Goal: Transaction & Acquisition: Purchase product/service

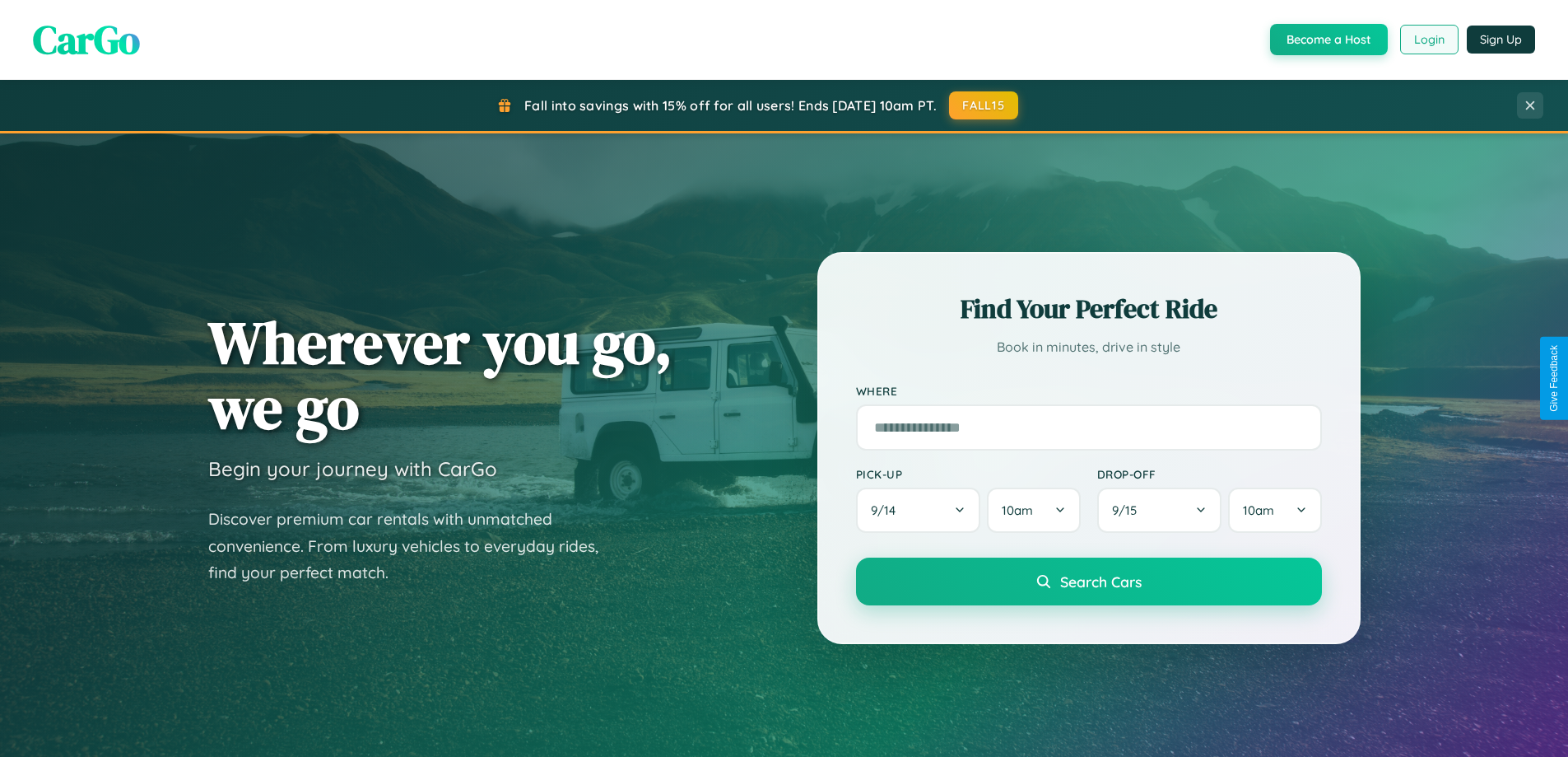
click at [1428, 39] on button "Login" at bounding box center [1429, 40] width 59 height 30
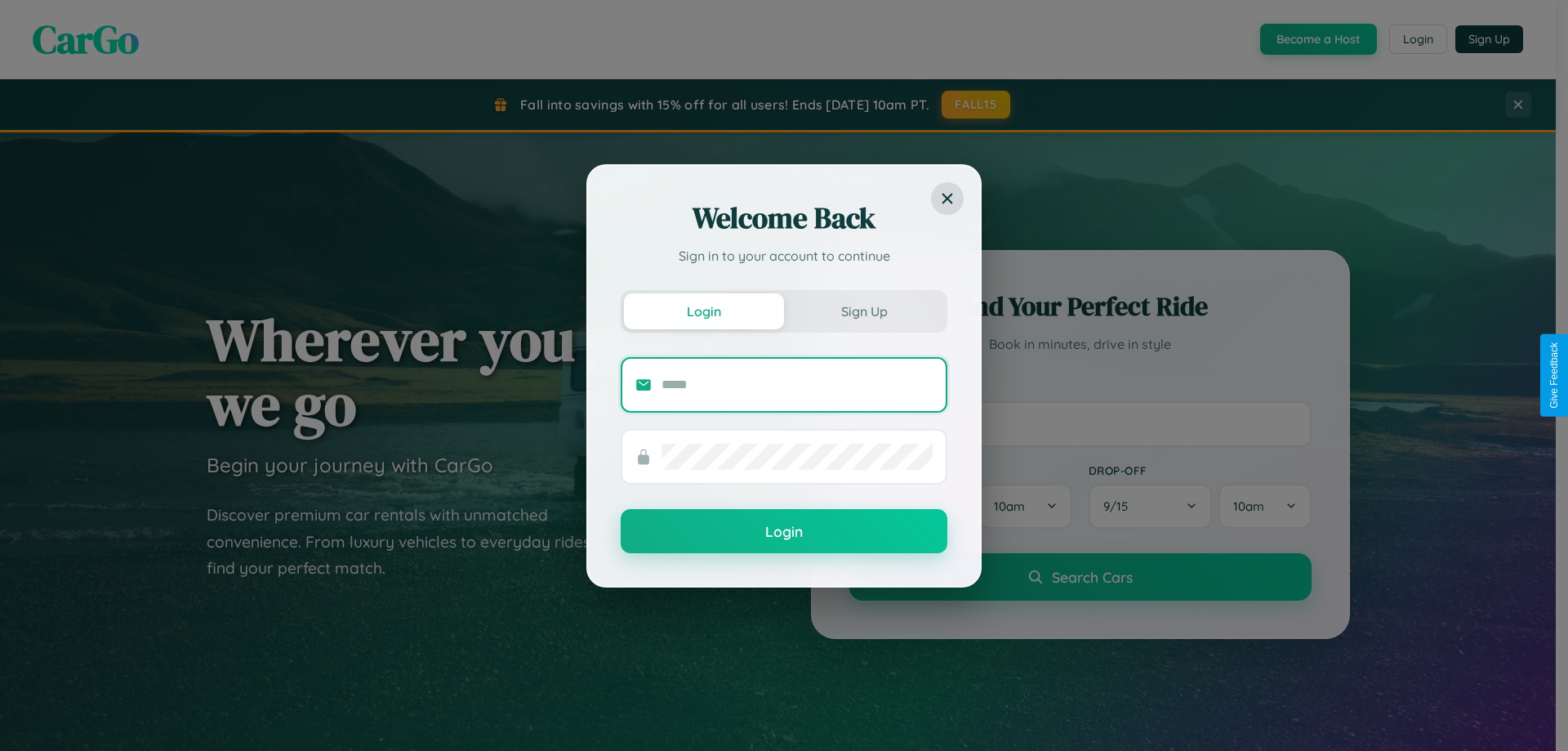
click at [797, 384] on input "text" at bounding box center [797, 384] width 271 height 26
type input "**********"
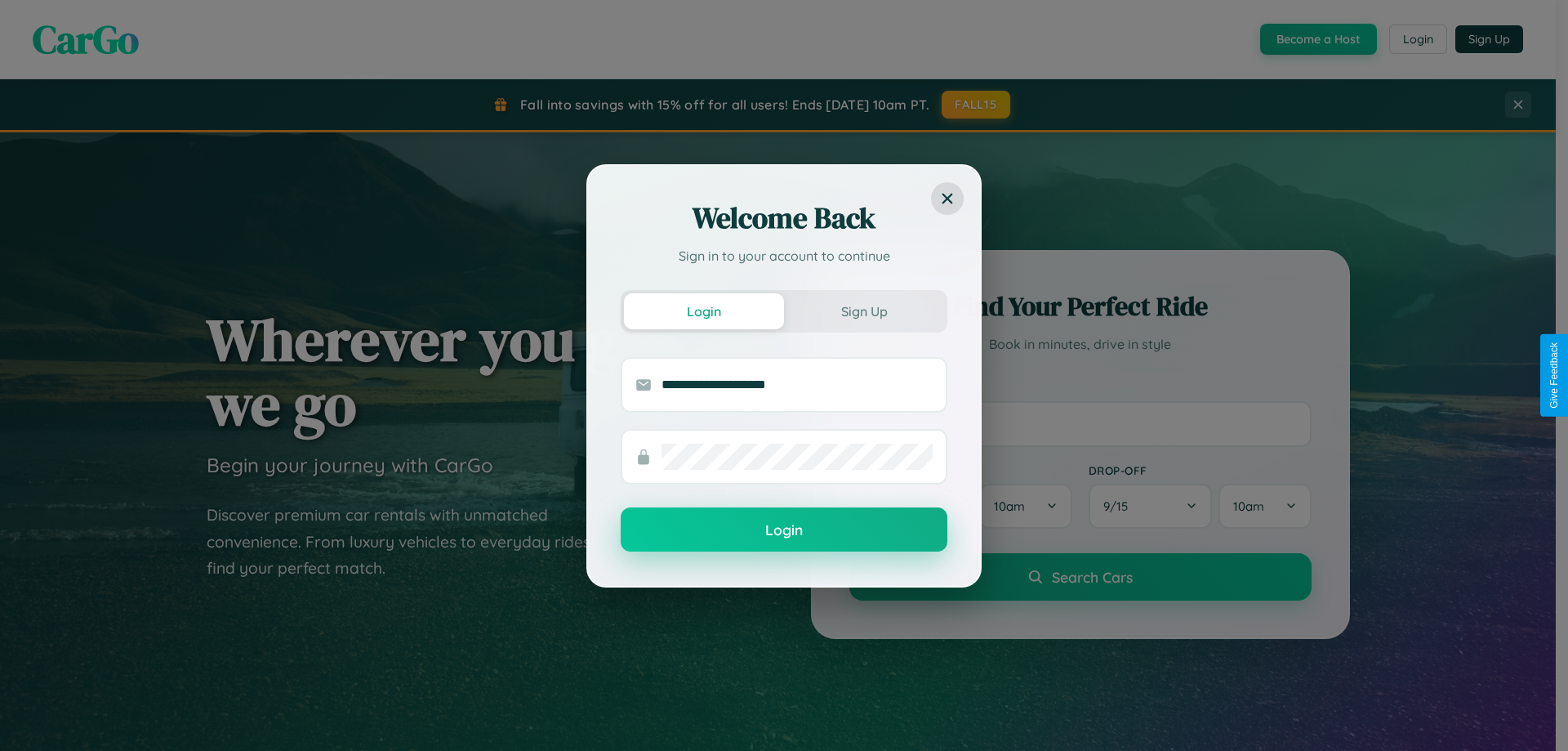
click at [784, 530] on button "Login" at bounding box center [784, 529] width 327 height 44
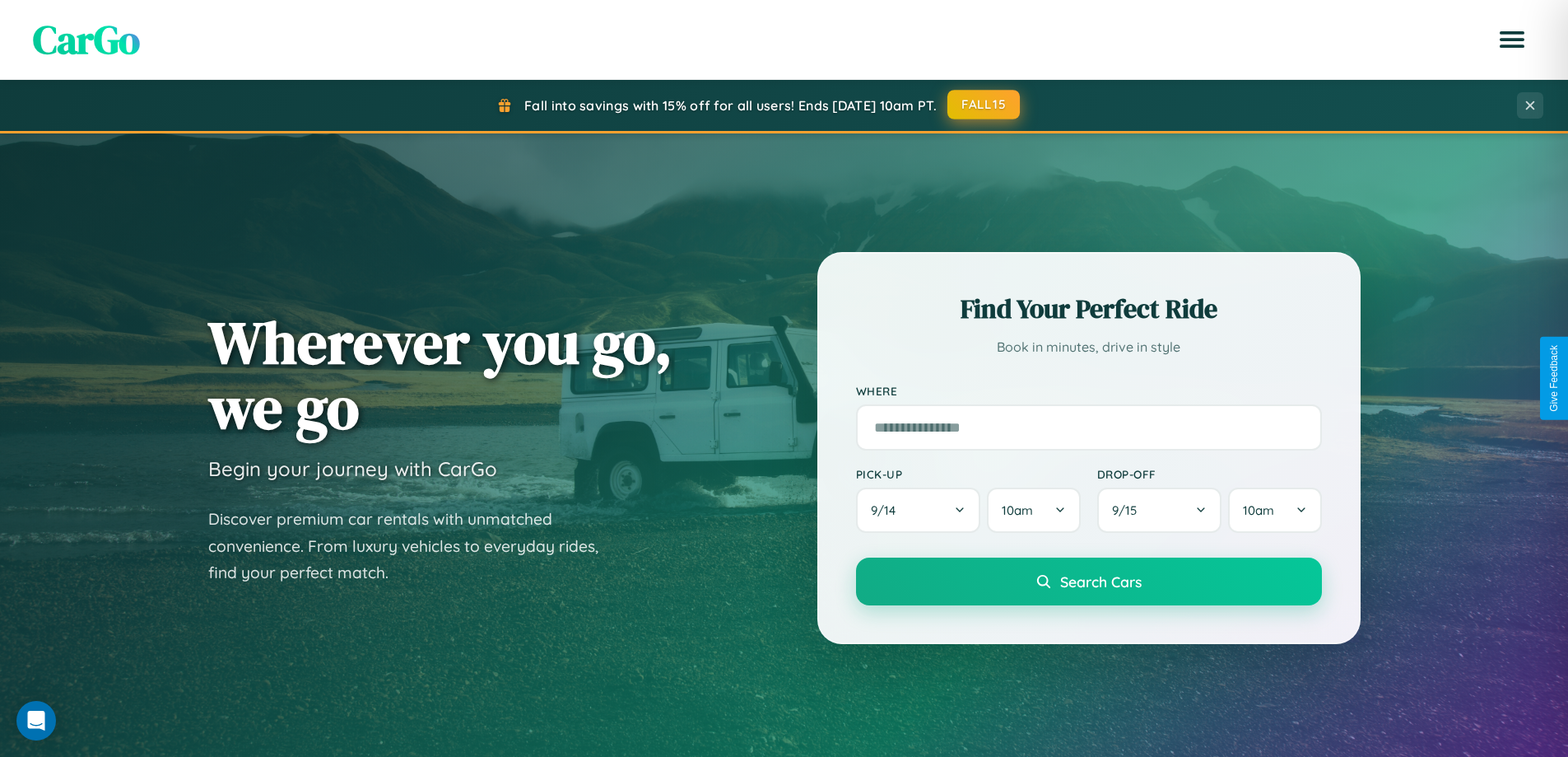
click at [985, 104] on button "FALL15" at bounding box center [984, 104] width 73 height 30
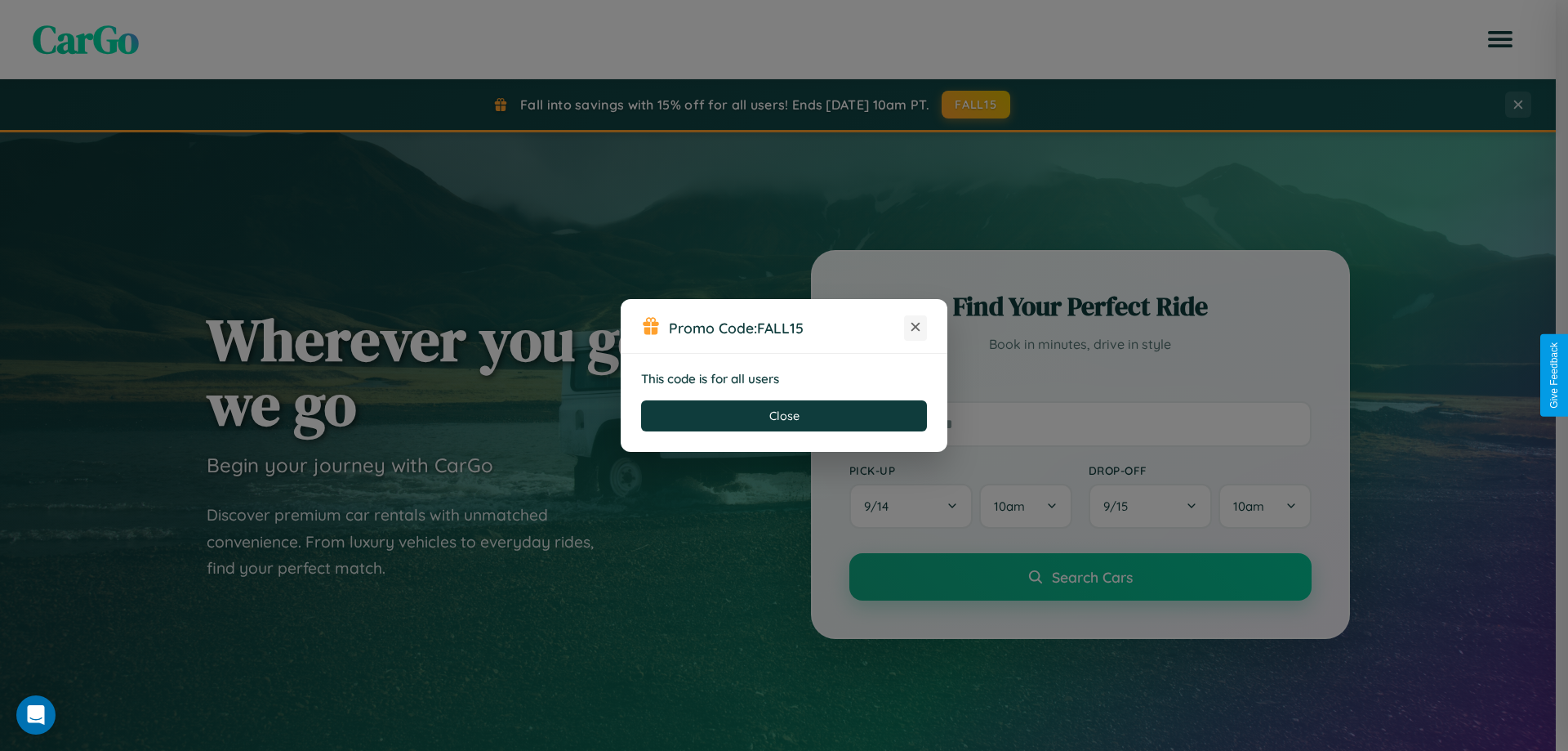
click at [915, 328] on icon at bounding box center [915, 327] width 17 height 17
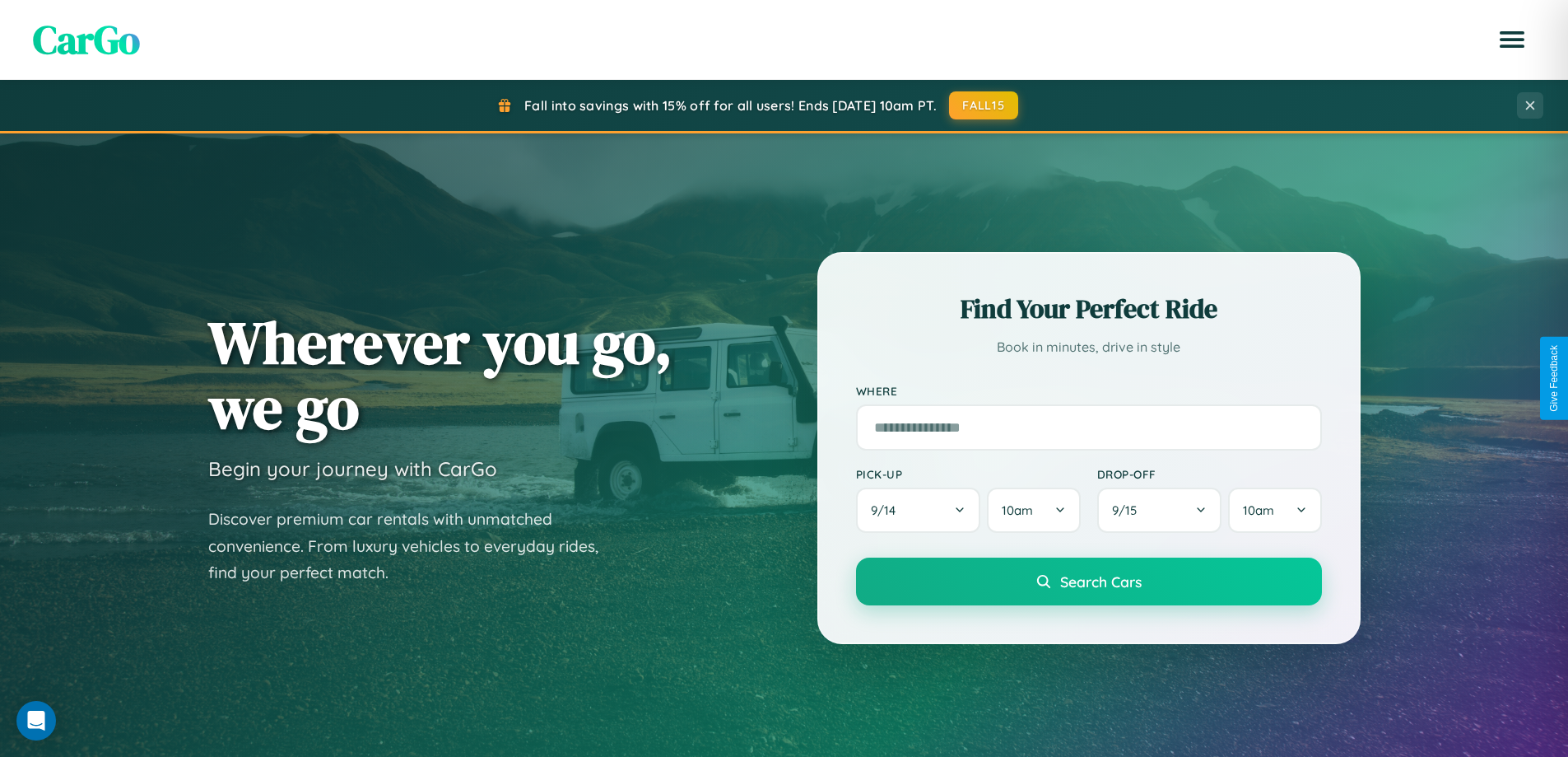
scroll to position [1133, 0]
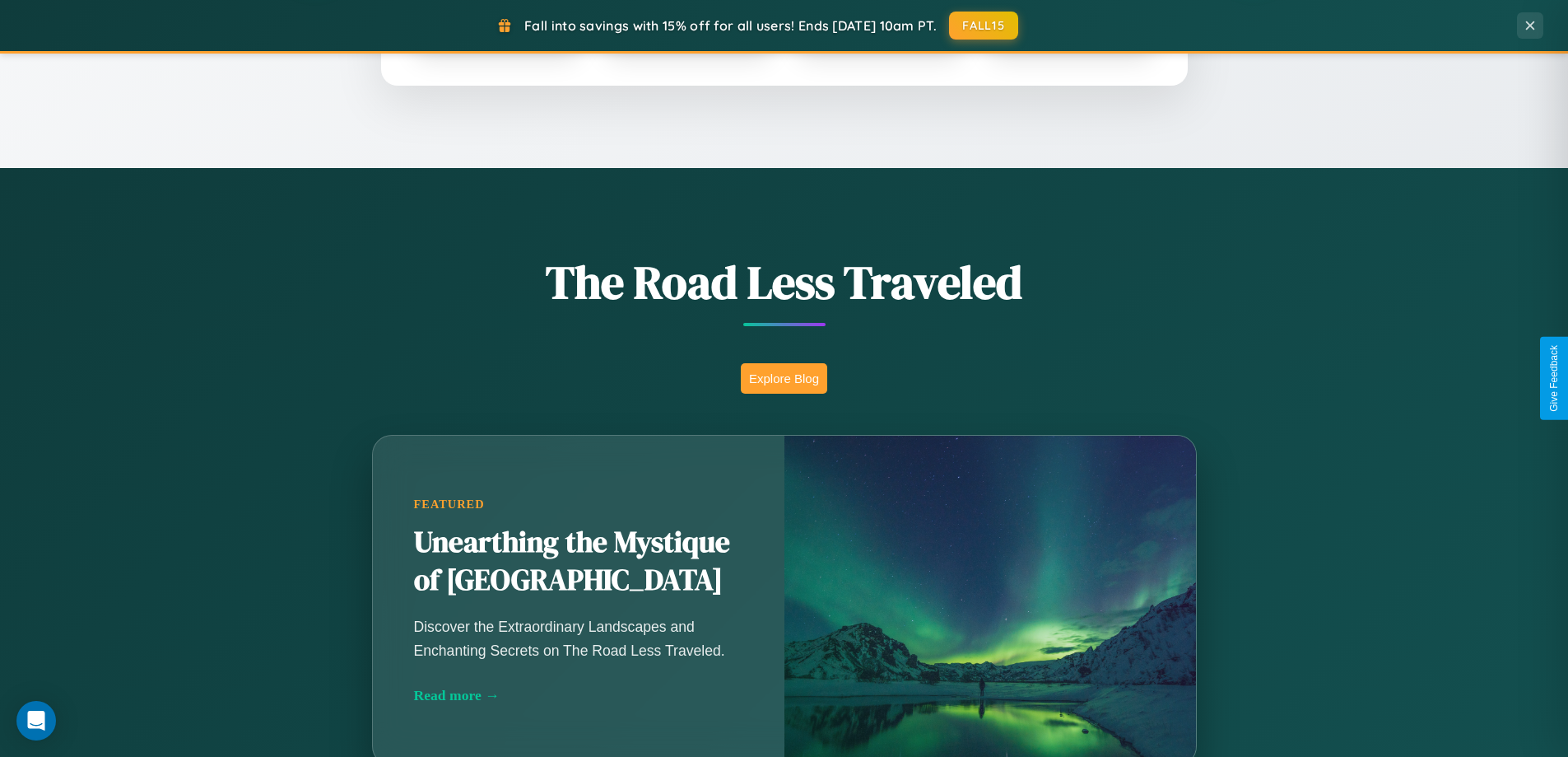
click at [784, 378] on button "Explore Blog" at bounding box center [784, 378] width 87 height 31
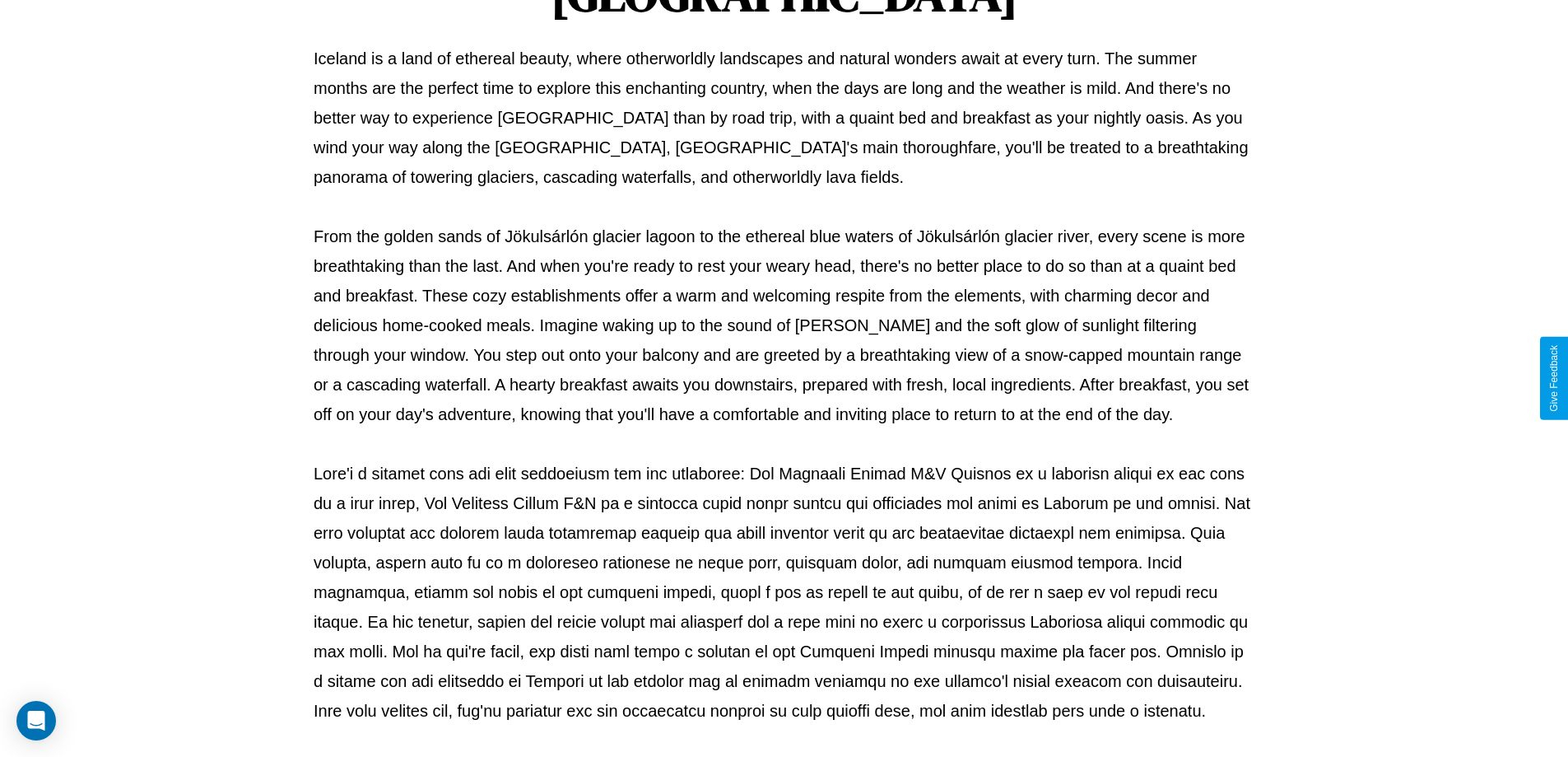
scroll to position [533, 0]
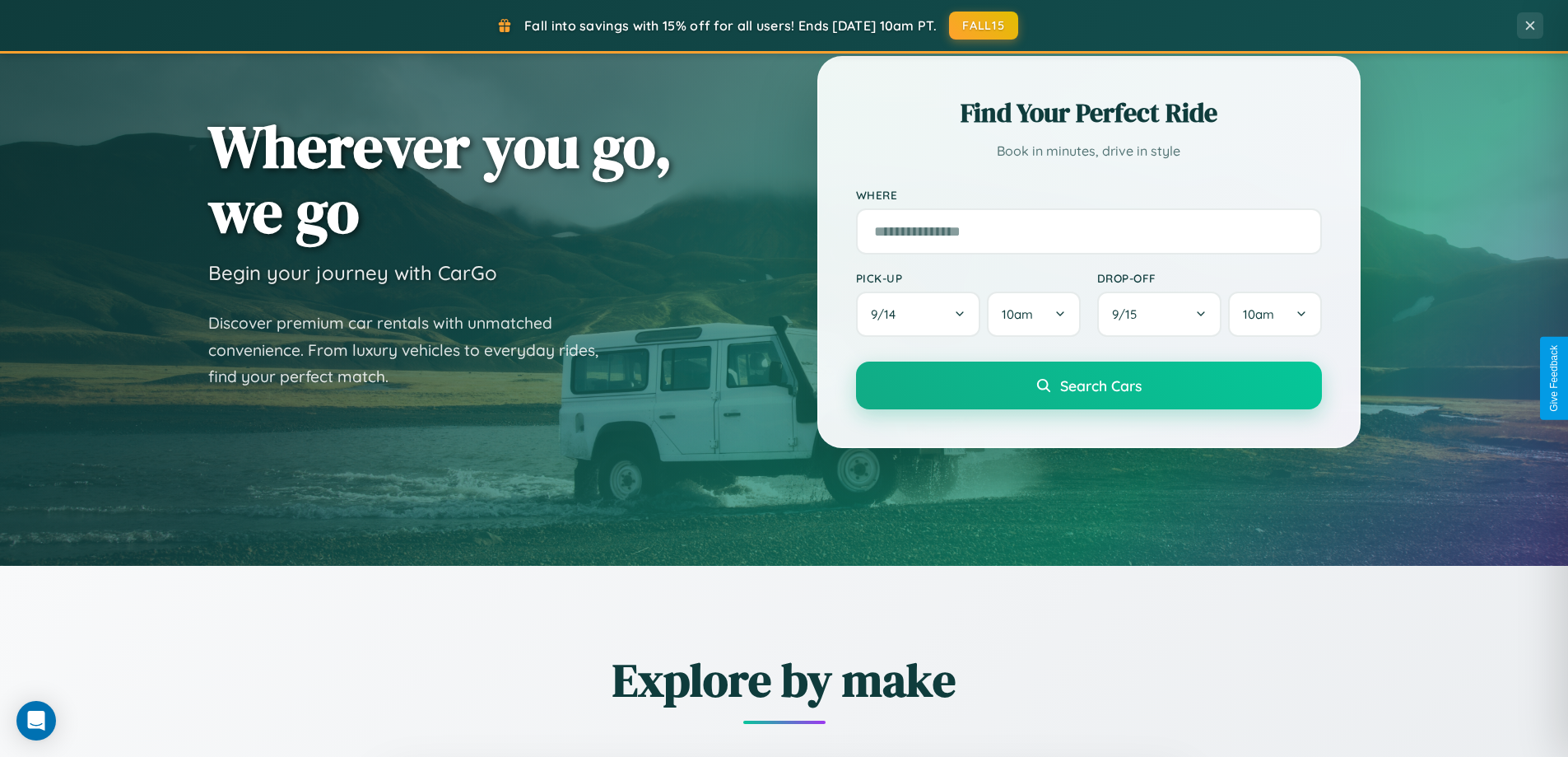
scroll to position [48, 0]
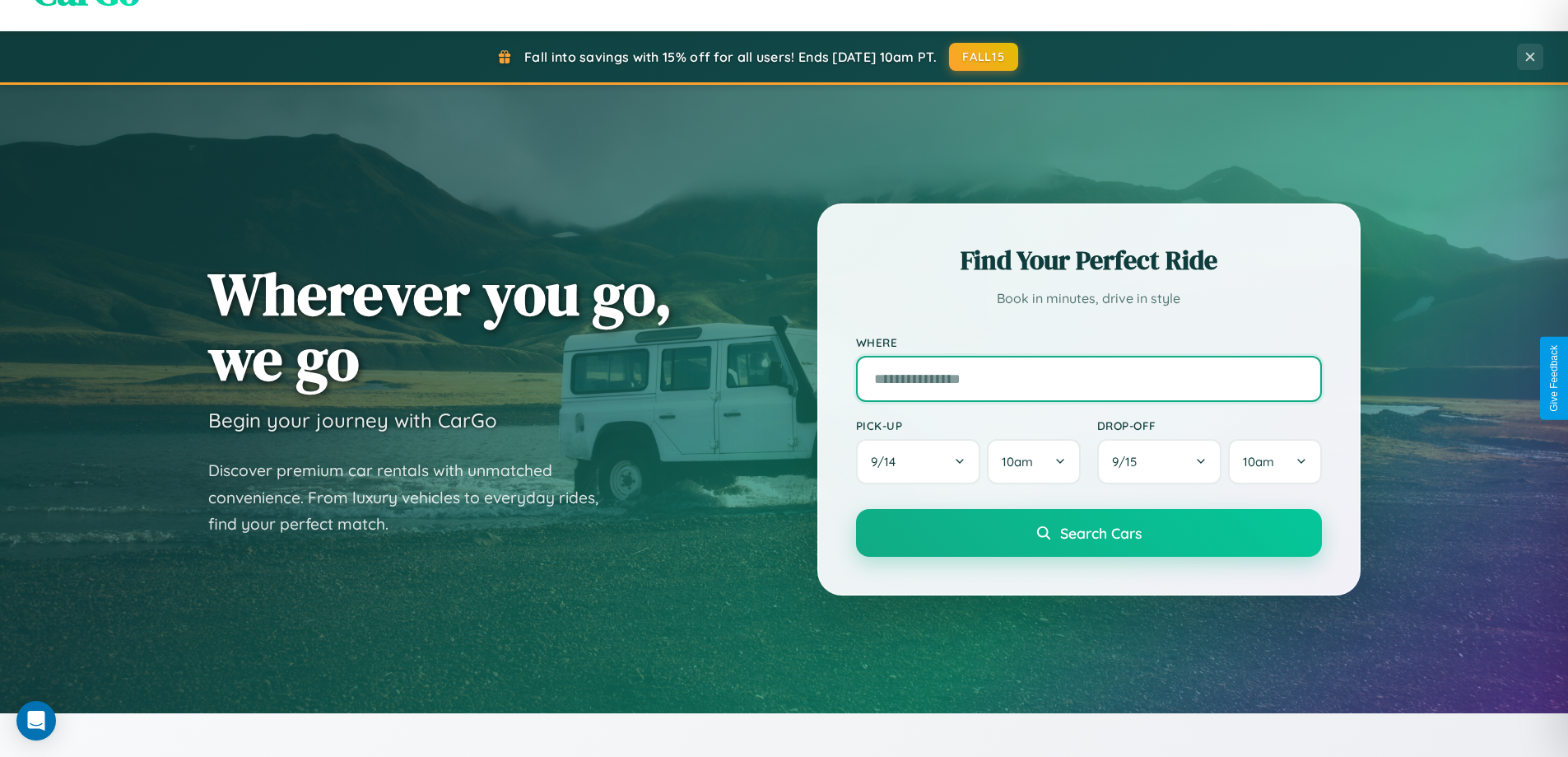
click at [1088, 378] on input "text" at bounding box center [1089, 379] width 466 height 47
type input "**********"
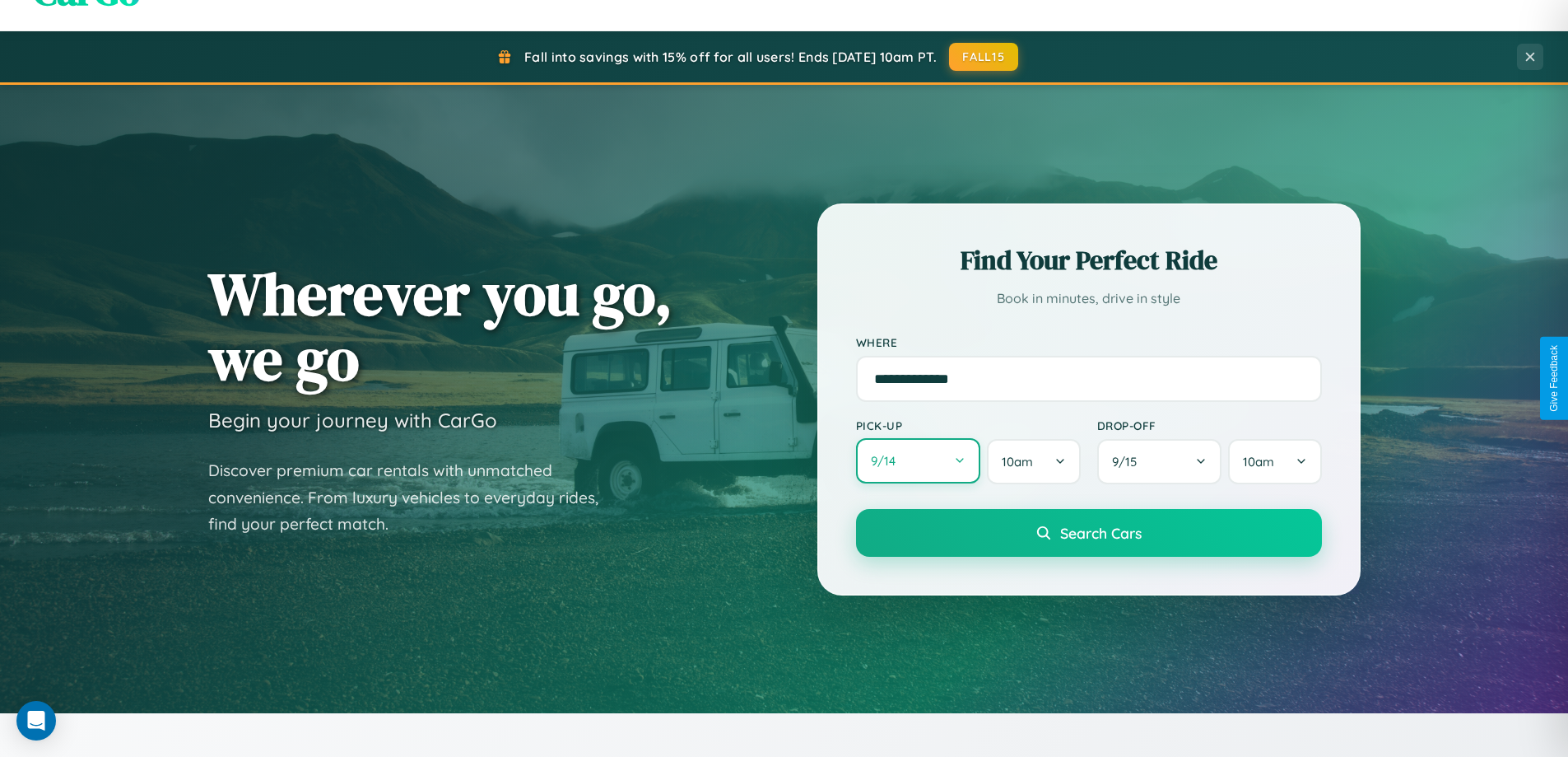
click at [918, 462] on button "9 / 14" at bounding box center [919, 460] width 125 height 46
select select "*"
select select "****"
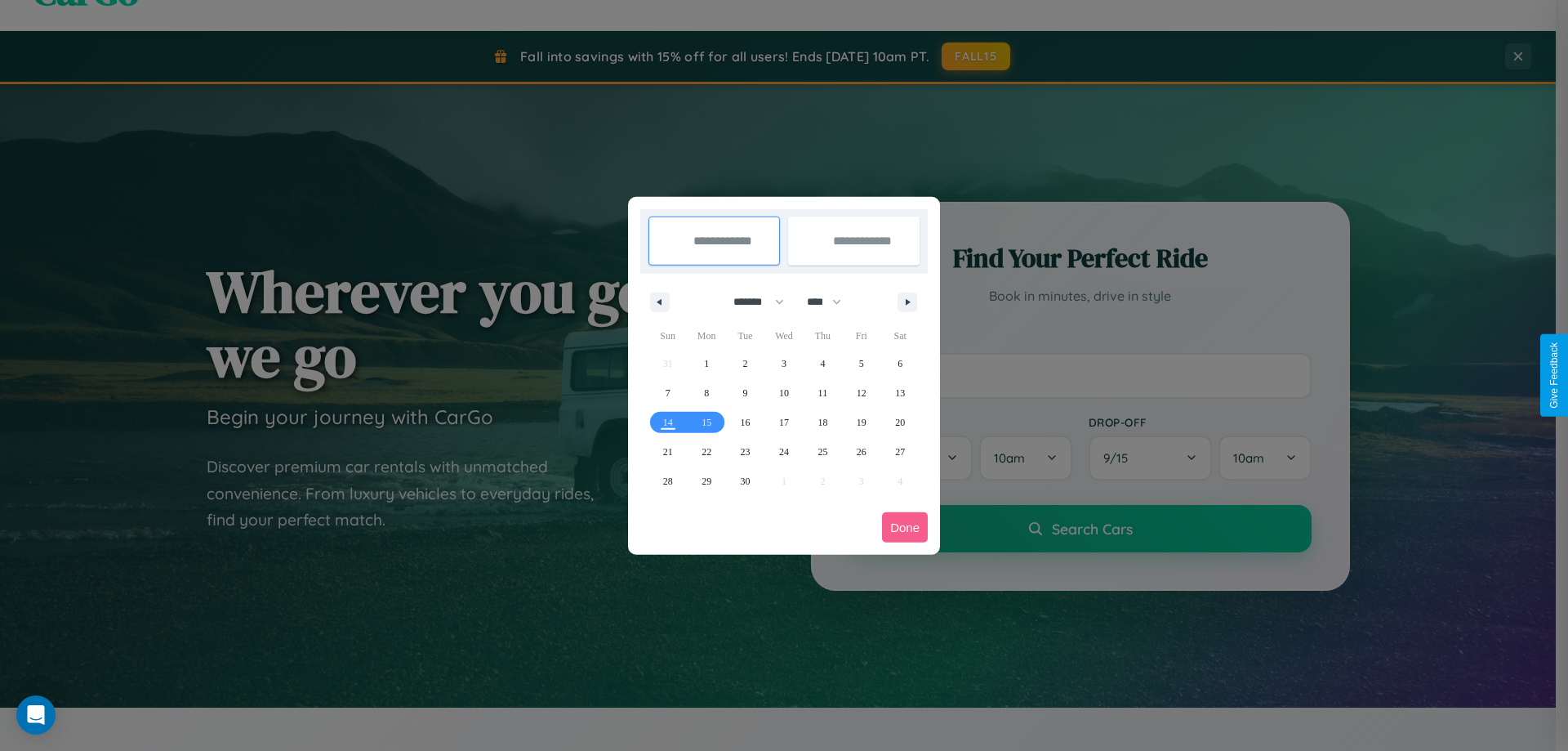
drag, startPoint x: 751, startPoint y: 301, endPoint x: 784, endPoint y: 328, distance: 42.6
click at [751, 301] on select "******* ******** ***** ***** *** **** **** ****** ********* ******* ******** **…" at bounding box center [755, 301] width 69 height 27
select select "*"
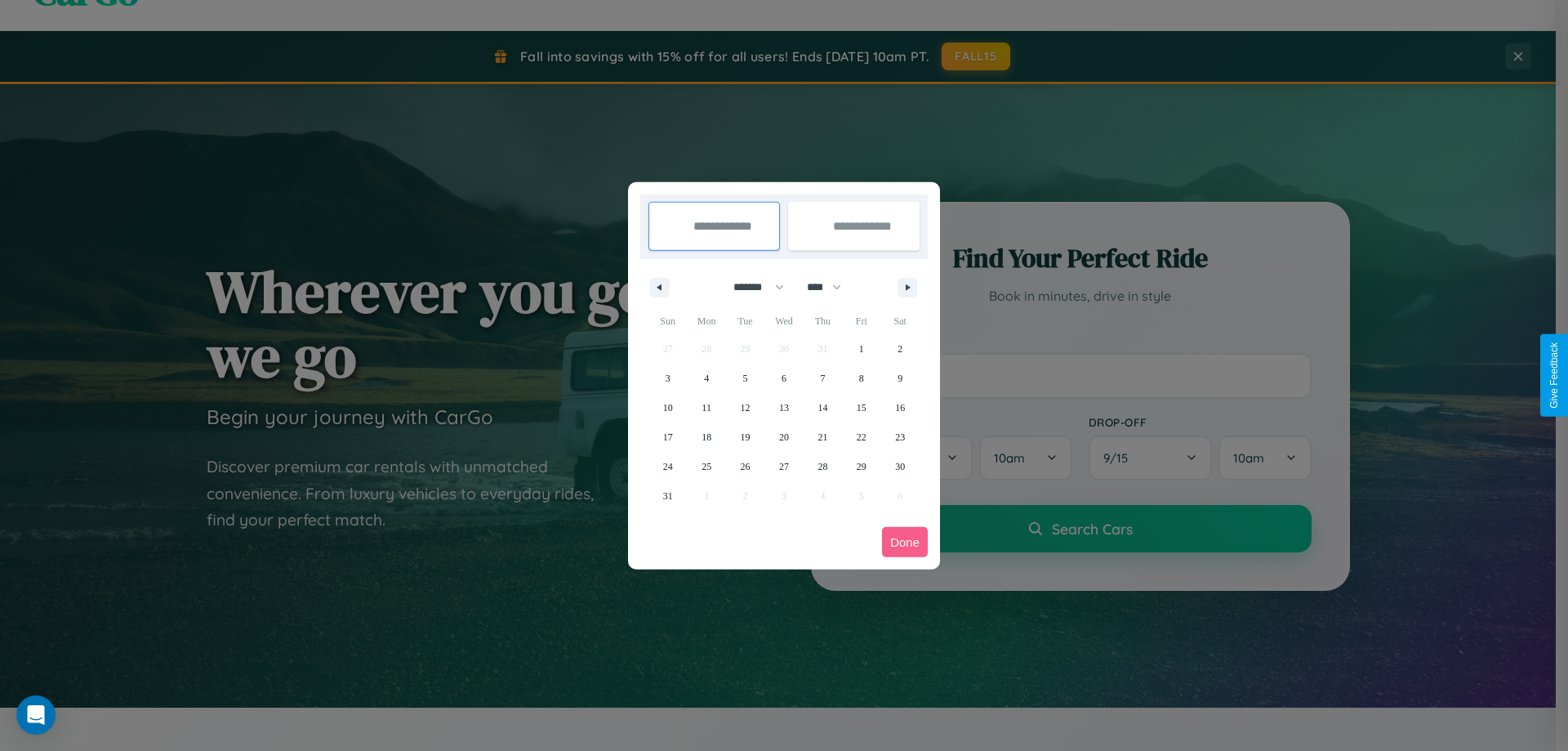
drag, startPoint x: 831, startPoint y: 286, endPoint x: 784, endPoint y: 328, distance: 63.0
click at [831, 286] on select "**** **** **** **** **** **** **** **** **** **** **** **** **** **** **** ****…" at bounding box center [823, 286] width 49 height 27
select select "****"
click at [706, 495] on span "31" at bounding box center [706, 496] width 10 height 30
type input "**********"
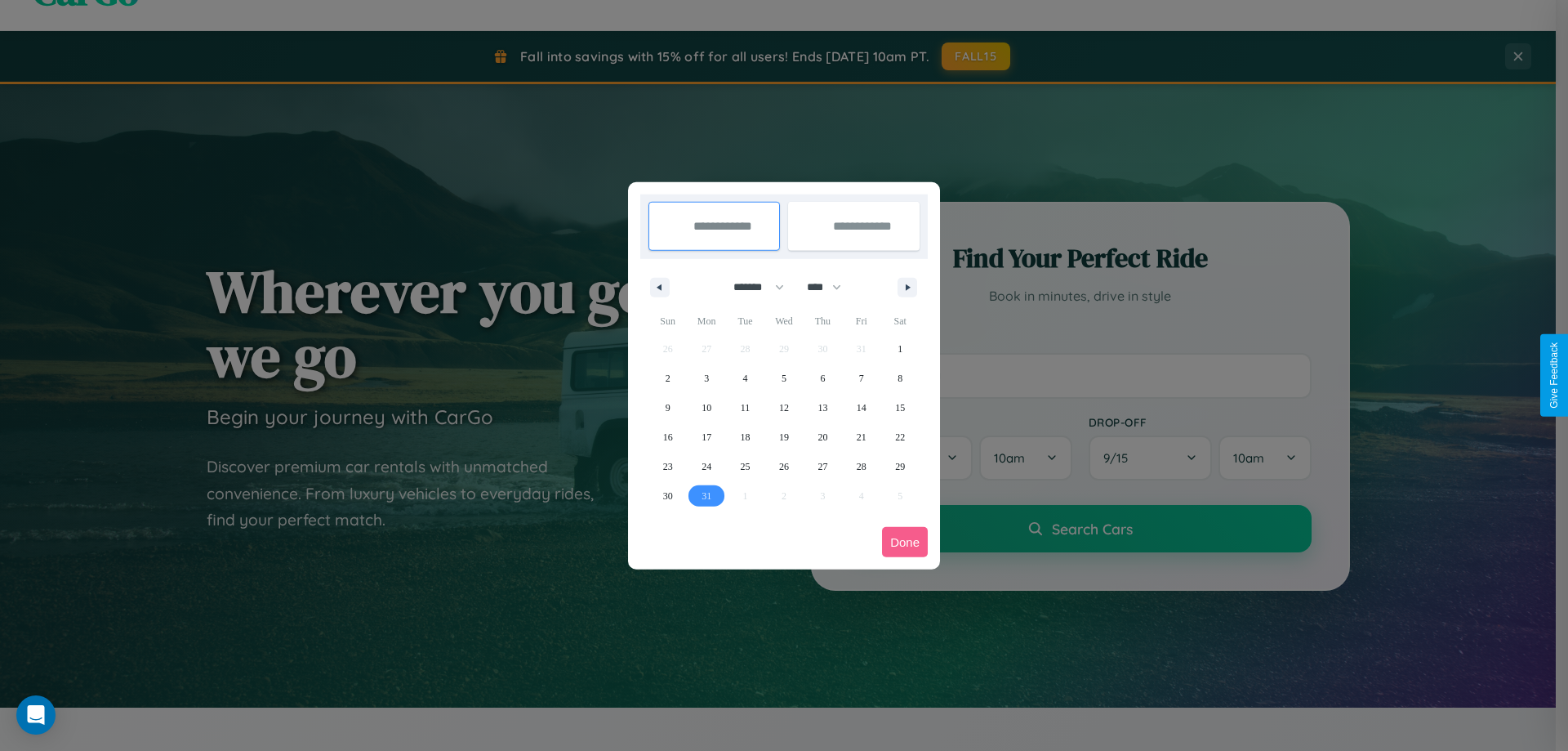
type input "**********"
click at [907, 286] on icon "button" at bounding box center [910, 287] width 8 height 6
select select "*"
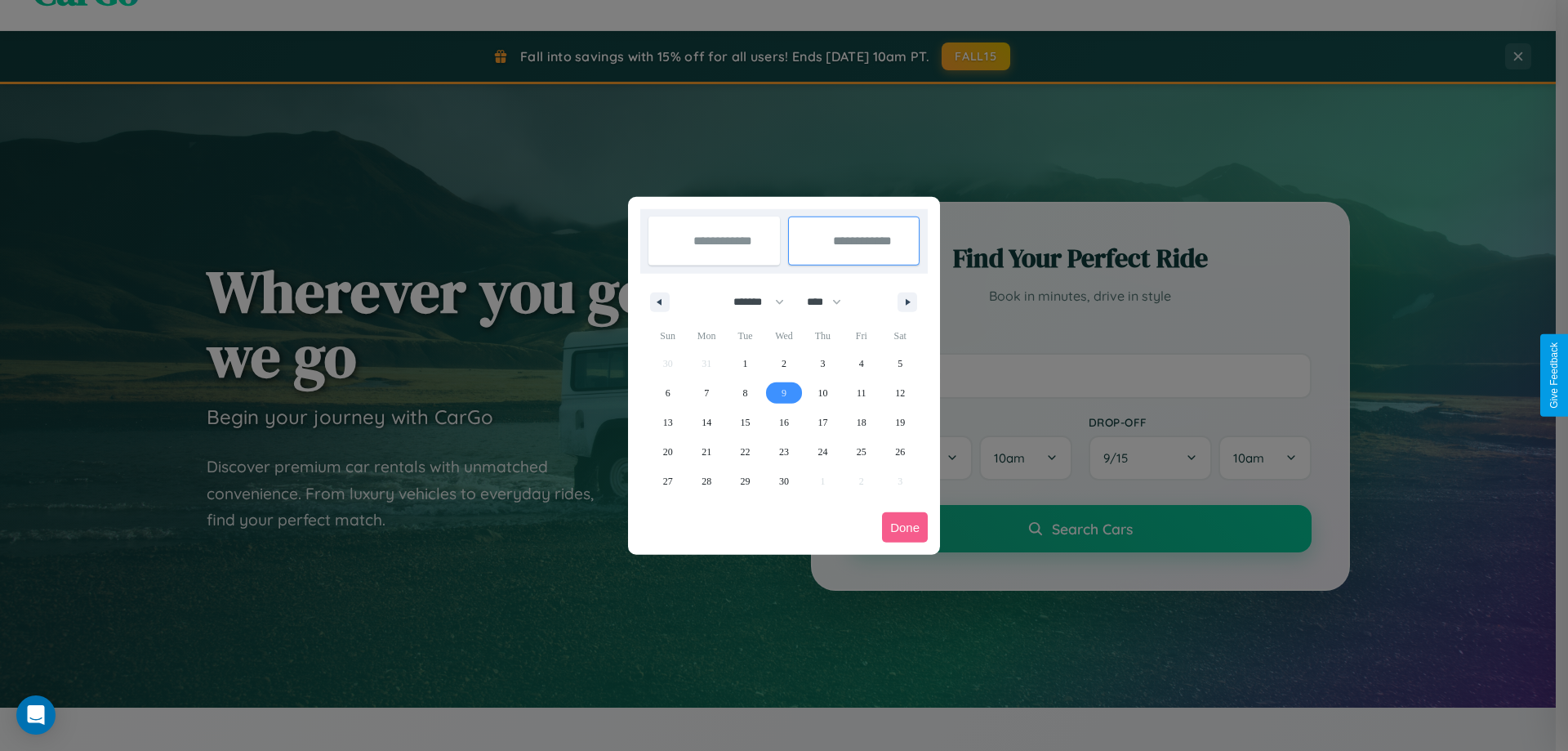
click at [783, 392] on span "9" at bounding box center [783, 393] width 5 height 30
type input "**********"
select select "*"
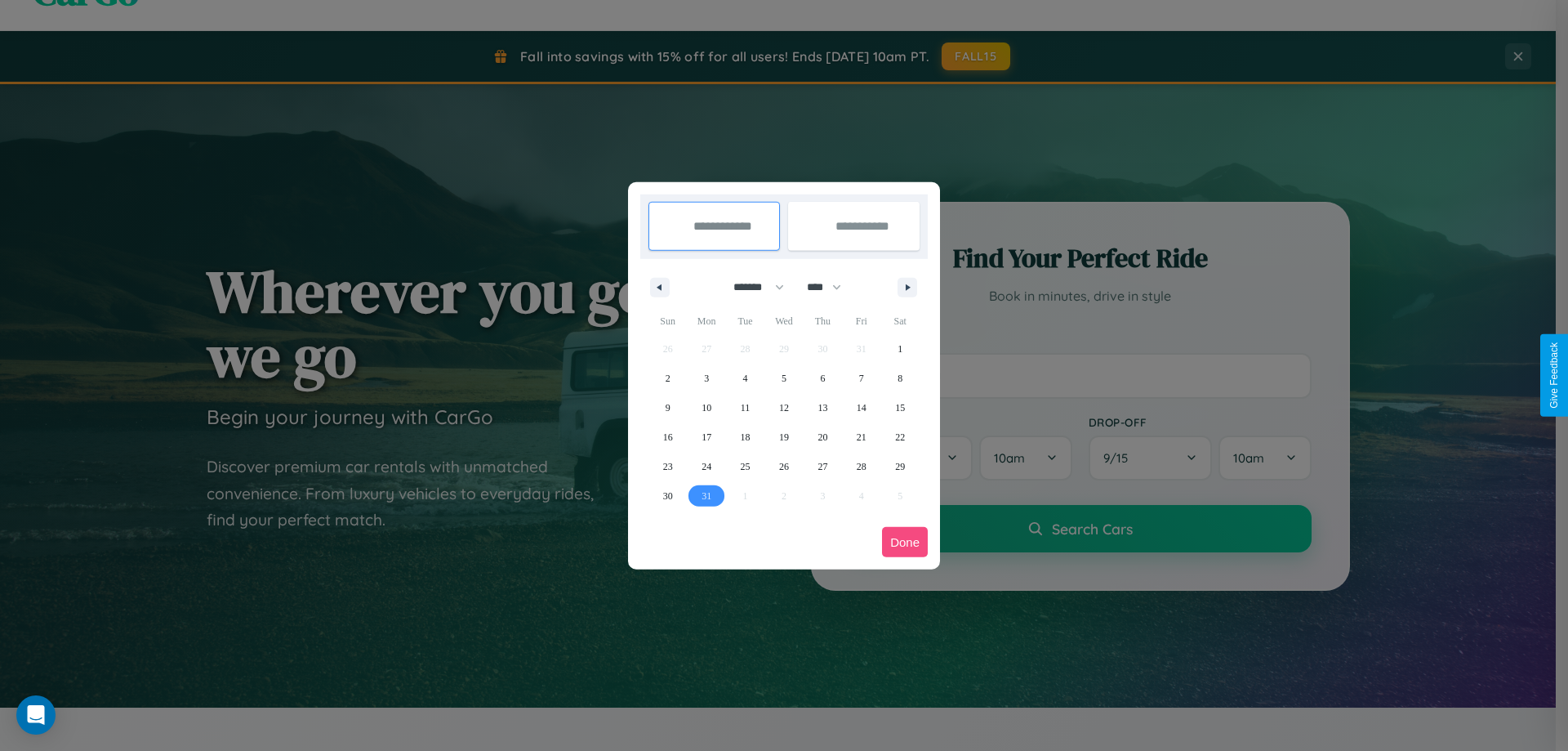
click at [905, 541] on button "Done" at bounding box center [905, 541] width 46 height 30
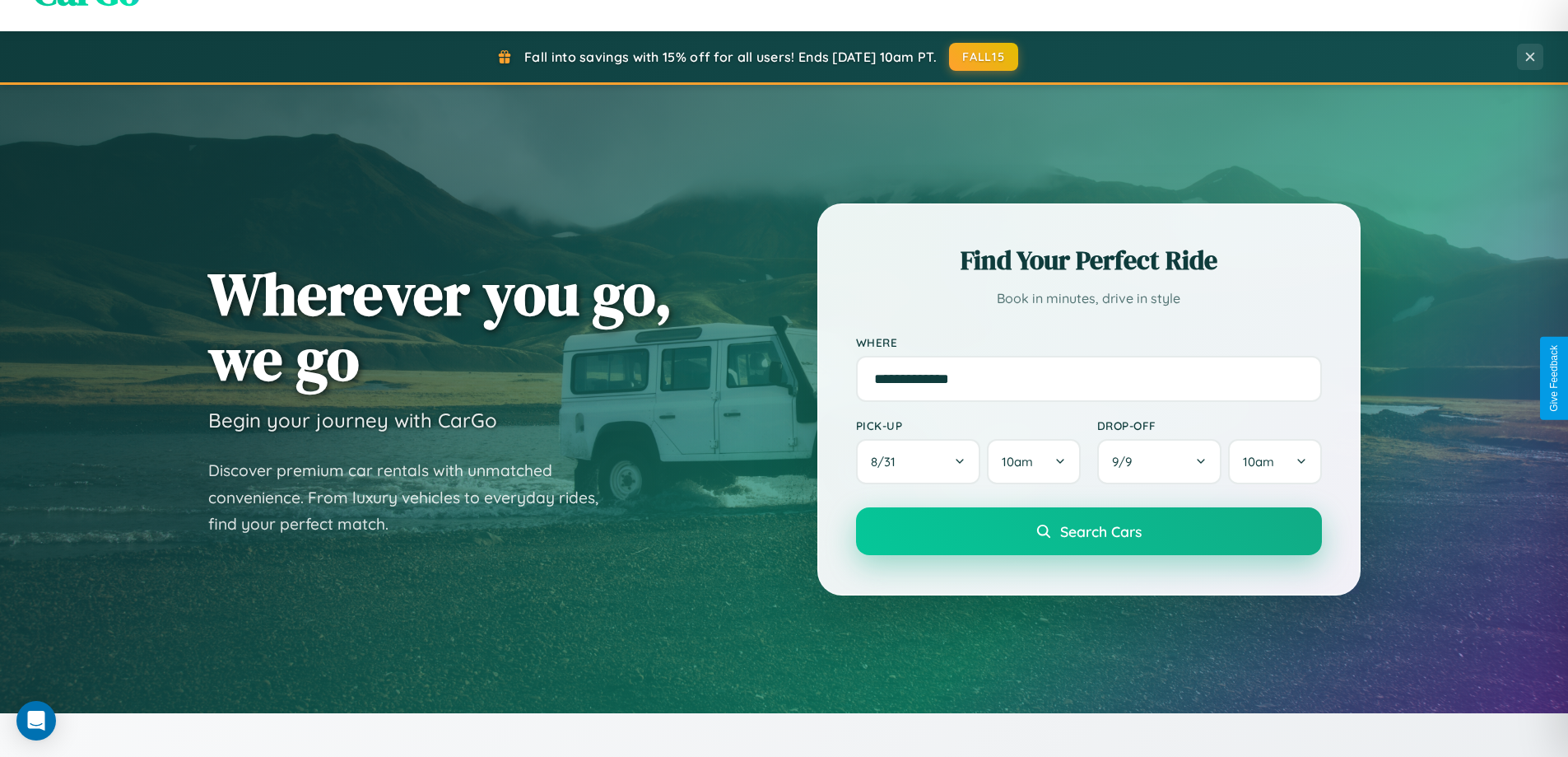
click at [1088, 531] on span "Search Cars" at bounding box center [1102, 531] width 82 height 18
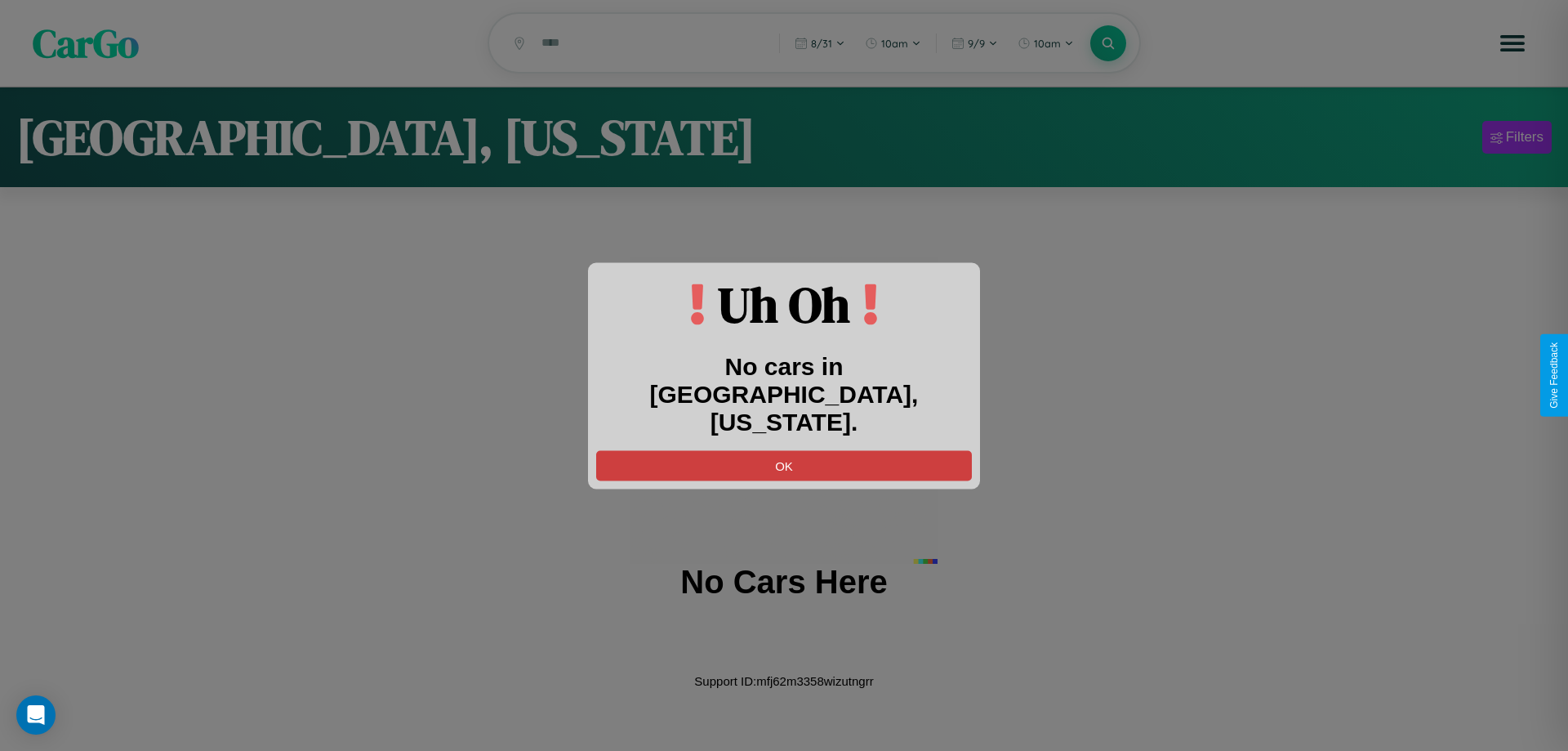
click at [784, 450] on button "OK" at bounding box center [783, 465] width 376 height 30
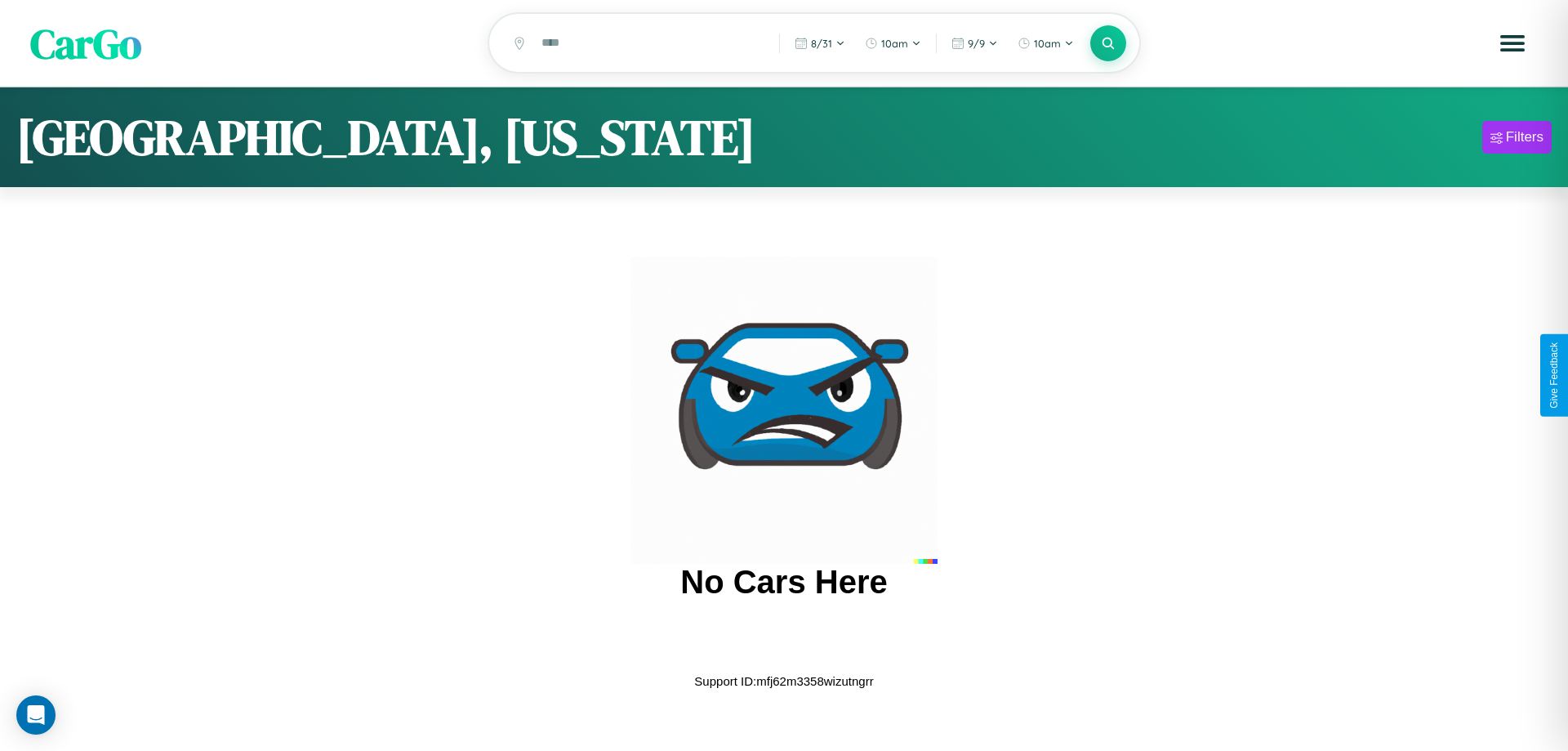
click at [86, 44] on span "CarGo" at bounding box center [86, 42] width 111 height 56
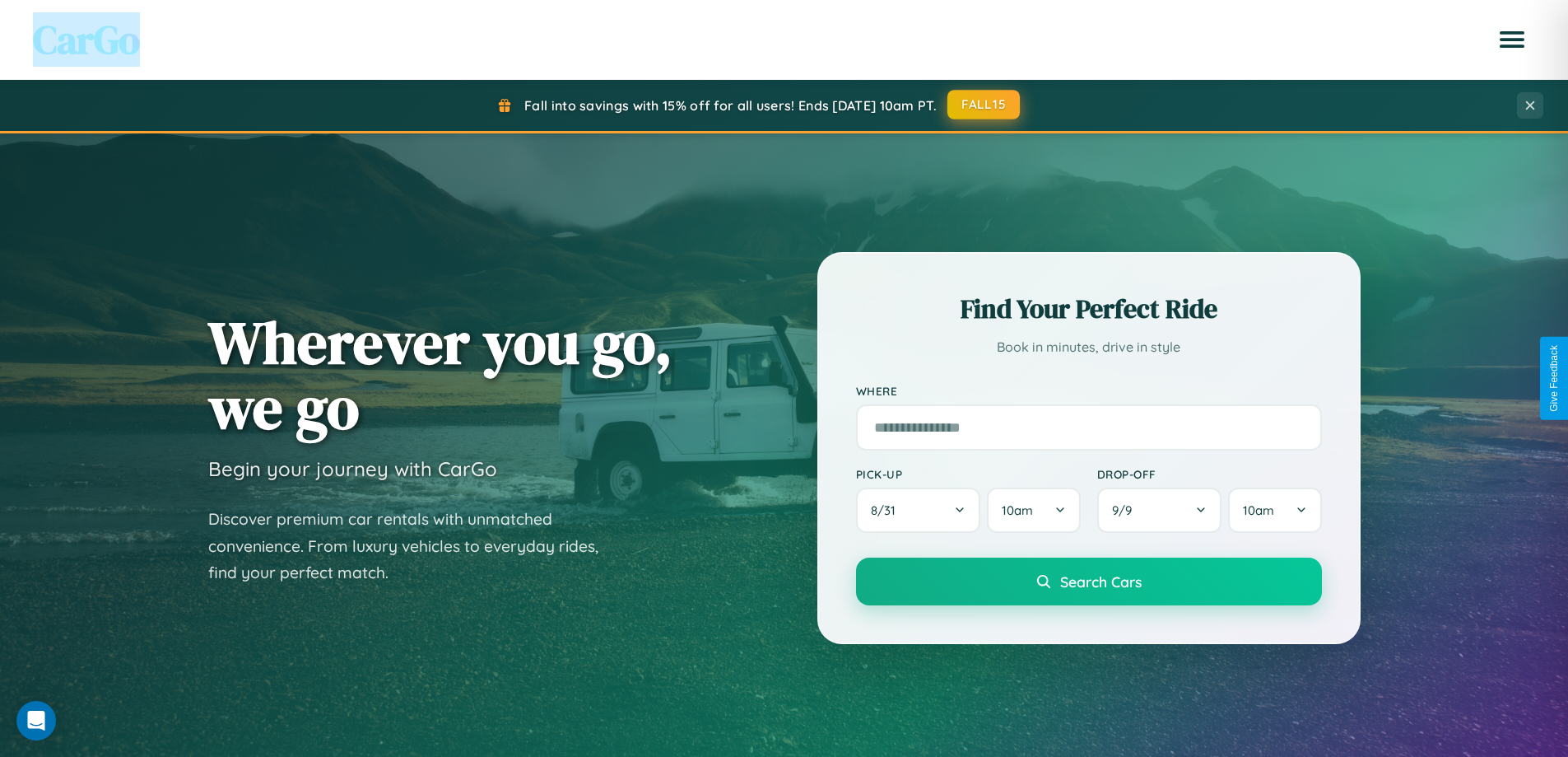
click at [985, 104] on button "FALL15" at bounding box center [984, 104] width 73 height 30
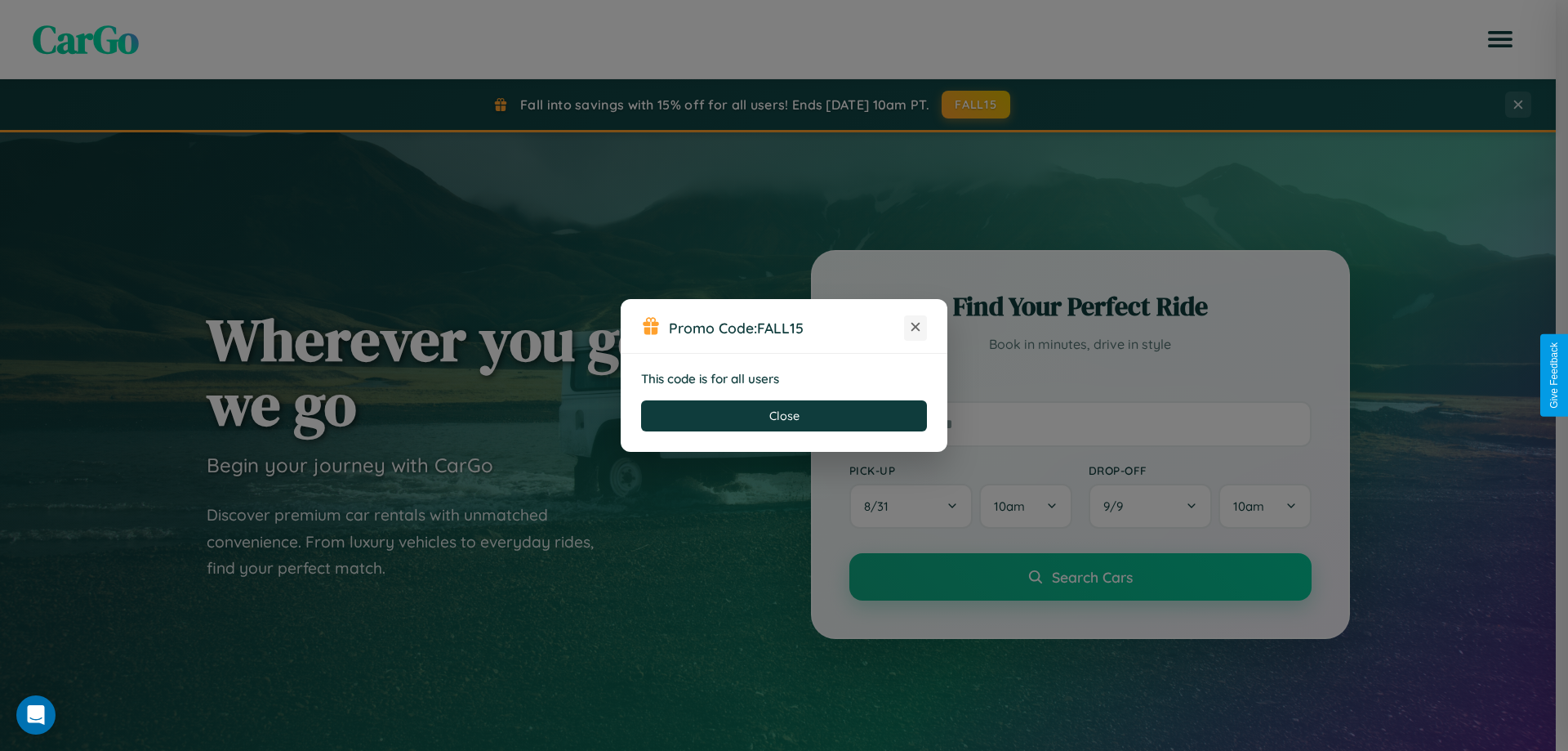
click at [915, 328] on icon at bounding box center [915, 327] width 17 height 17
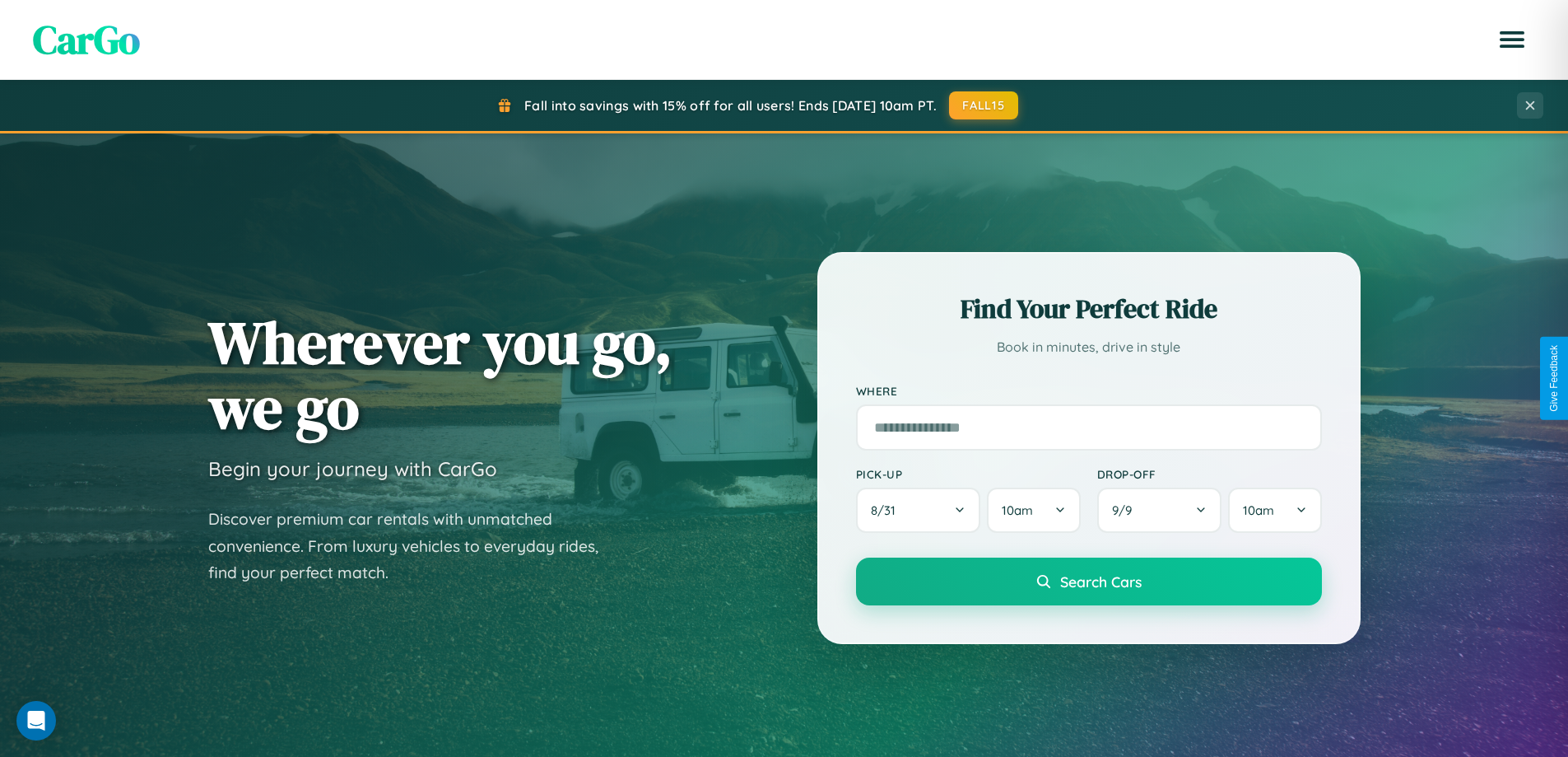
scroll to position [2645, 0]
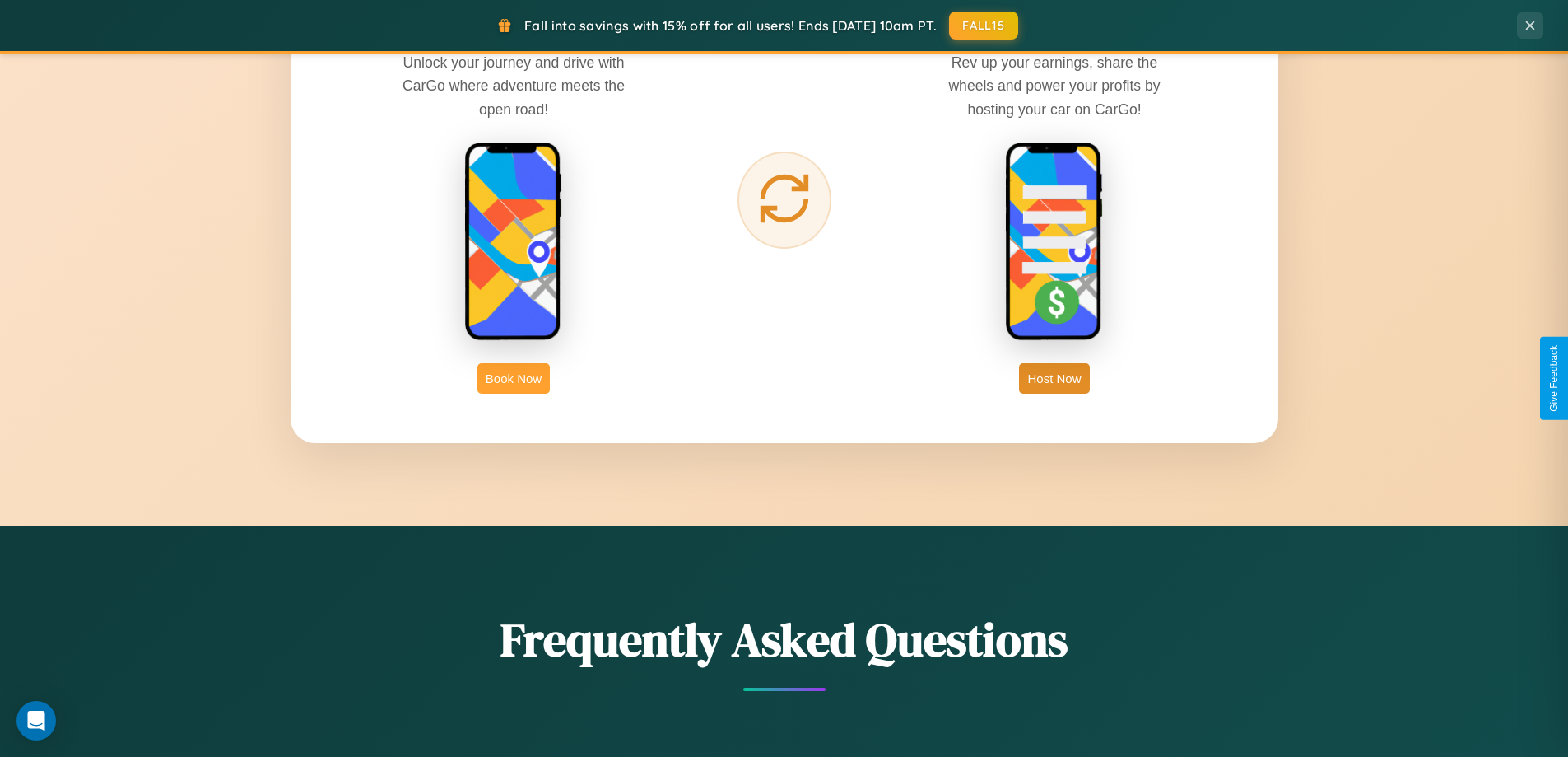
click at [514, 378] on button "Book Now" at bounding box center [514, 378] width 73 height 31
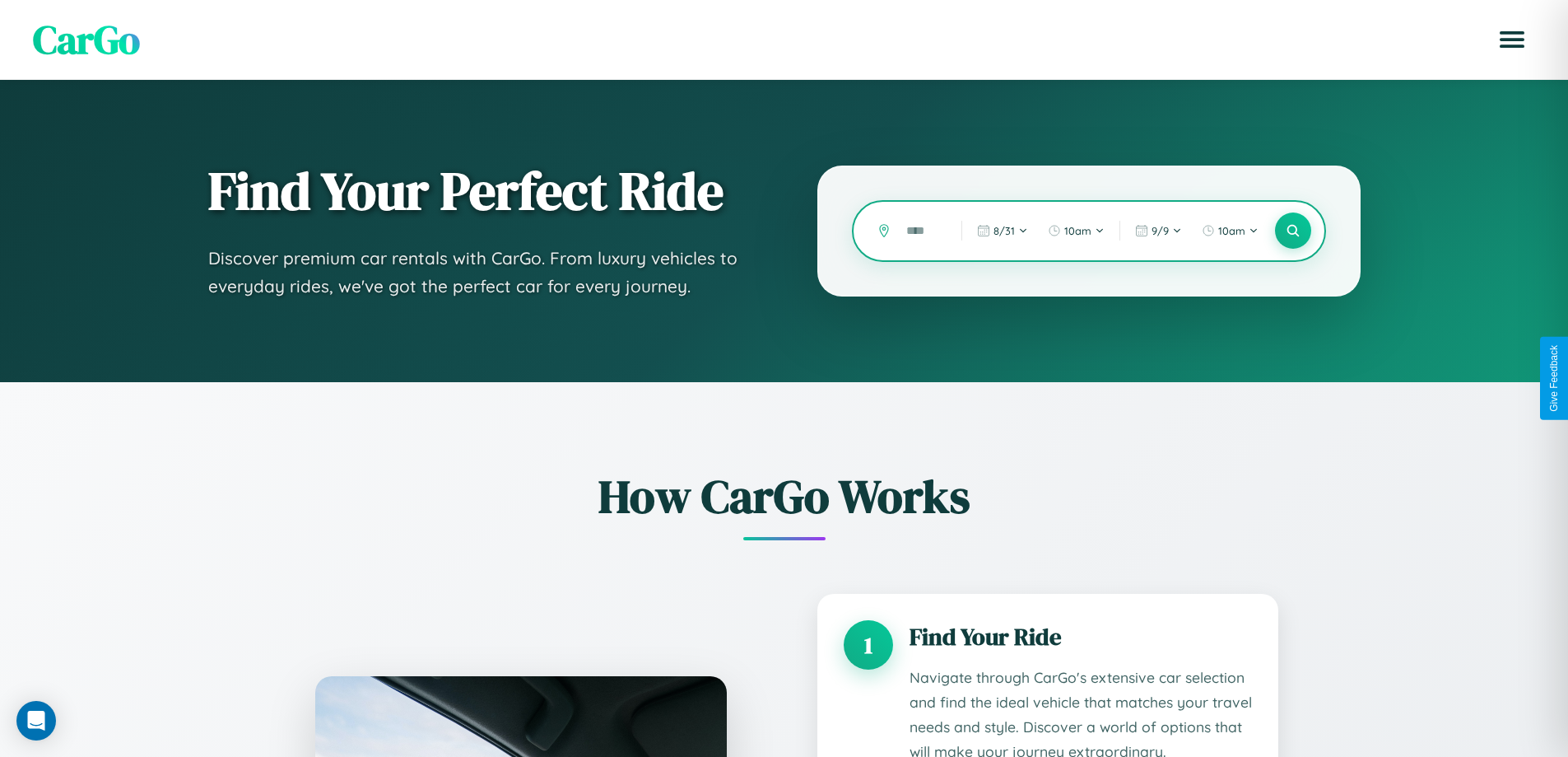
click at [922, 231] on input "text" at bounding box center [922, 231] width 47 height 29
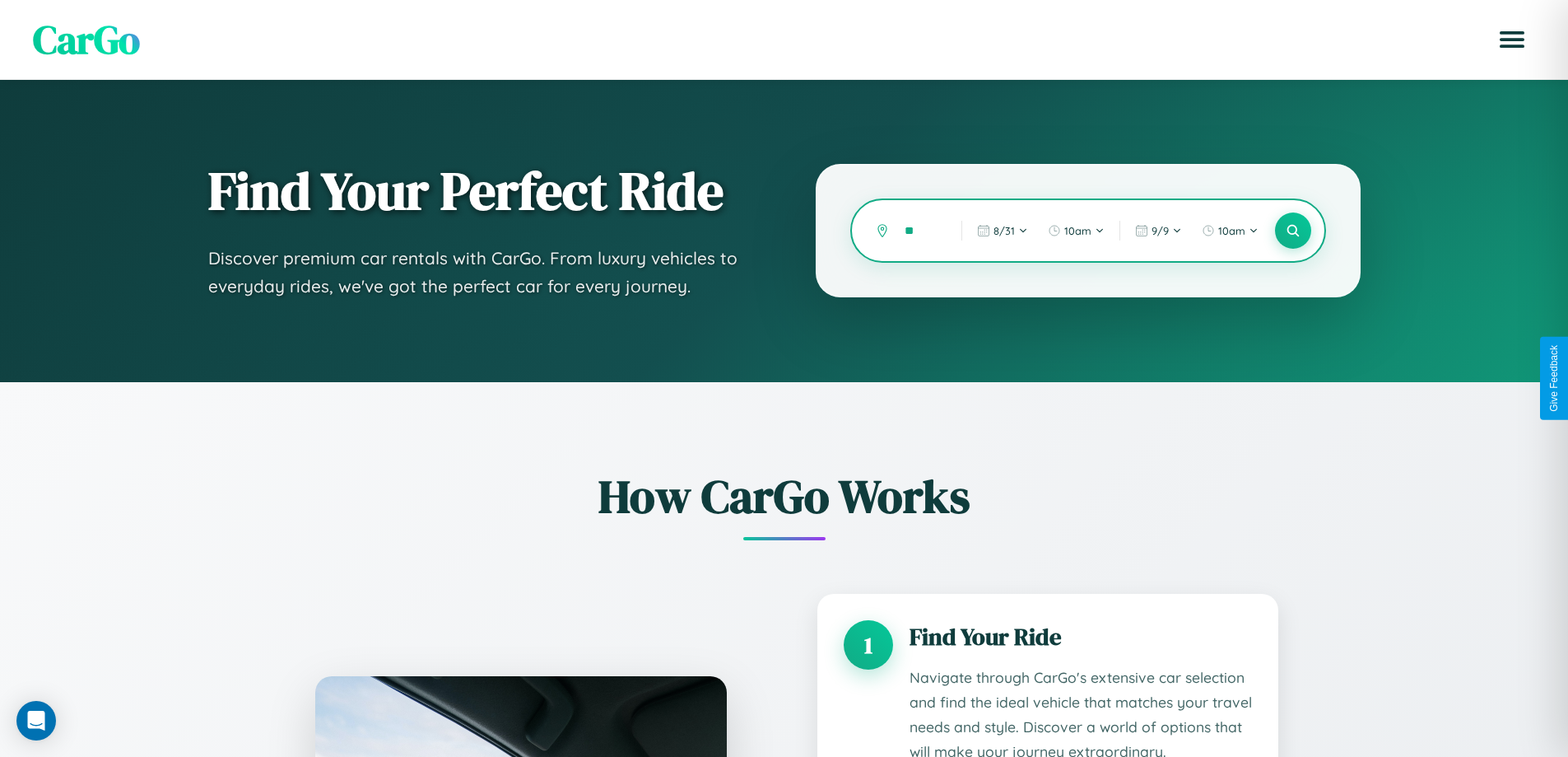
type input "*"
type input "******"
click at [1292, 231] on icon at bounding box center [1292, 231] width 16 height 16
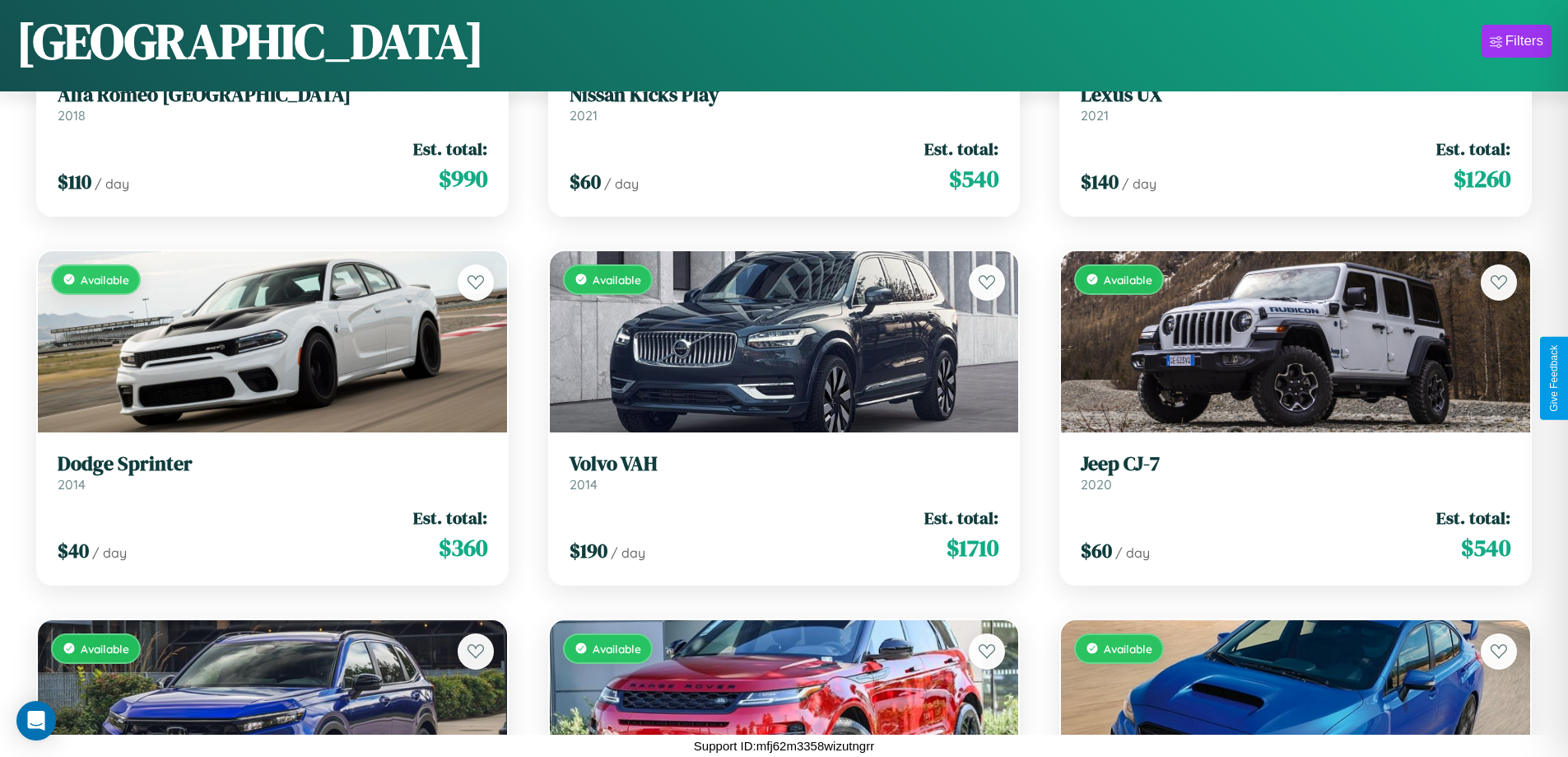
scroll to position [8711, 0]
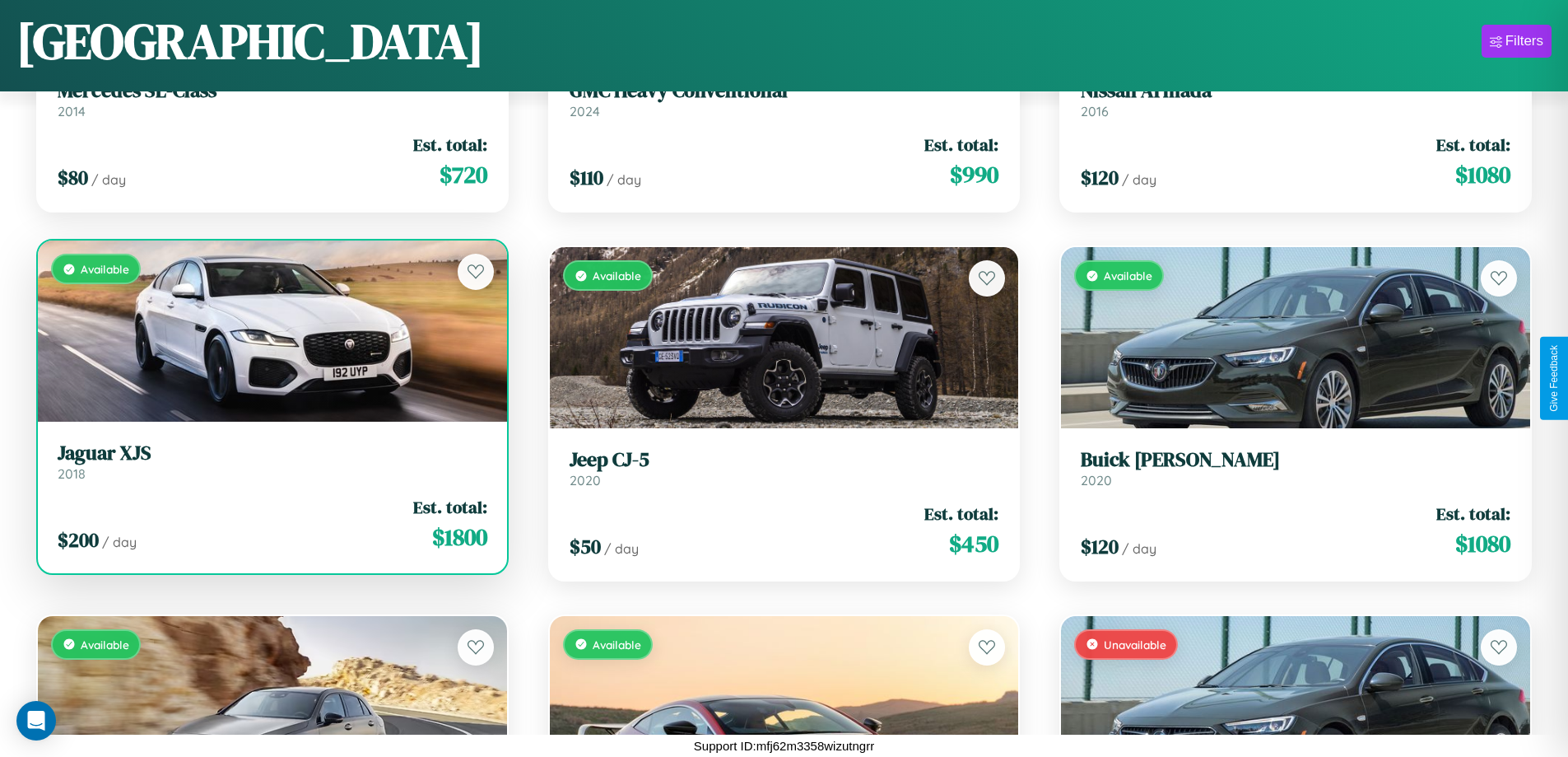
click at [270, 467] on link "Jaguar XJS 2018" at bounding box center [273, 461] width 430 height 40
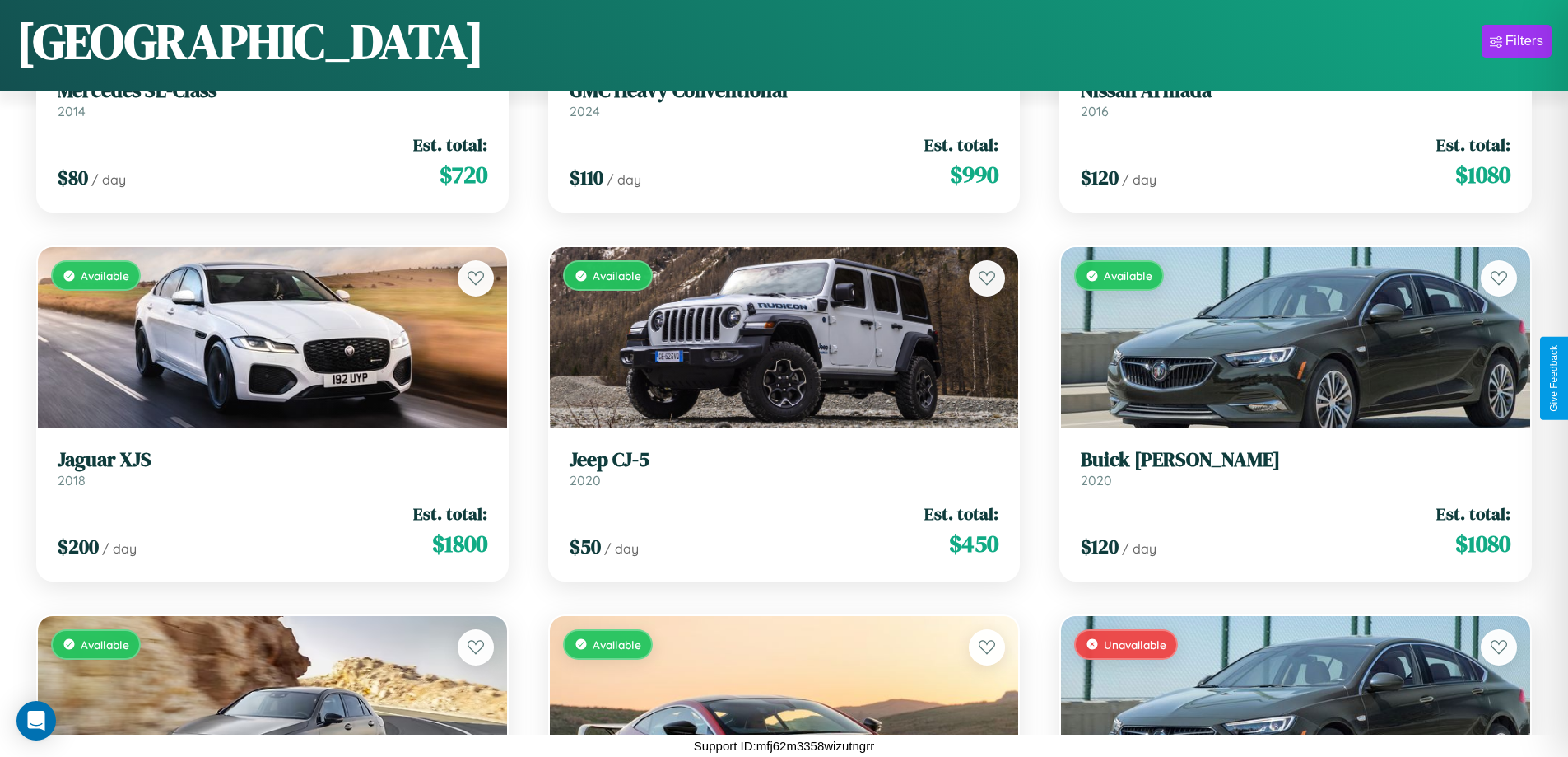
scroll to position [77, 0]
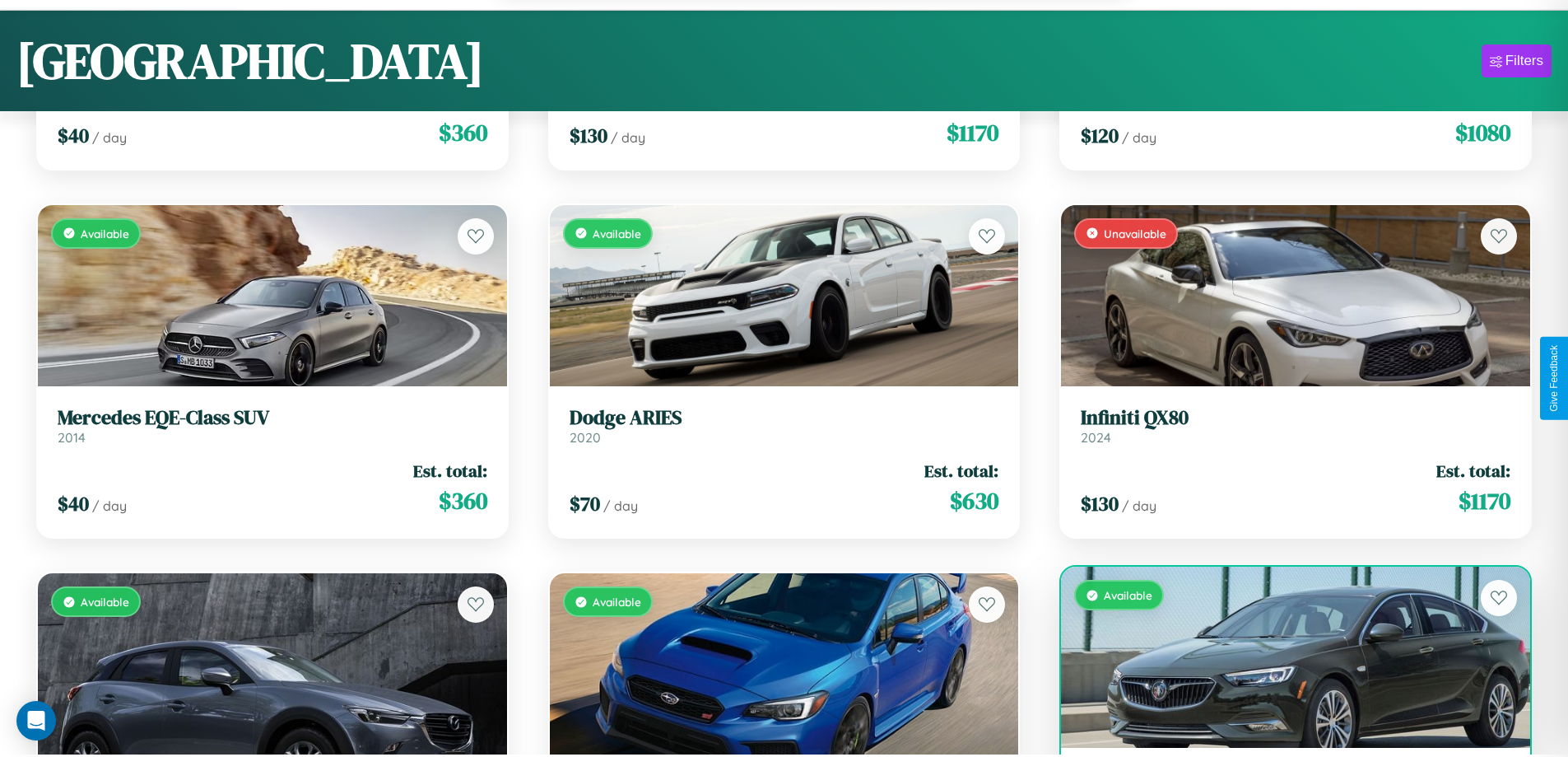
click at [1285, 666] on div "Available" at bounding box center [1296, 656] width 469 height 182
click at [1285, 659] on div "Available" at bounding box center [1296, 656] width 469 height 182
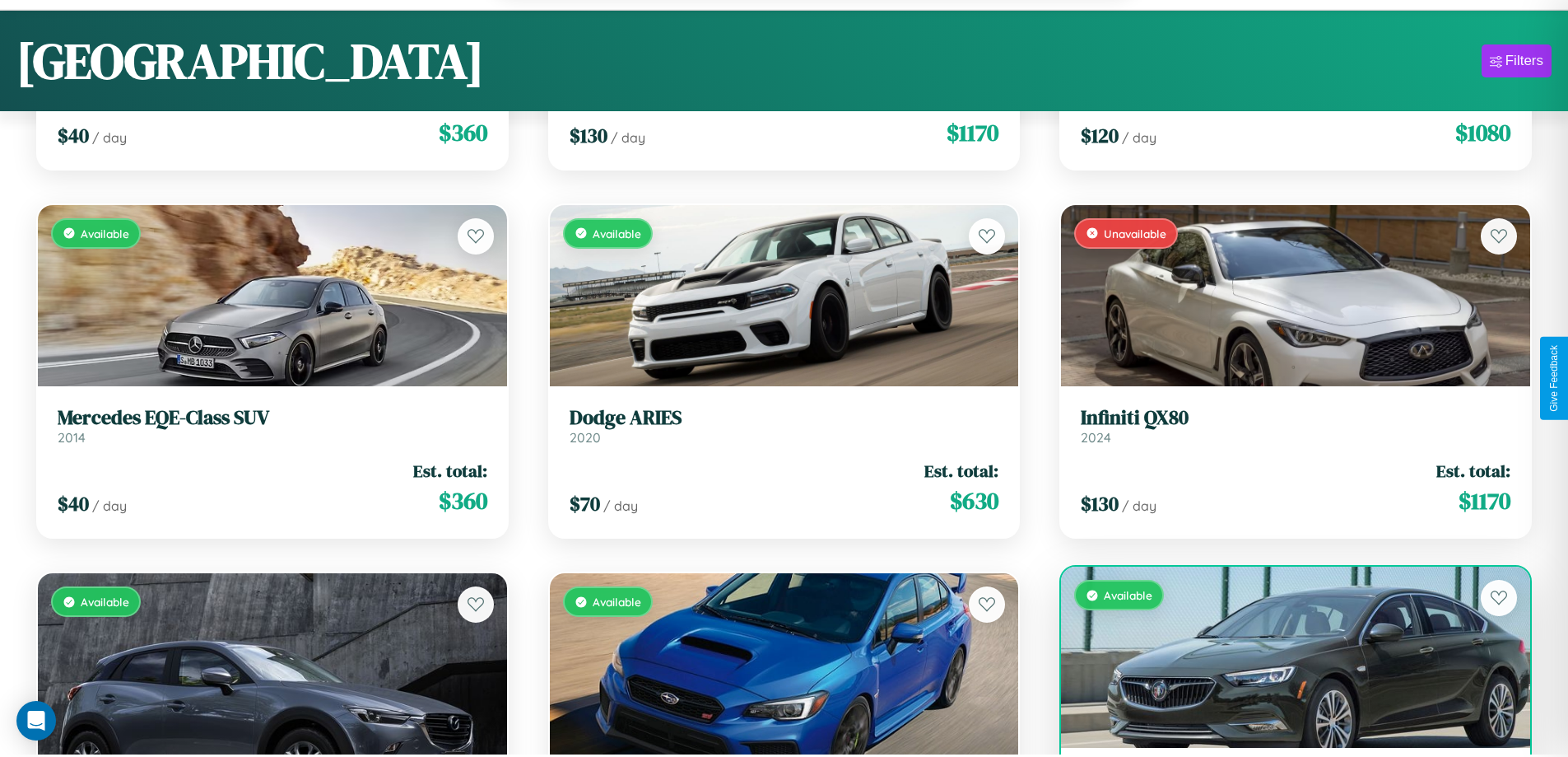
click at [1285, 659] on div "Available" at bounding box center [1296, 656] width 469 height 182
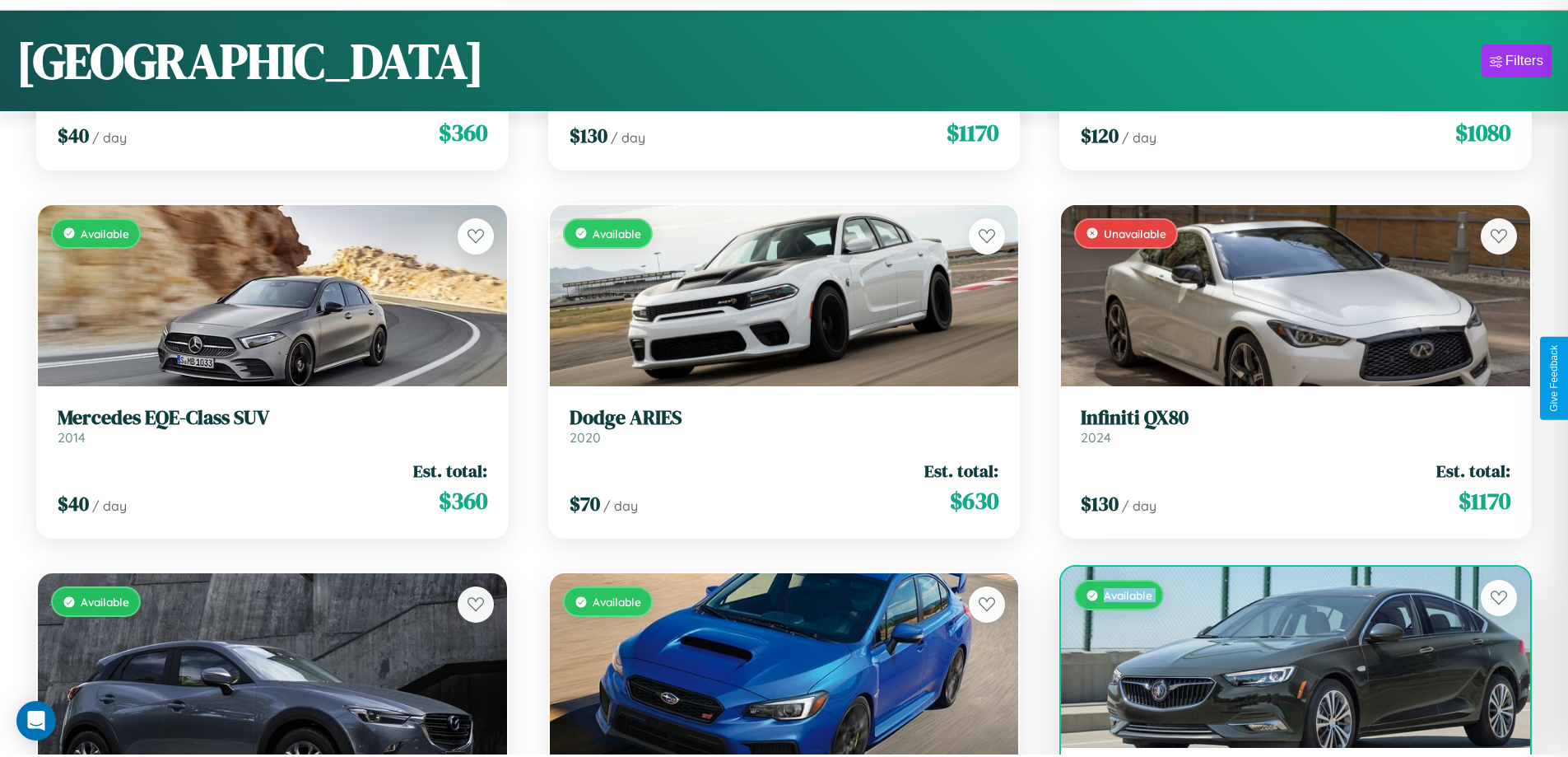
click at [1285, 659] on div "Available" at bounding box center [1296, 656] width 469 height 182
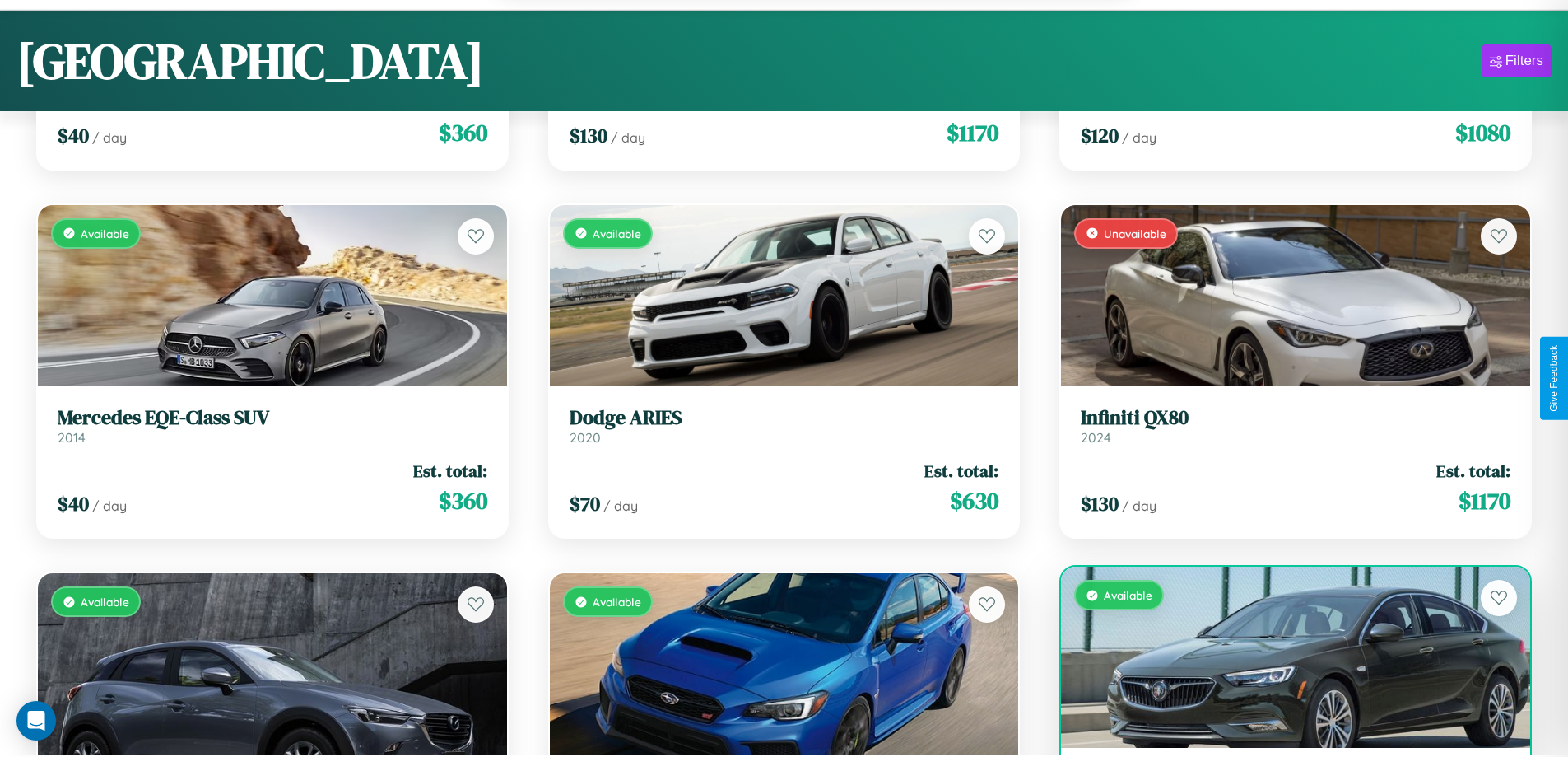
click at [1285, 659] on div "Available" at bounding box center [1296, 656] width 469 height 182
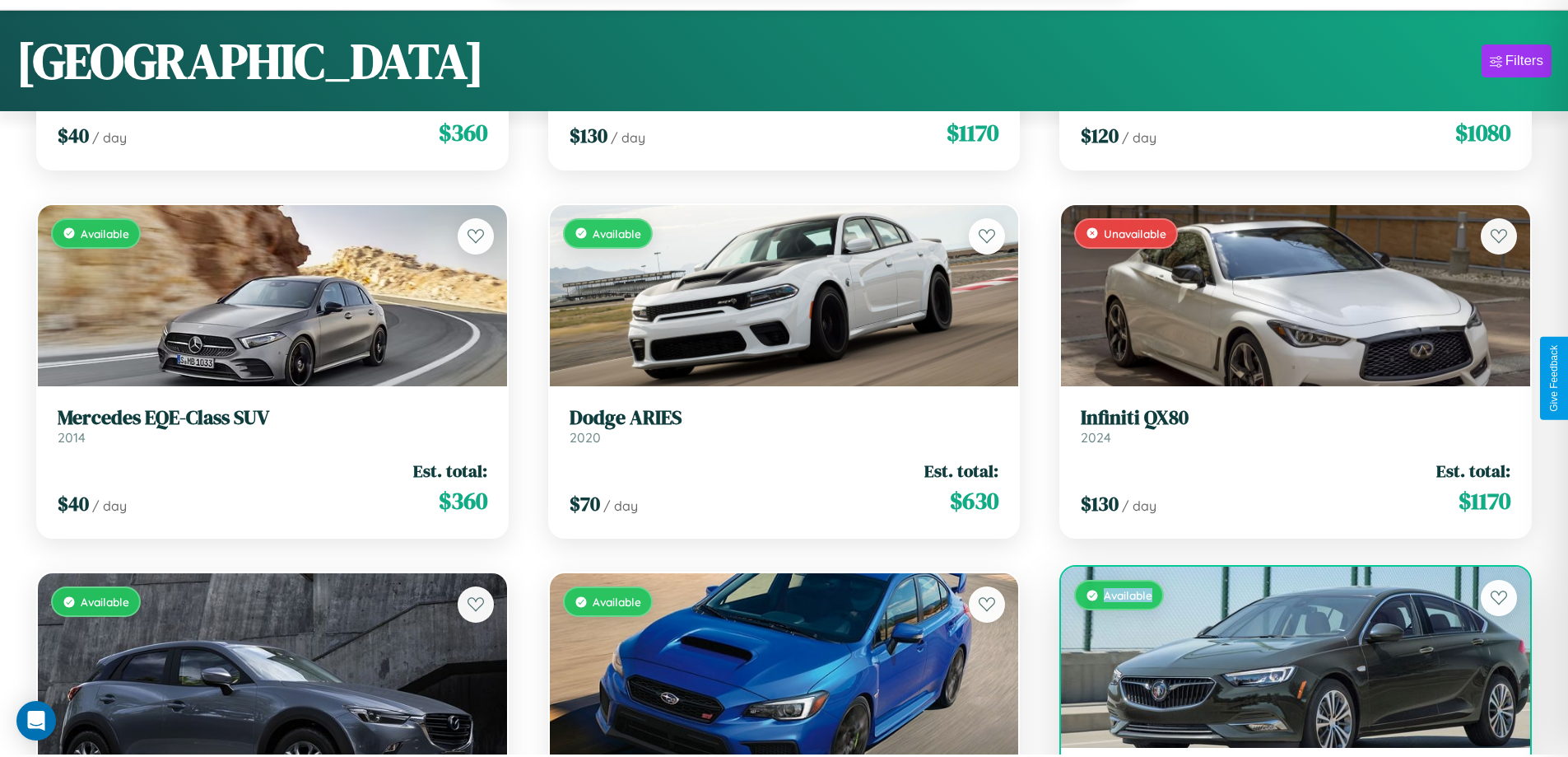
click at [1285, 659] on div "Available" at bounding box center [1296, 656] width 469 height 182
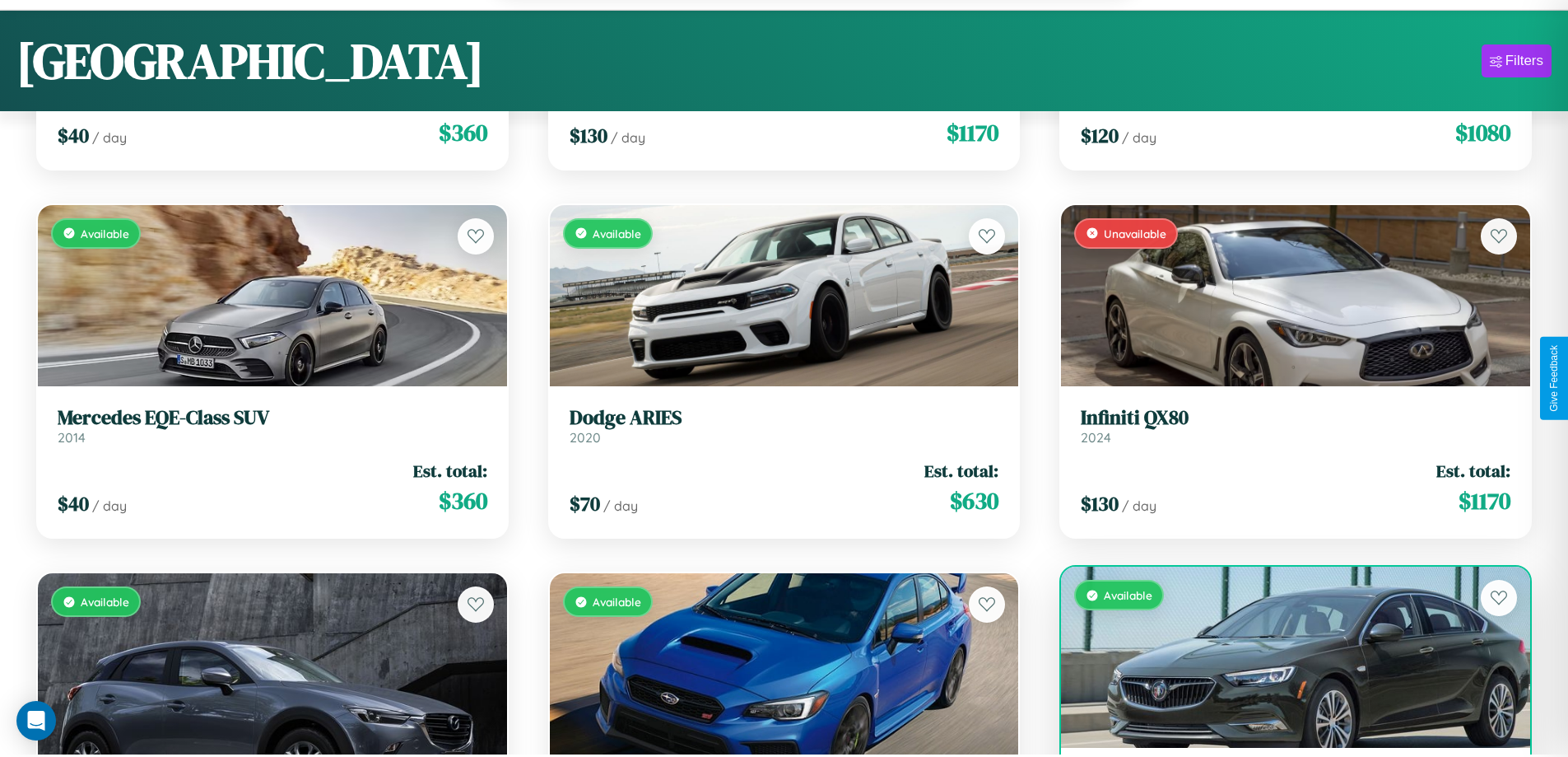
scroll to position [6246, 0]
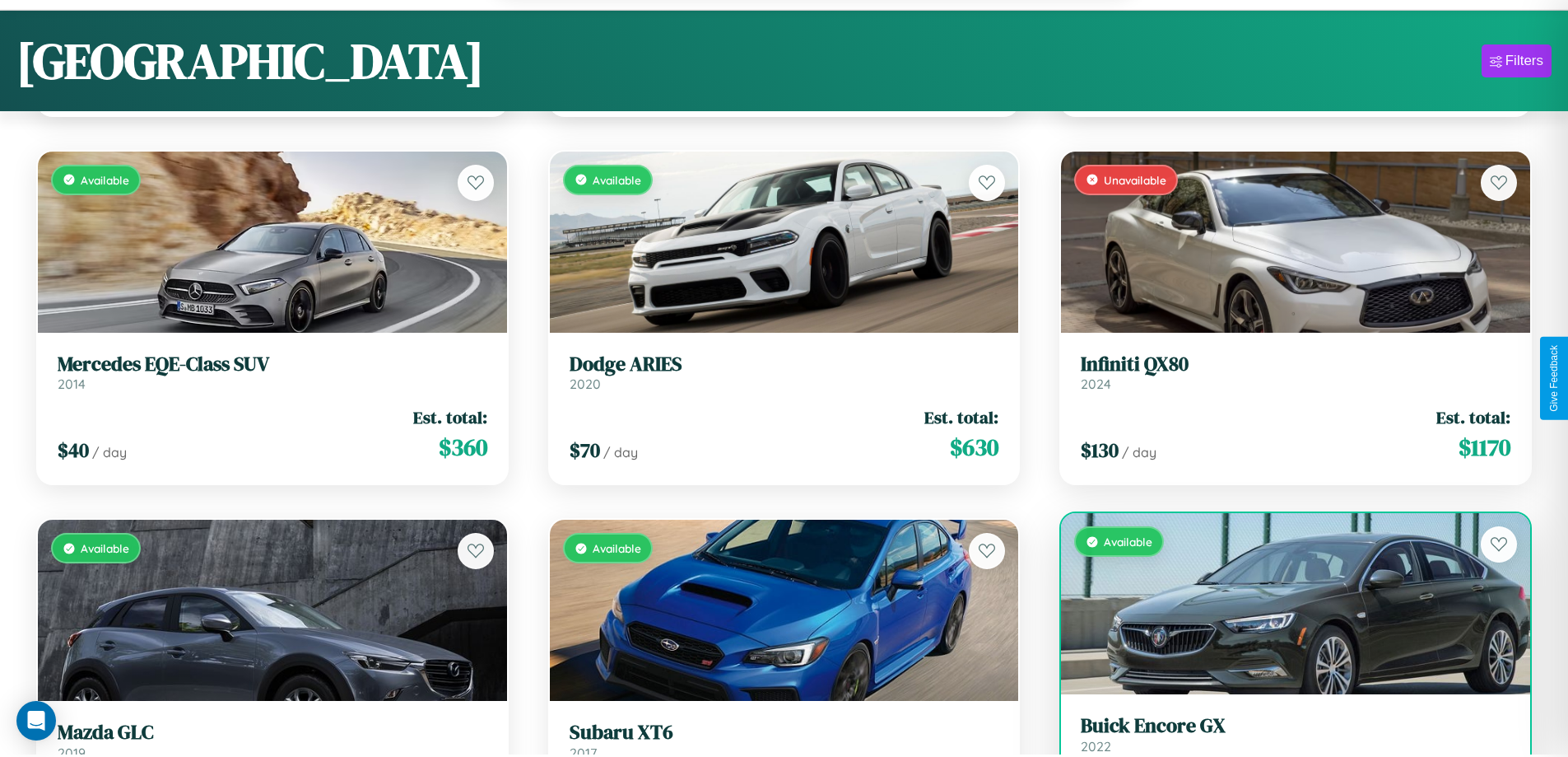
click at [1285, 736] on h3 "Buick Encore GX" at bounding box center [1296, 726] width 430 height 24
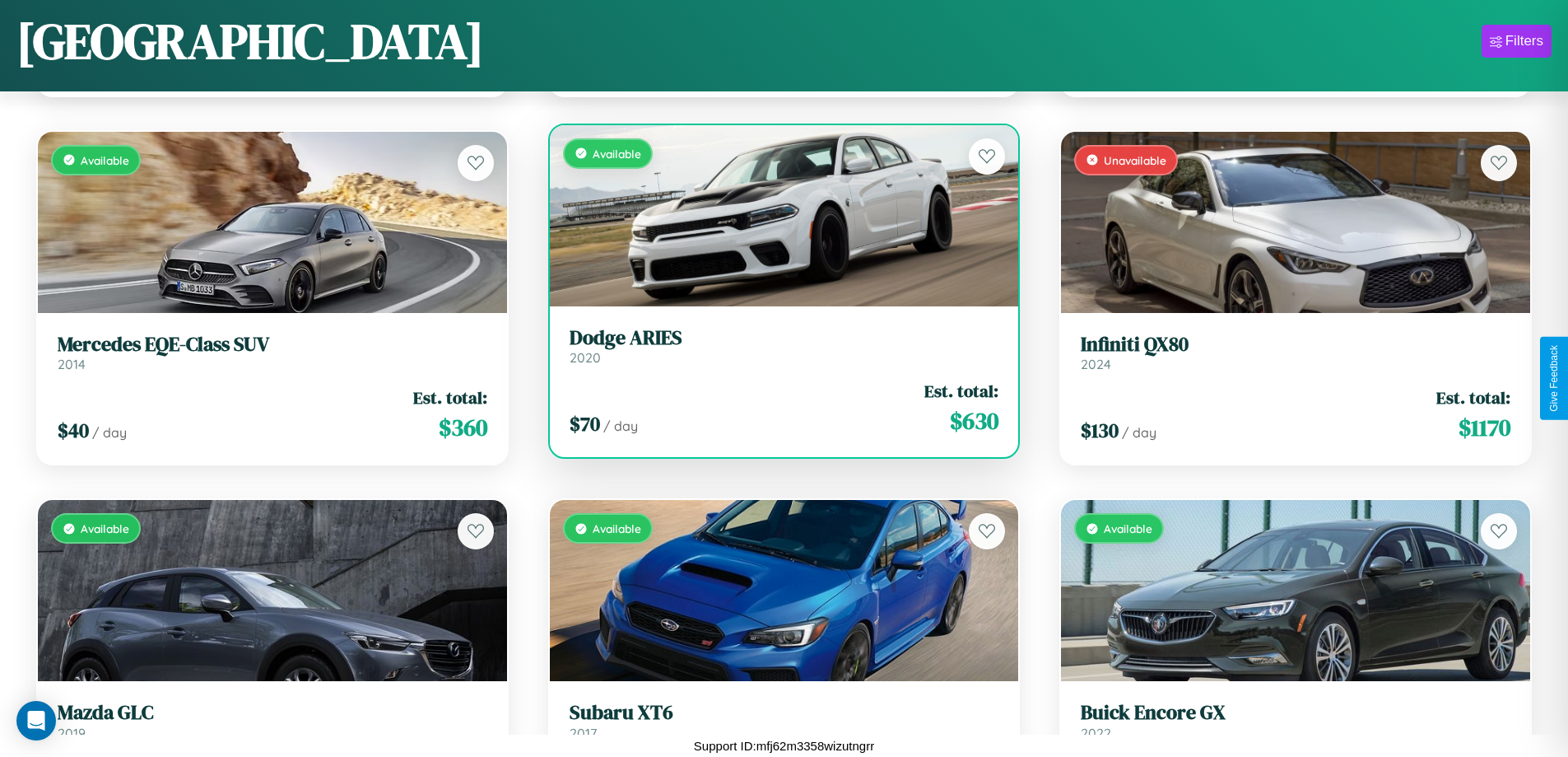
scroll to position [12029, 0]
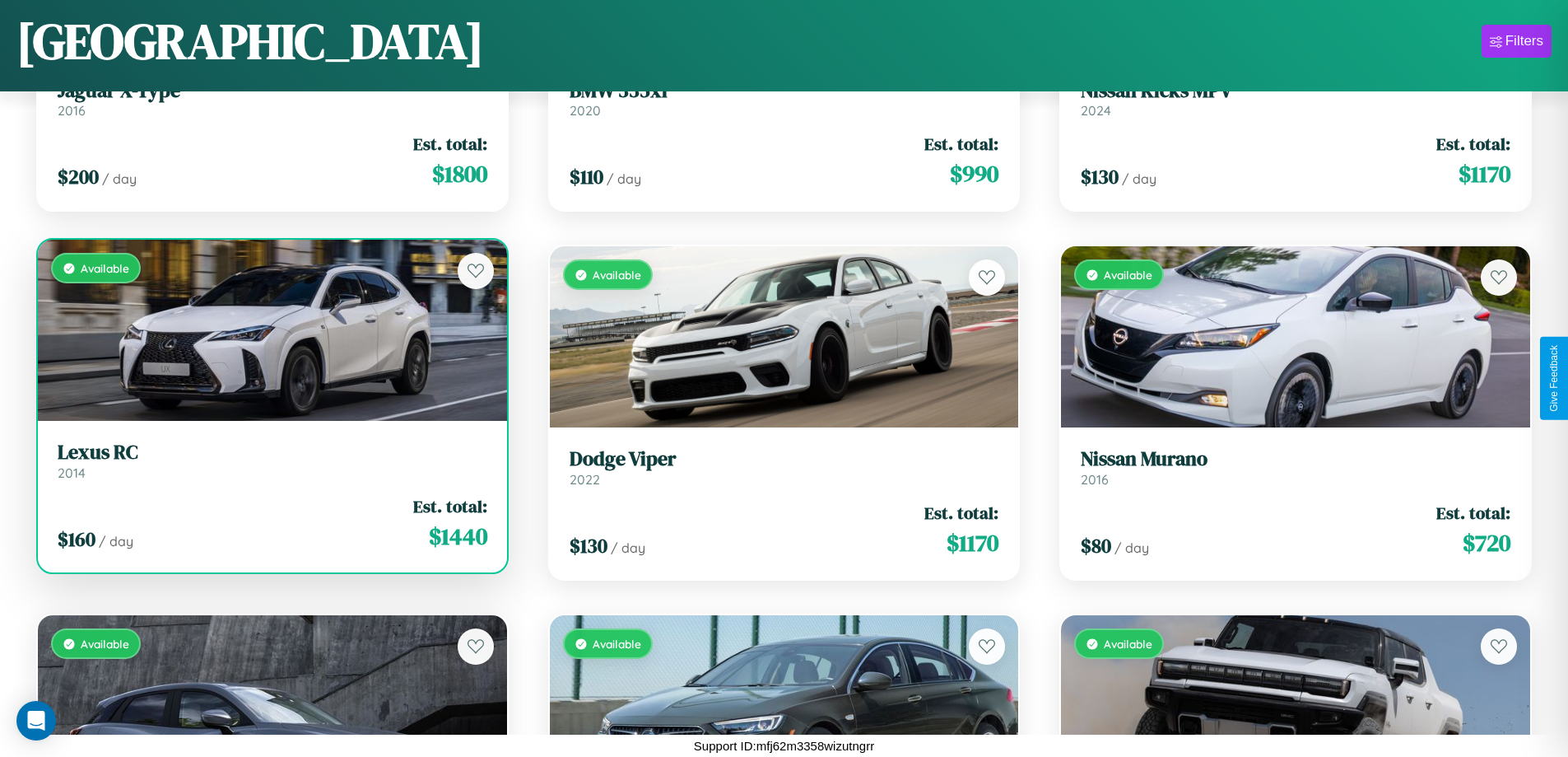
click at [270, 466] on link "Lexus RC 2014" at bounding box center [273, 460] width 430 height 40
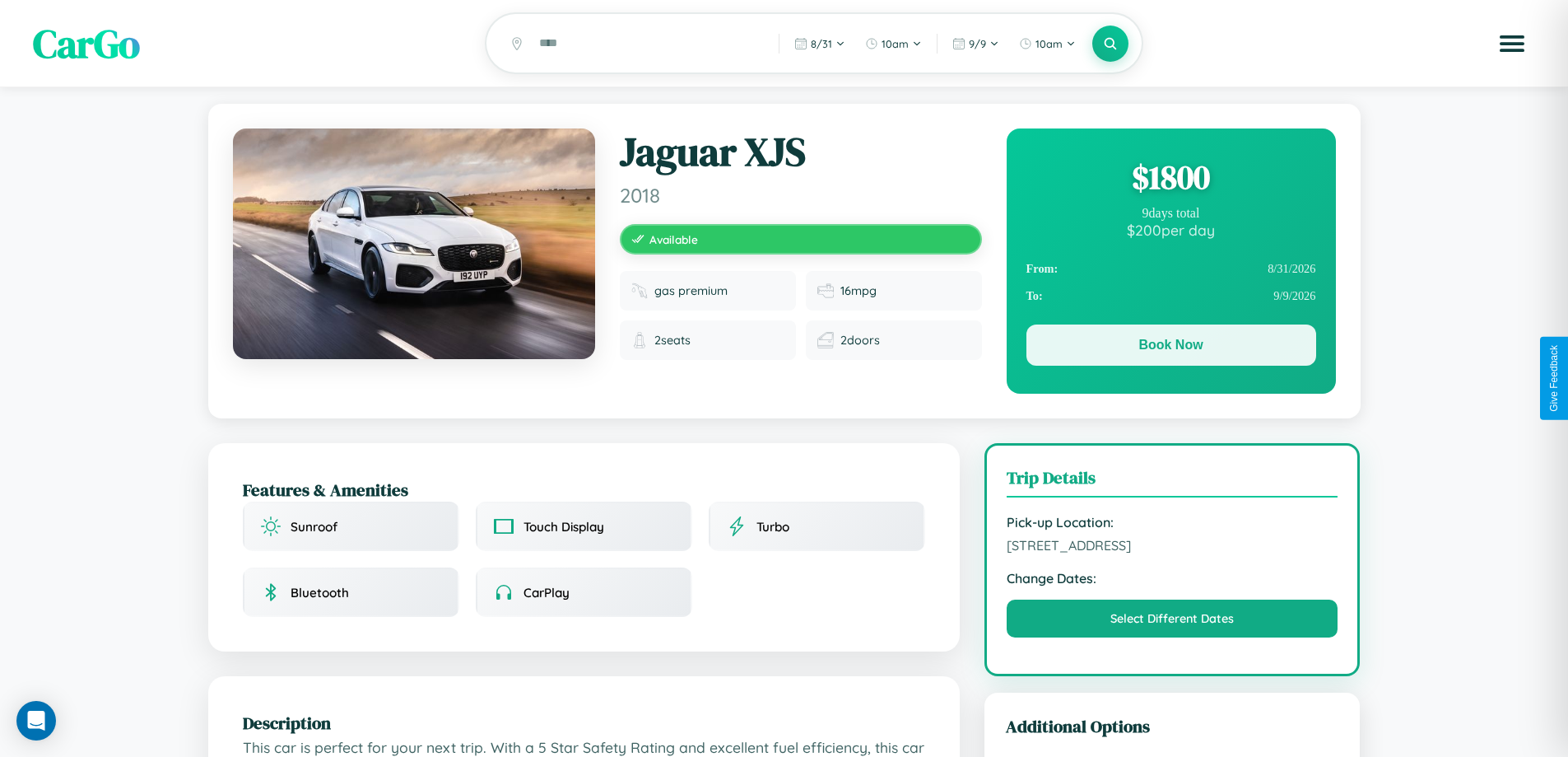
click at [1170, 347] on button "Book Now" at bounding box center [1171, 345] width 290 height 41
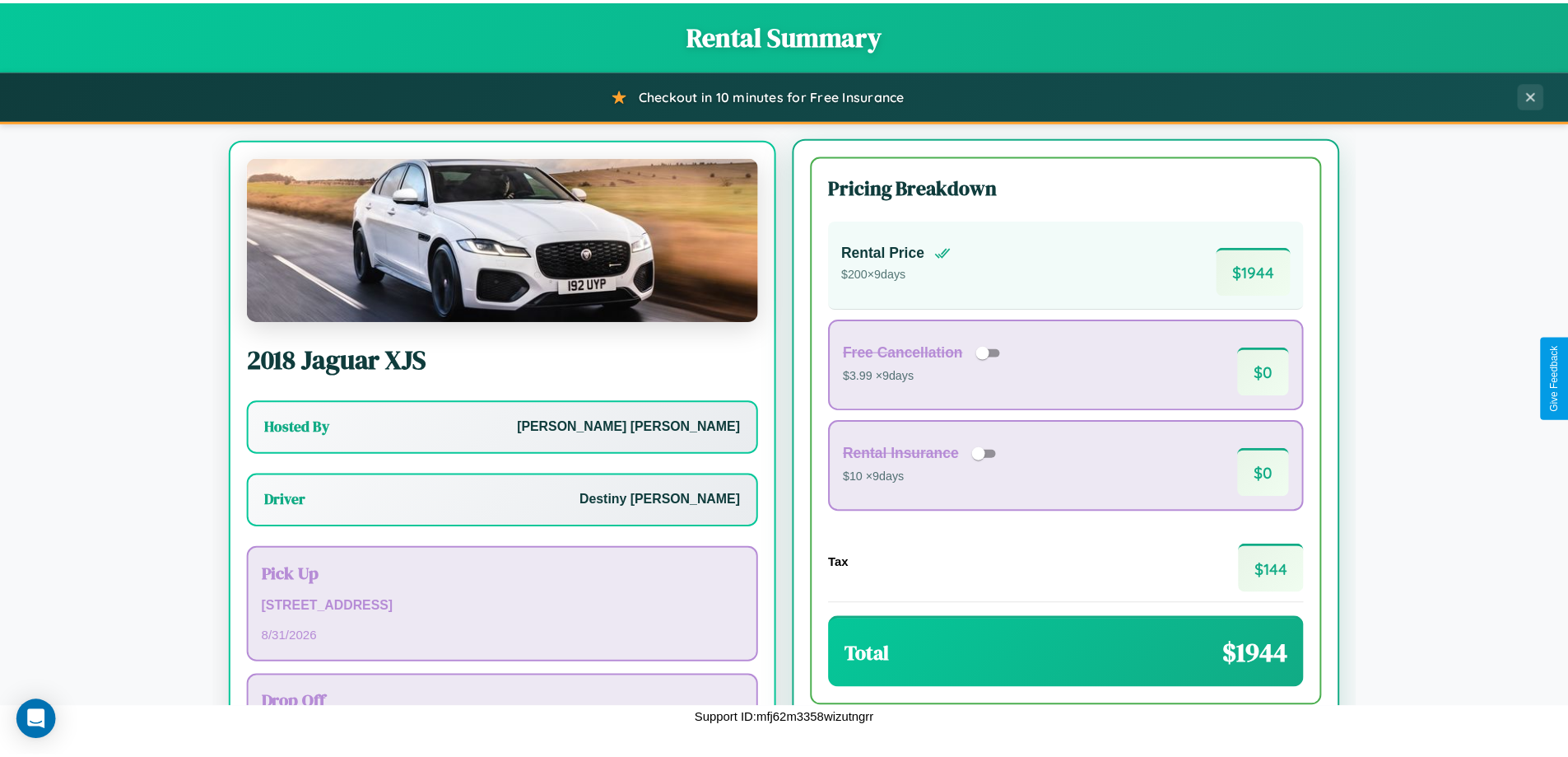
scroll to position [76, 0]
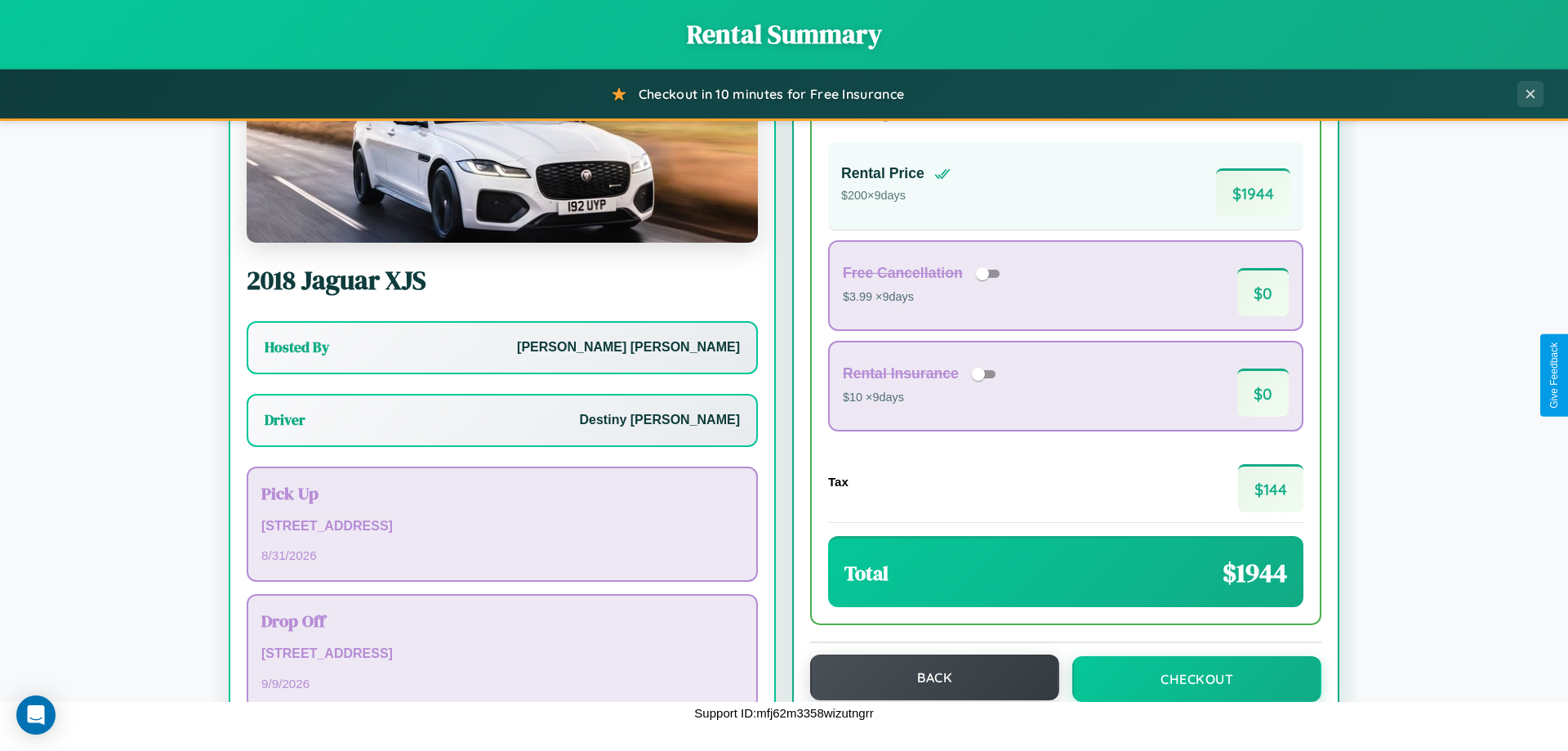
click at [927, 677] on button "Back" at bounding box center [935, 677] width 249 height 46
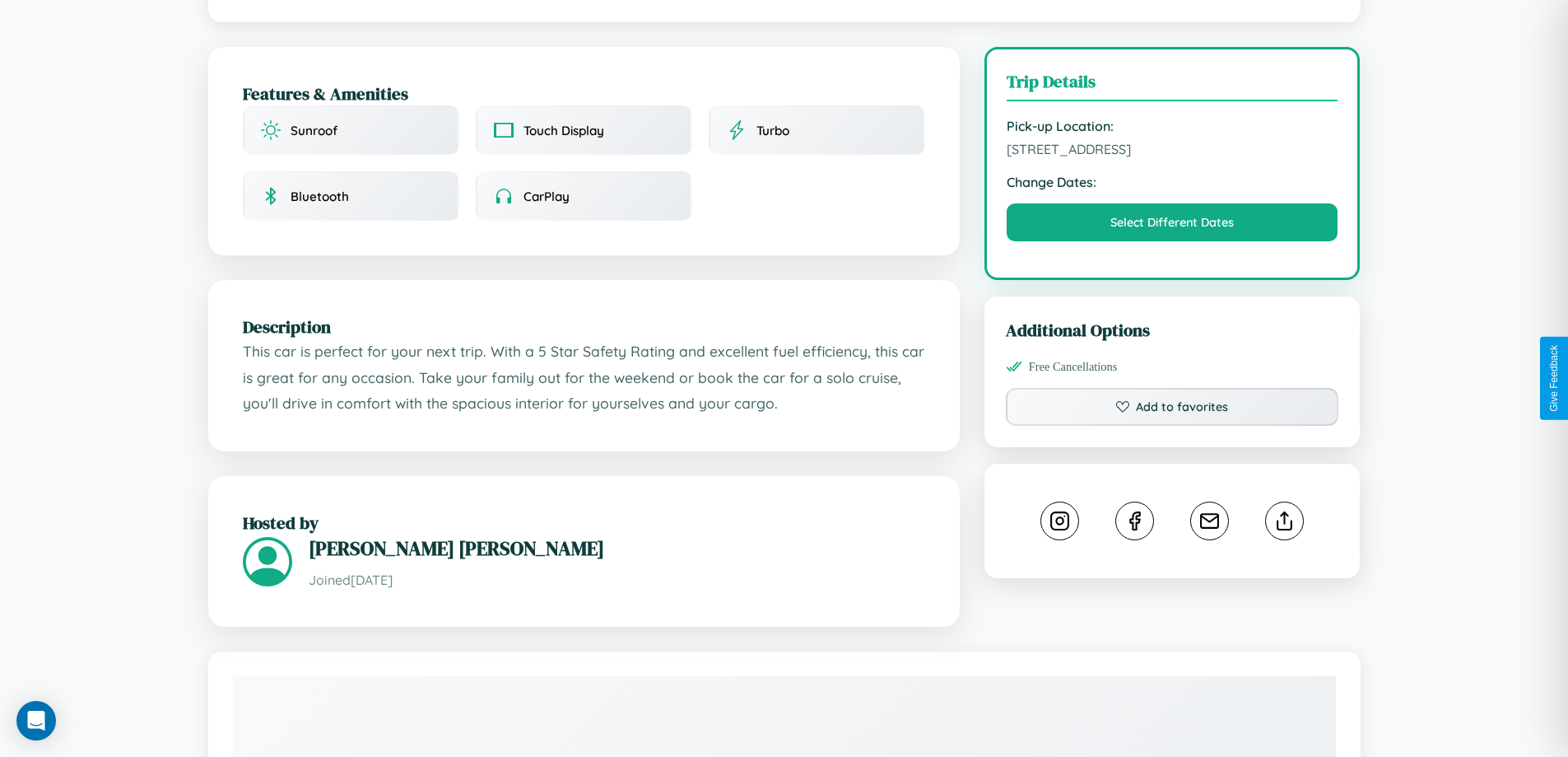
scroll to position [541, 0]
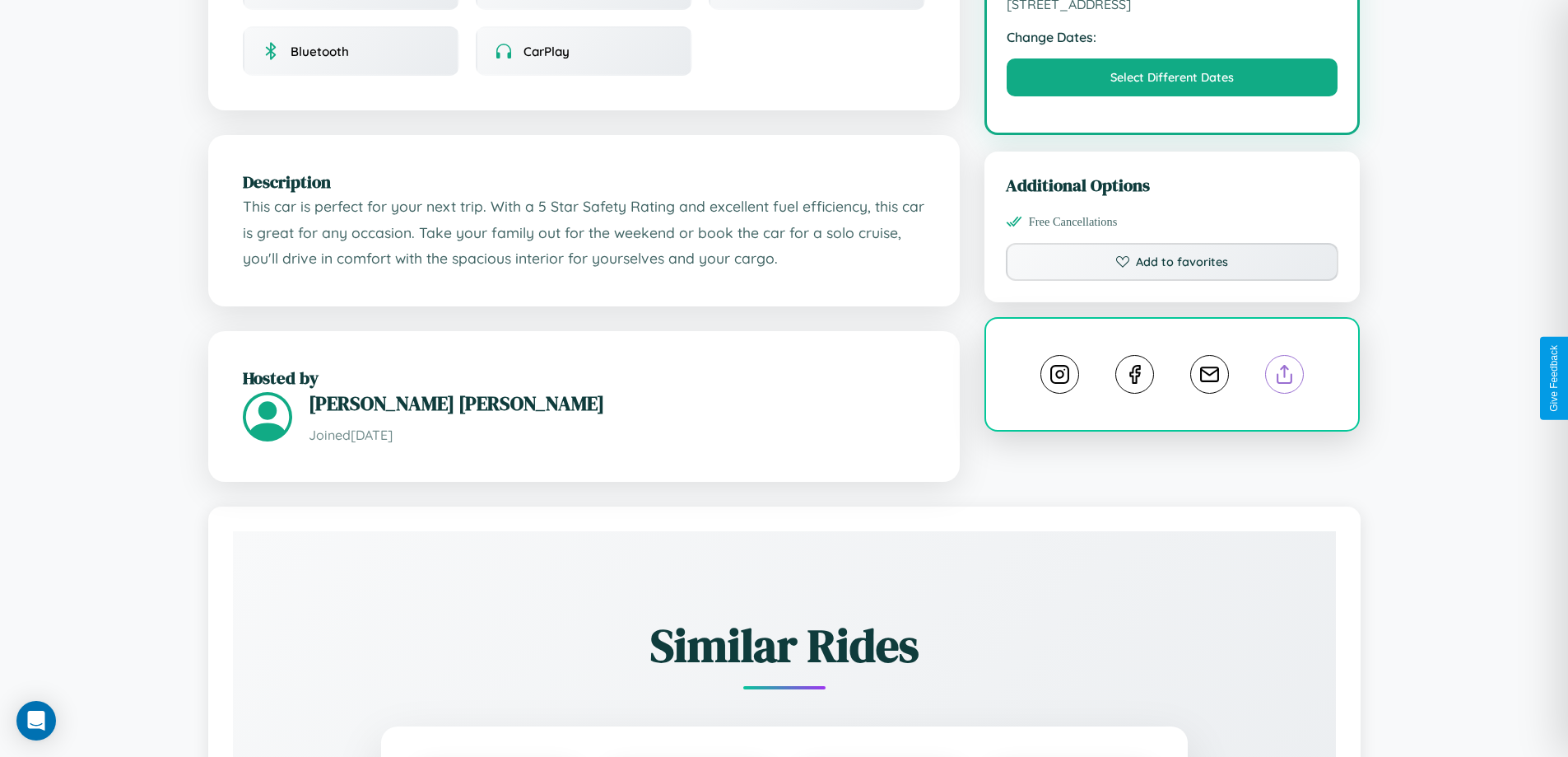
click at [1285, 377] on line at bounding box center [1285, 372] width 0 height 11
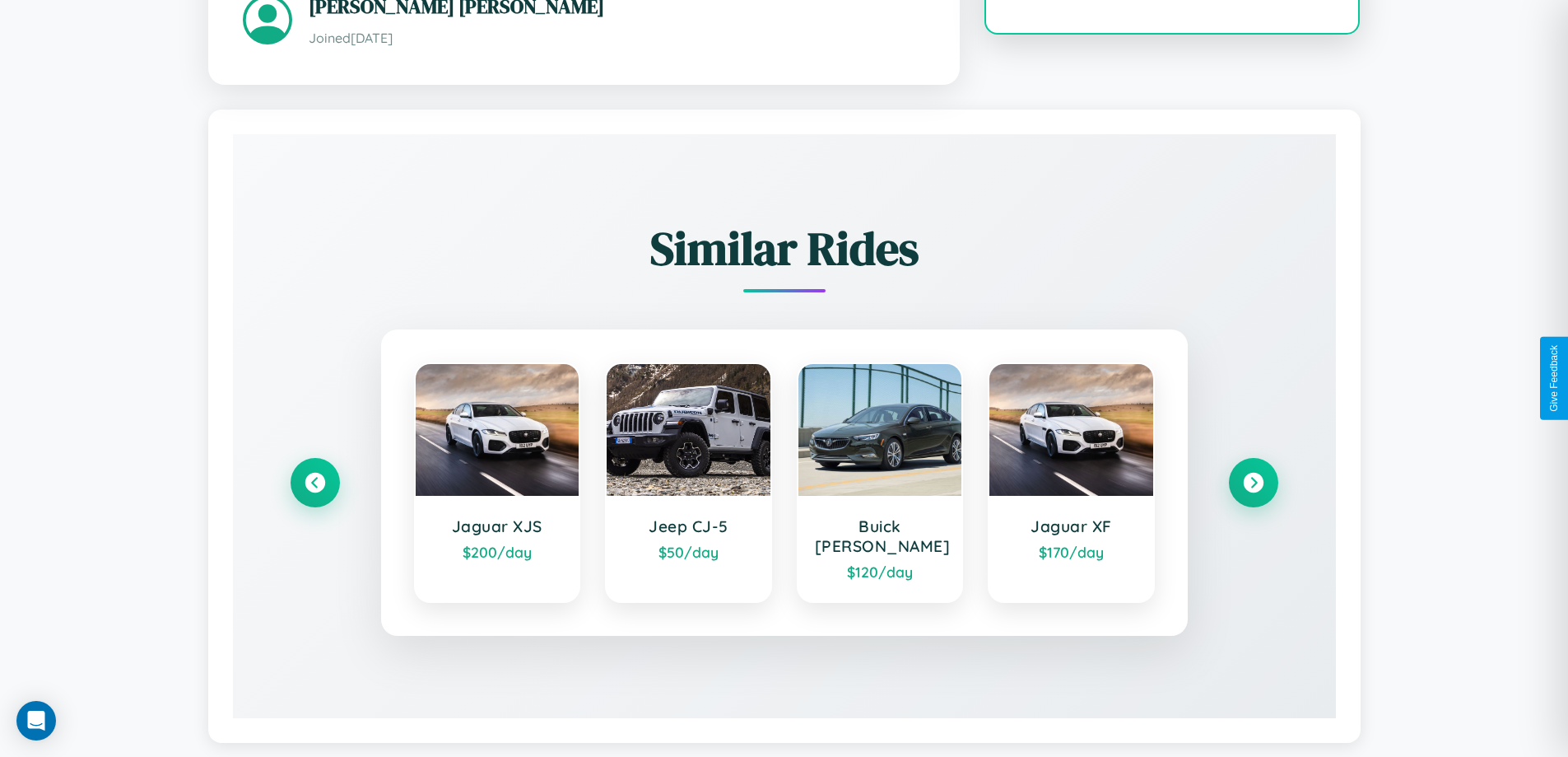
scroll to position [945, 0]
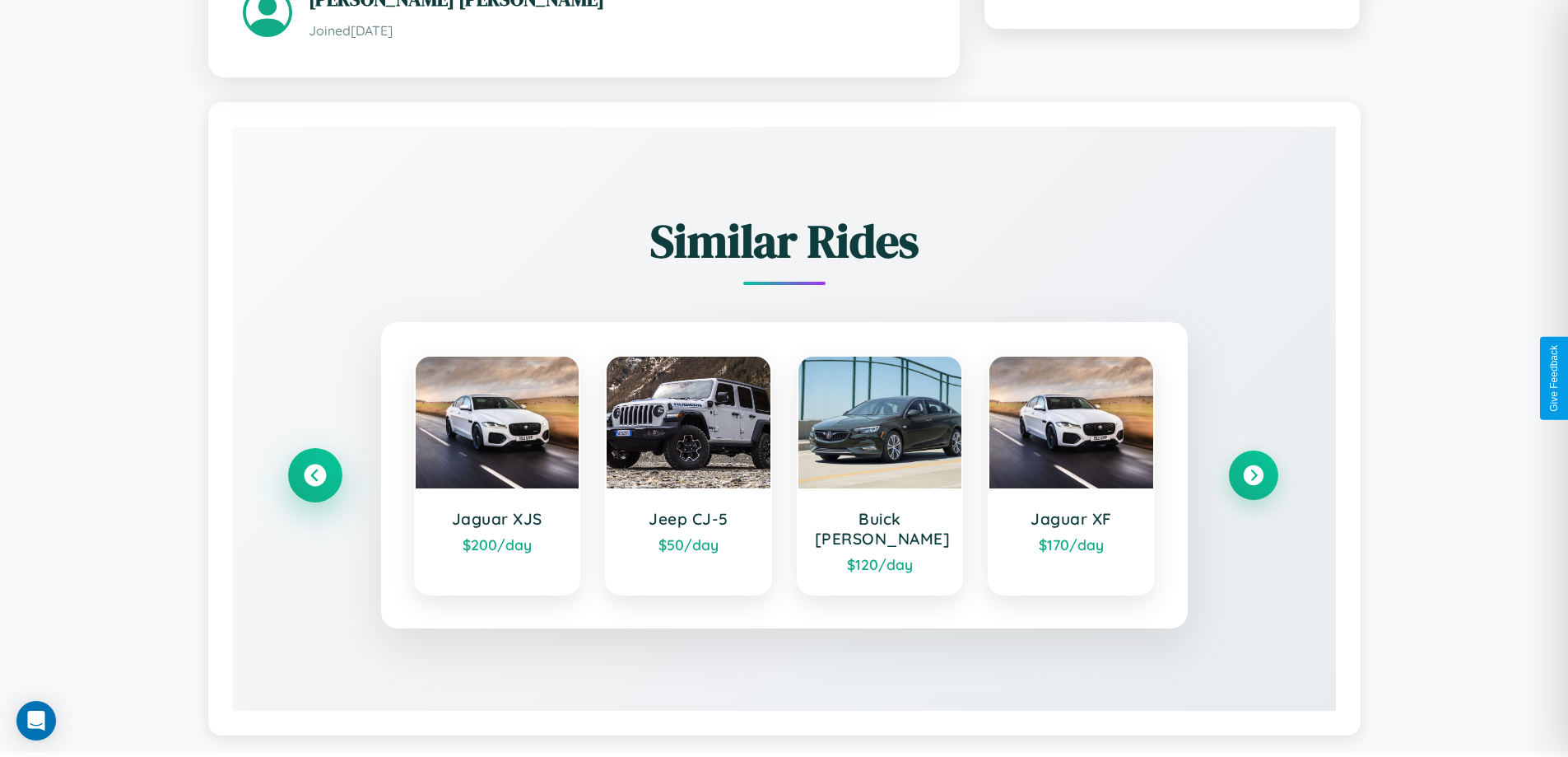
click at [315, 466] on icon at bounding box center [315, 475] width 22 height 22
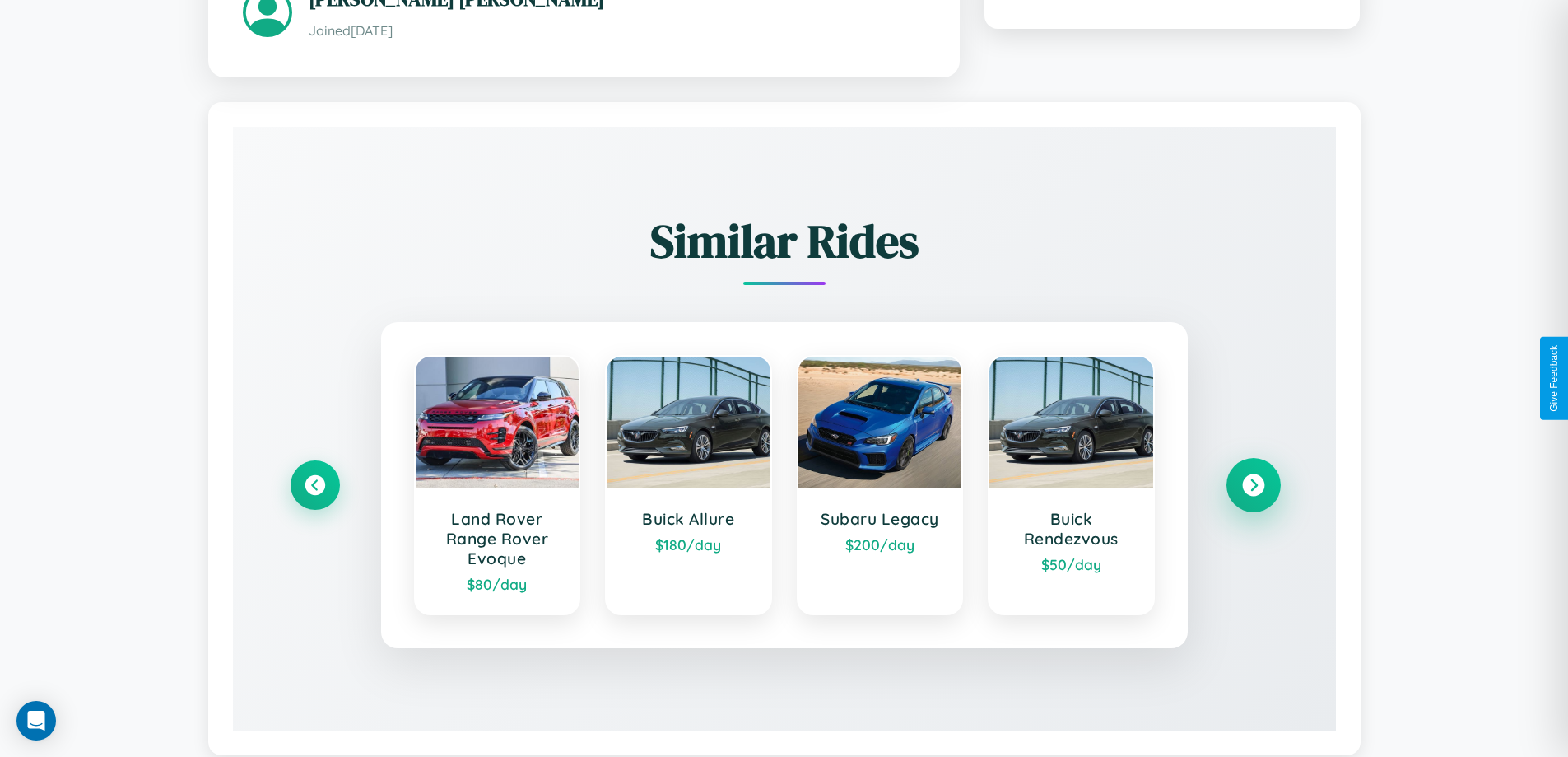
click at [1253, 487] on icon at bounding box center [1253, 484] width 22 height 22
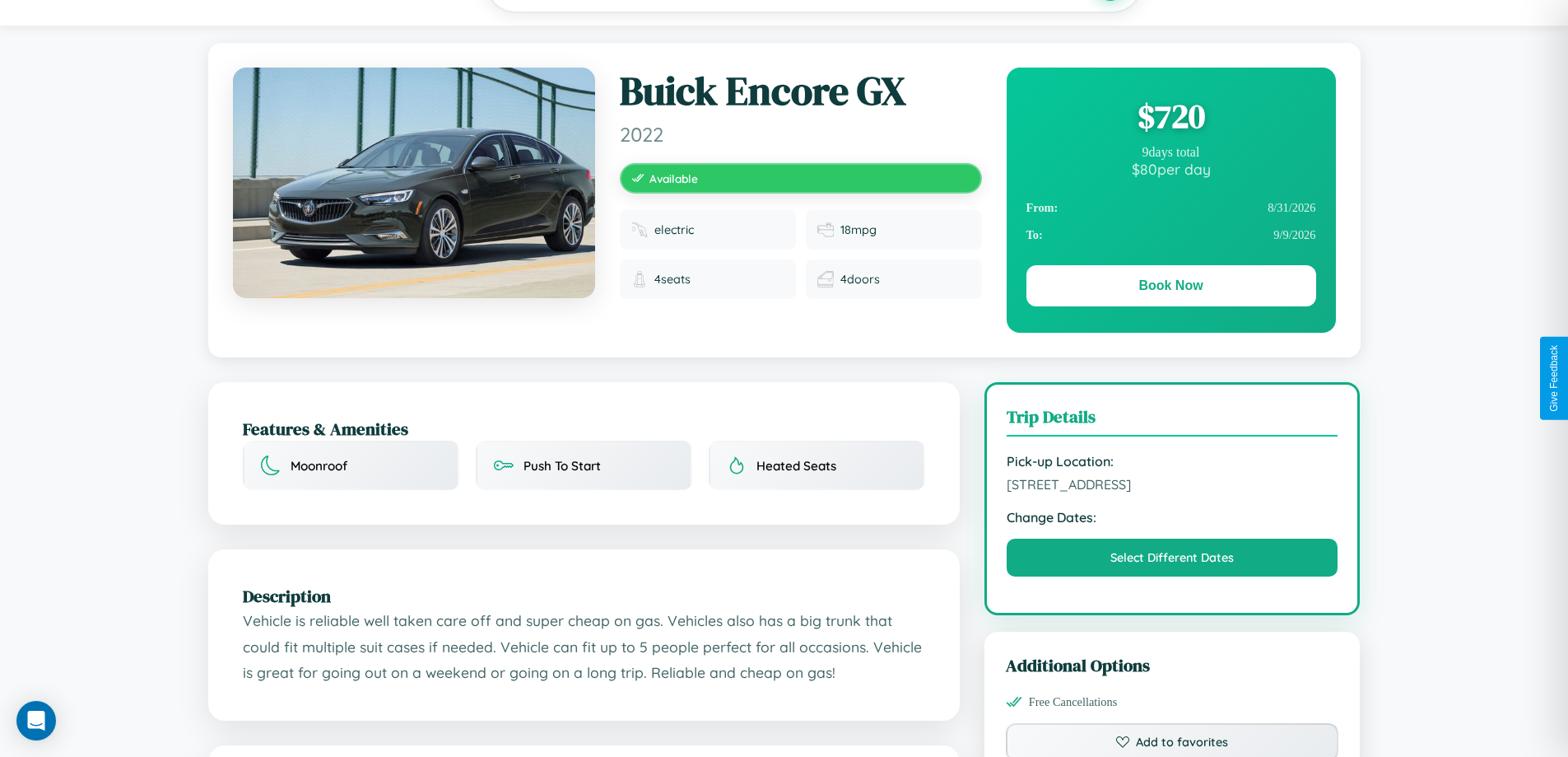
scroll to position [169, 0]
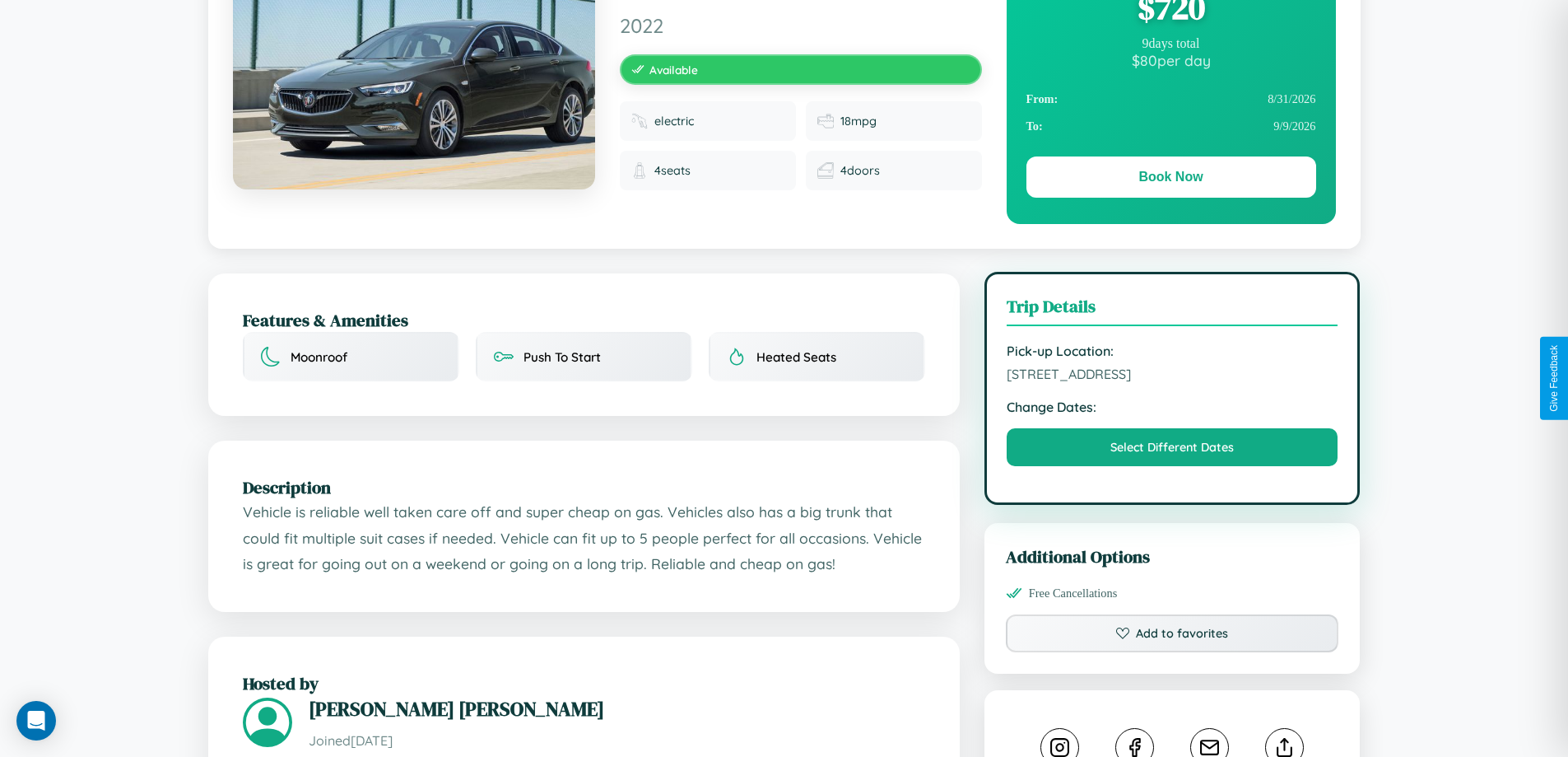
click at [1172, 377] on span "5007 Oak Street Vienna 83527 Canada" at bounding box center [1172, 374] width 331 height 17
click at [1172, 376] on span "5007 Oak Street Vienna 83527 Canada" at bounding box center [1172, 374] width 331 height 17
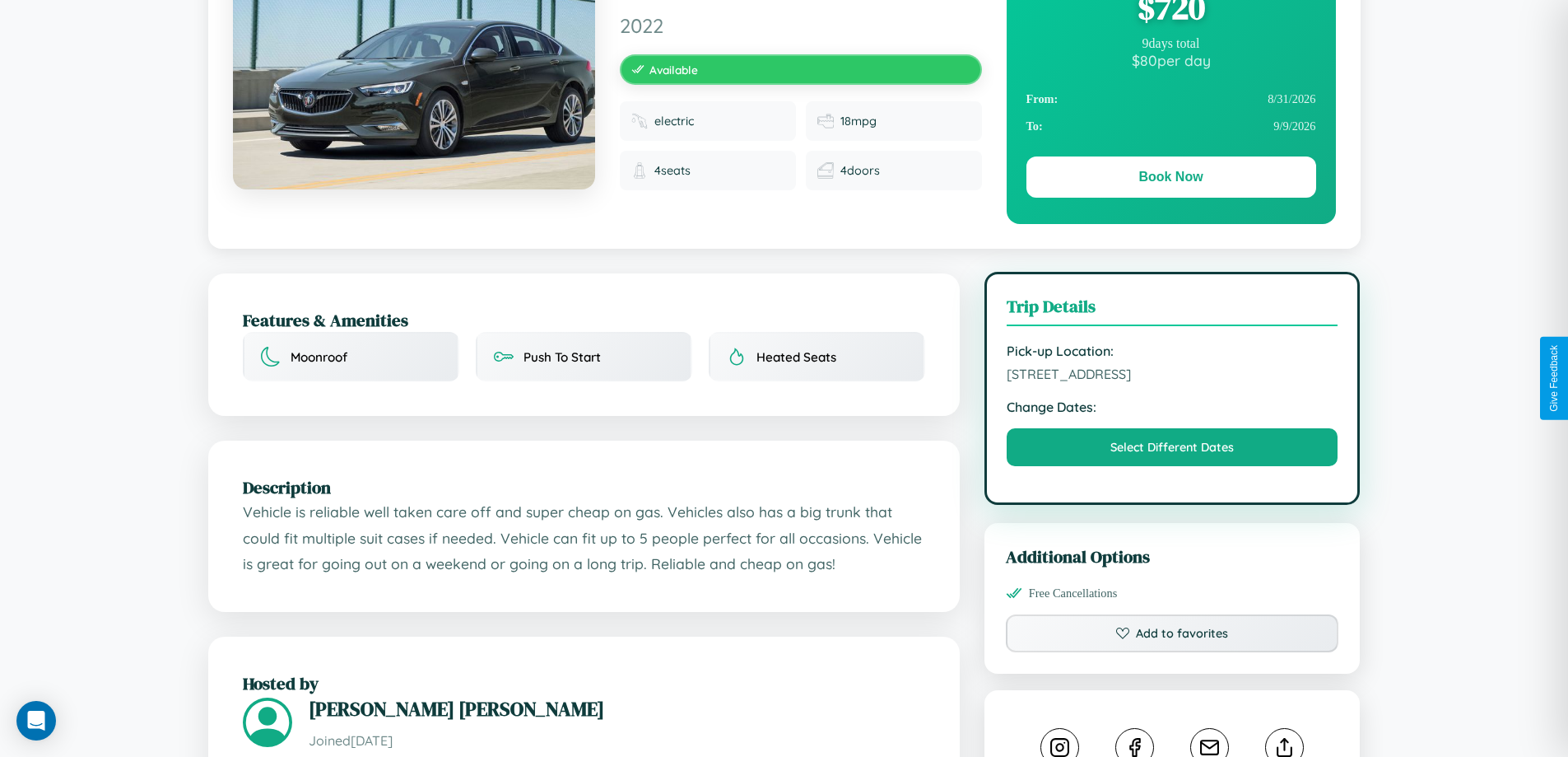
click at [1172, 376] on span "5007 Oak Street Vienna 83527 Canada" at bounding box center [1172, 374] width 331 height 17
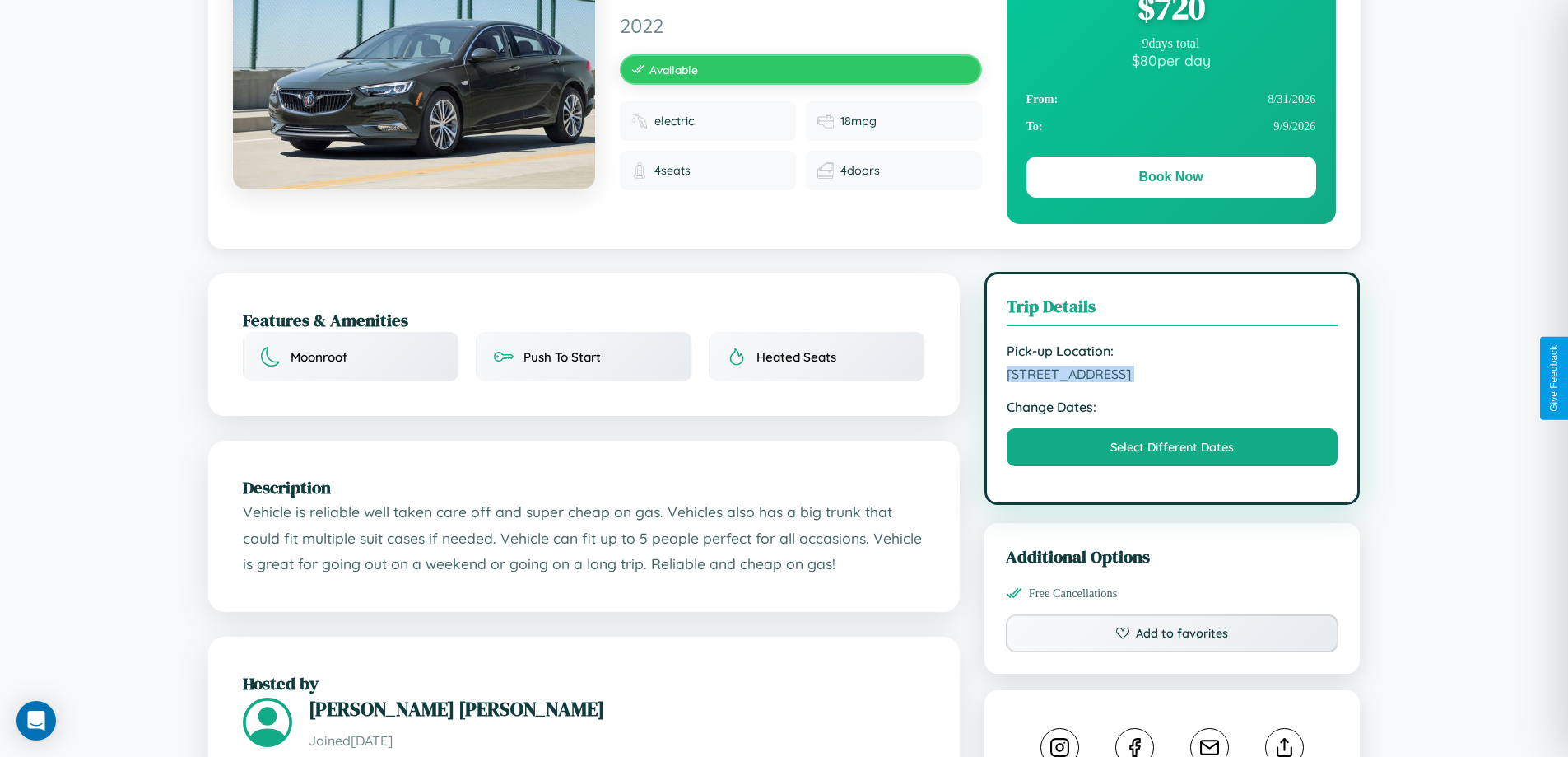
click at [1172, 376] on span "5007 Oak Street Vienna 83527 Canada" at bounding box center [1172, 374] width 331 height 17
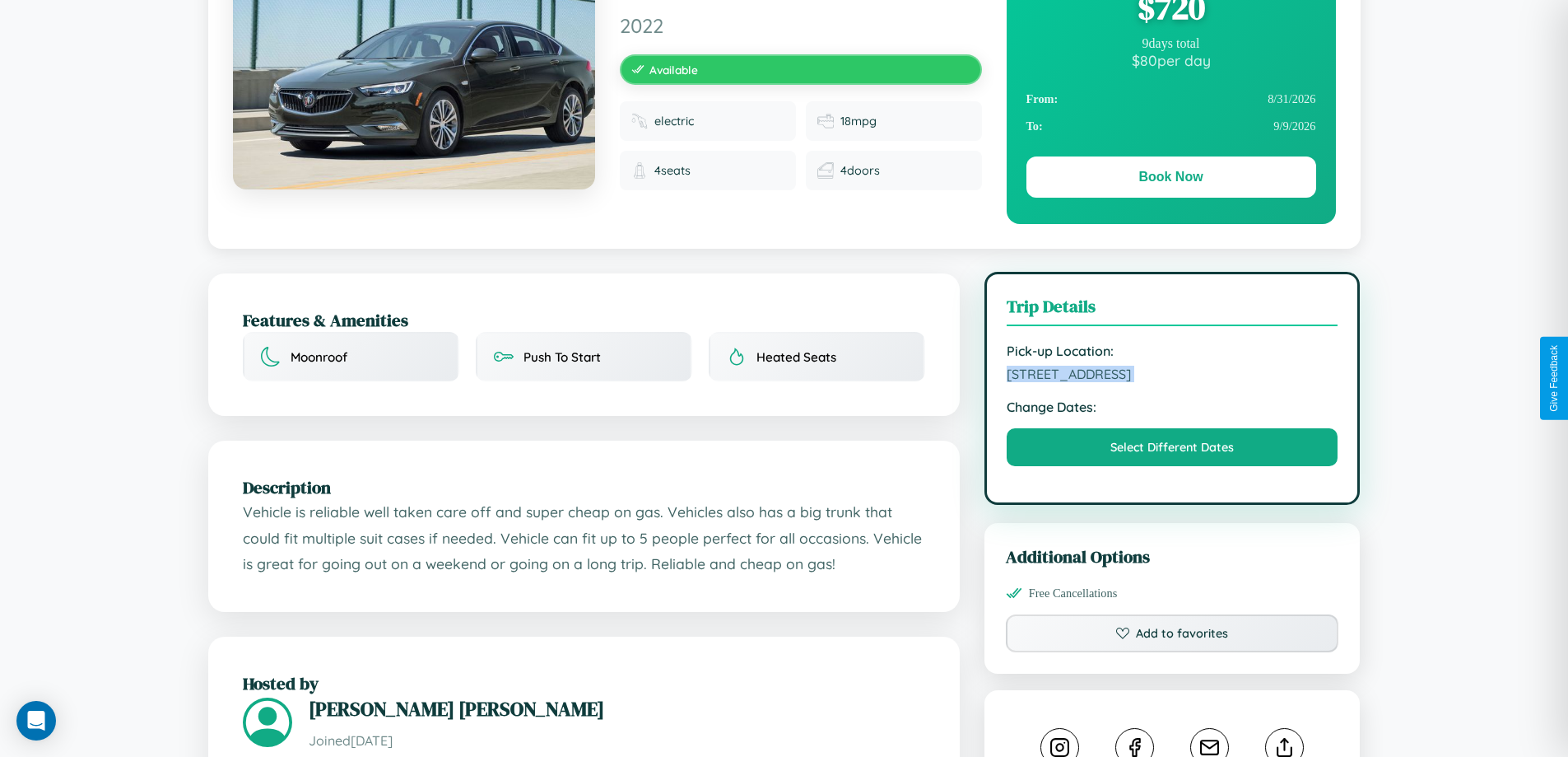
click at [1172, 376] on span "5007 Oak Street Vienna 83527 Canada" at bounding box center [1172, 374] width 331 height 17
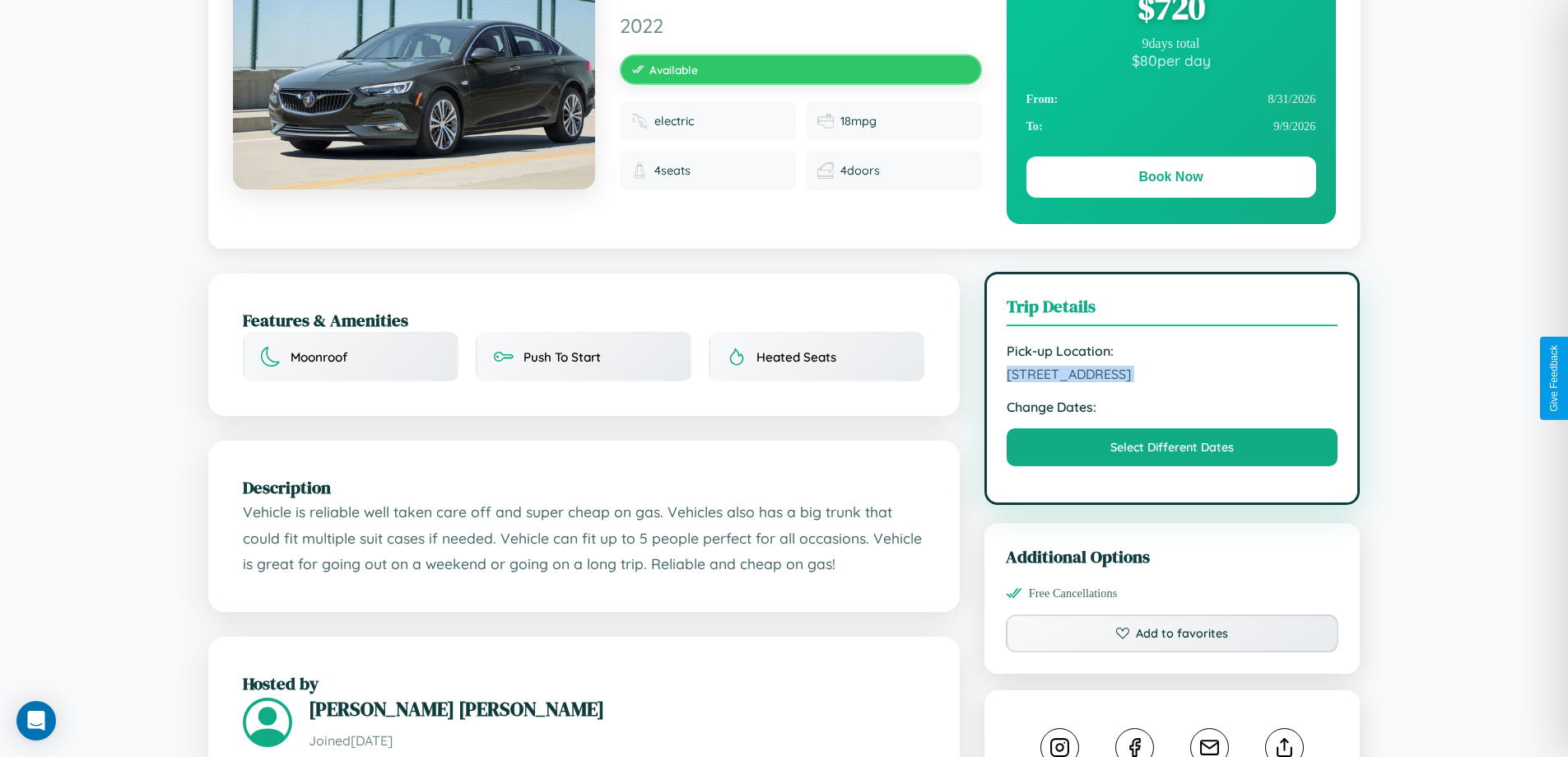
click at [1172, 376] on span "5007 Oak Street Vienna 83527 Canada" at bounding box center [1172, 374] width 331 height 17
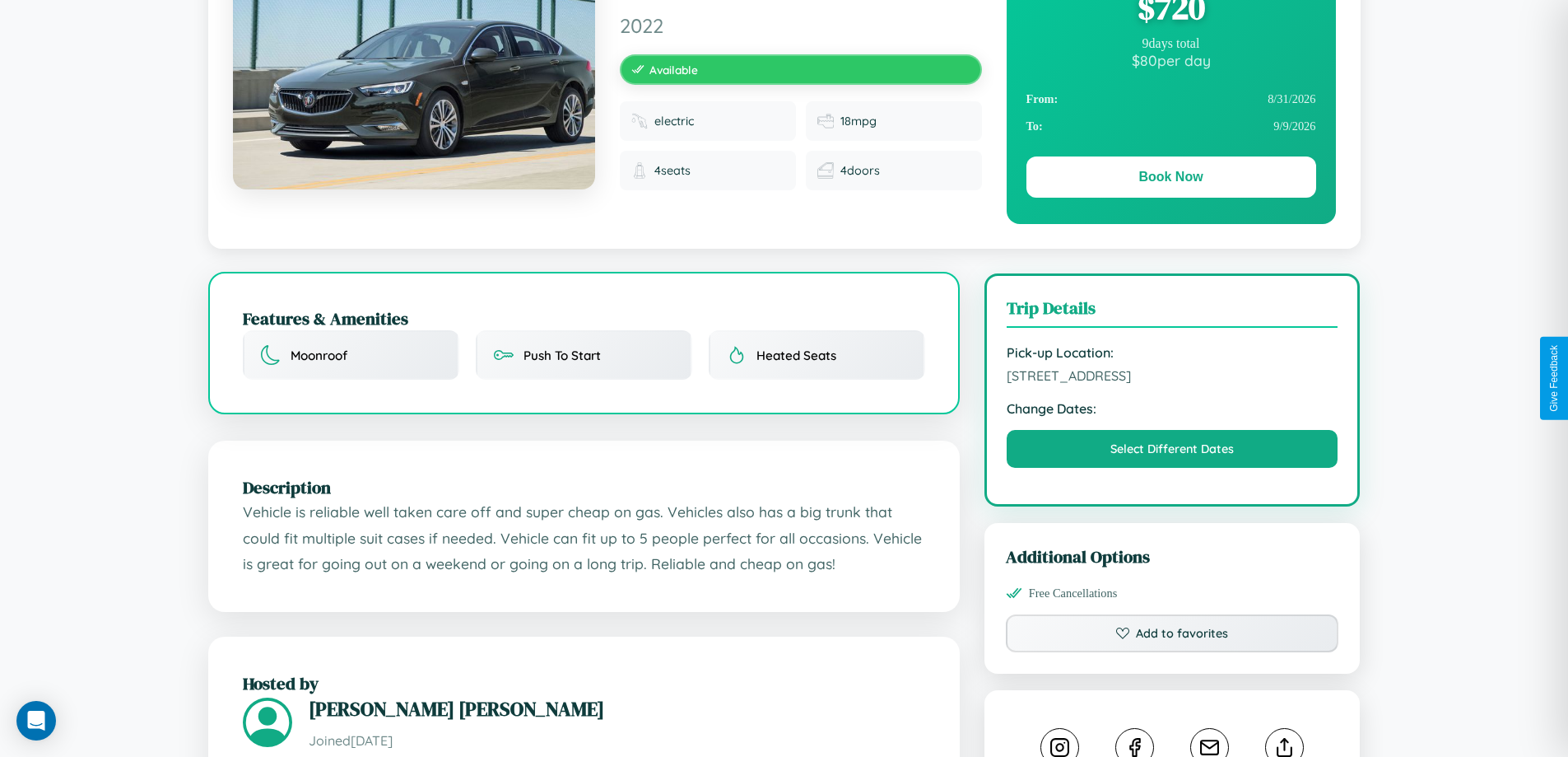
scroll to position [168, 0]
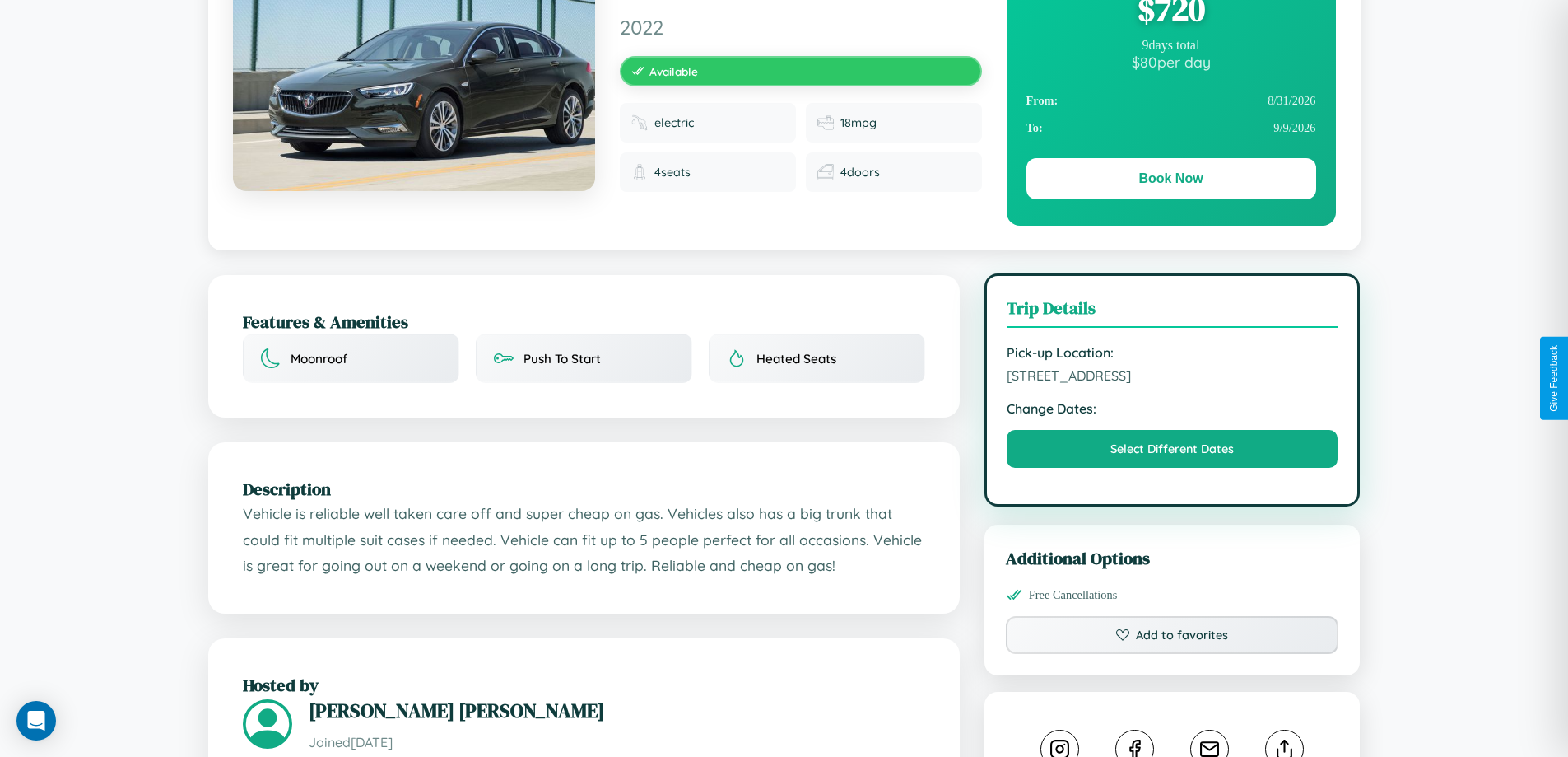
click at [1172, 378] on span "5007 Oak Street Vienna 83527 Canada" at bounding box center [1172, 375] width 331 height 17
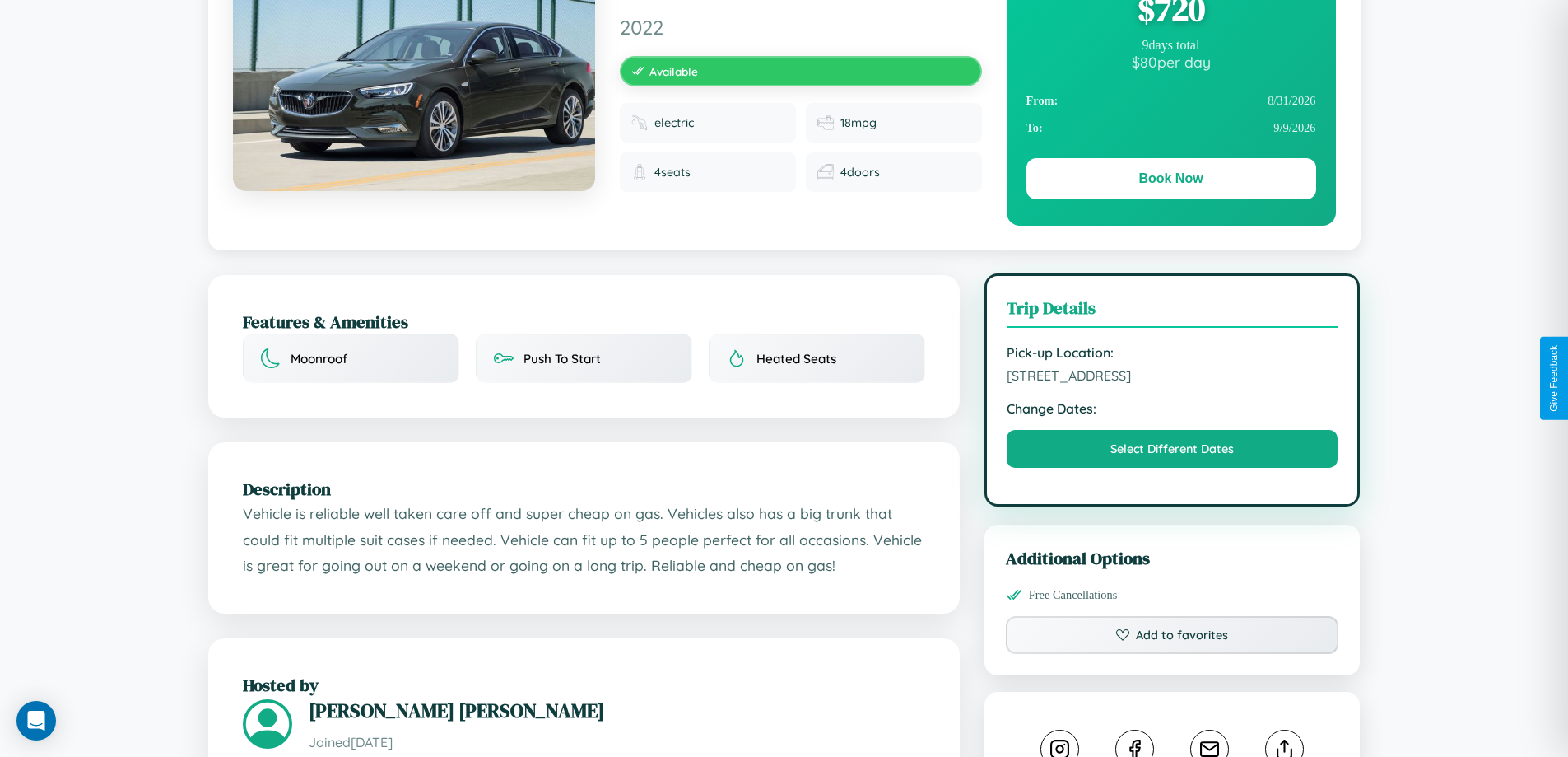
click at [1172, 378] on span "5007 Oak Street Vienna 83527 Canada" at bounding box center [1172, 375] width 331 height 17
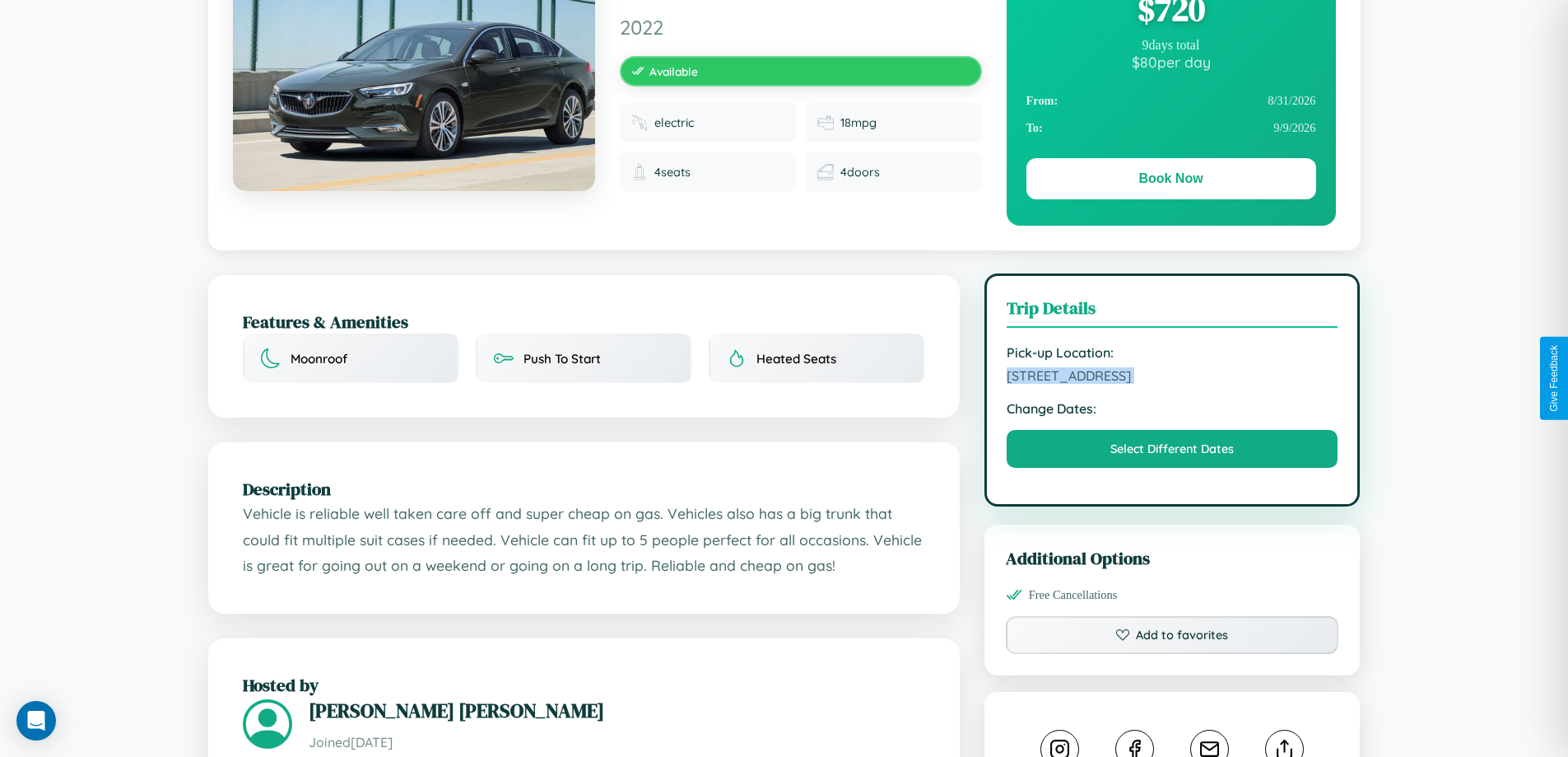
click at [1172, 378] on span "5007 Oak Street Vienna 83527 Canada" at bounding box center [1172, 375] width 331 height 17
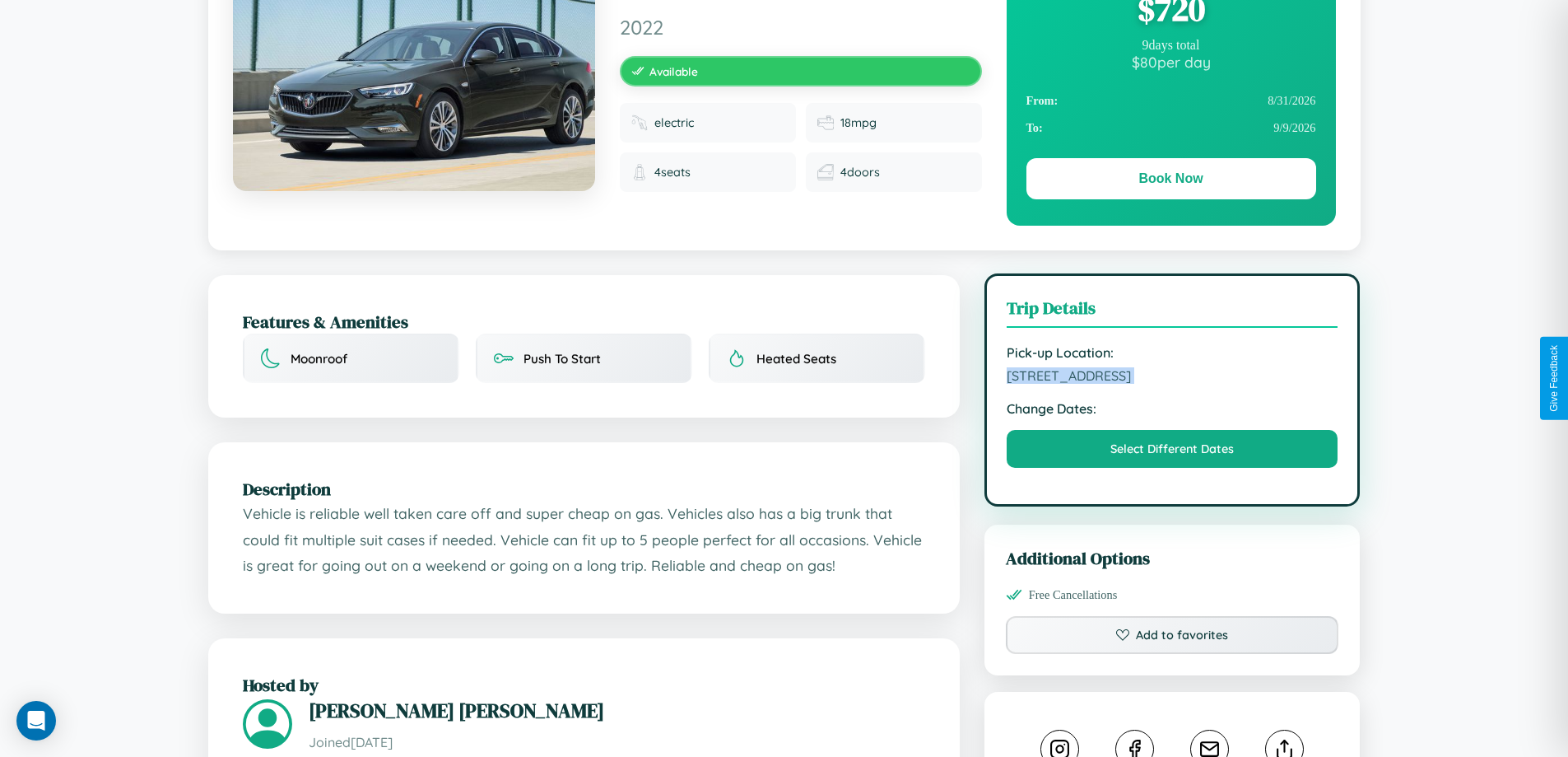
click at [1172, 378] on span "5007 Oak Street Vienna 83527 Canada" at bounding box center [1172, 375] width 331 height 17
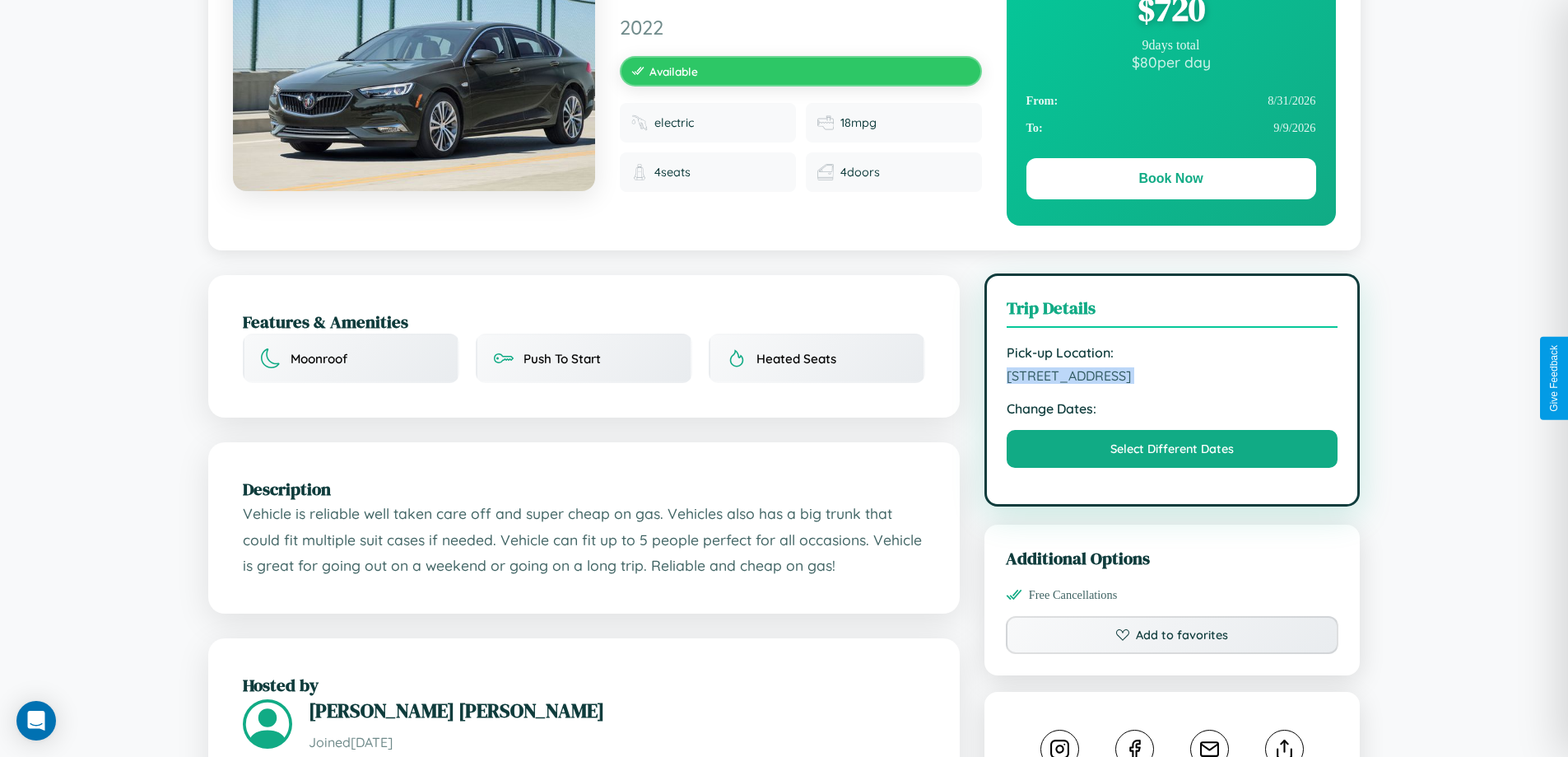
click at [1172, 378] on span "5007 Oak Street Vienna 83527 Canada" at bounding box center [1172, 375] width 331 height 17
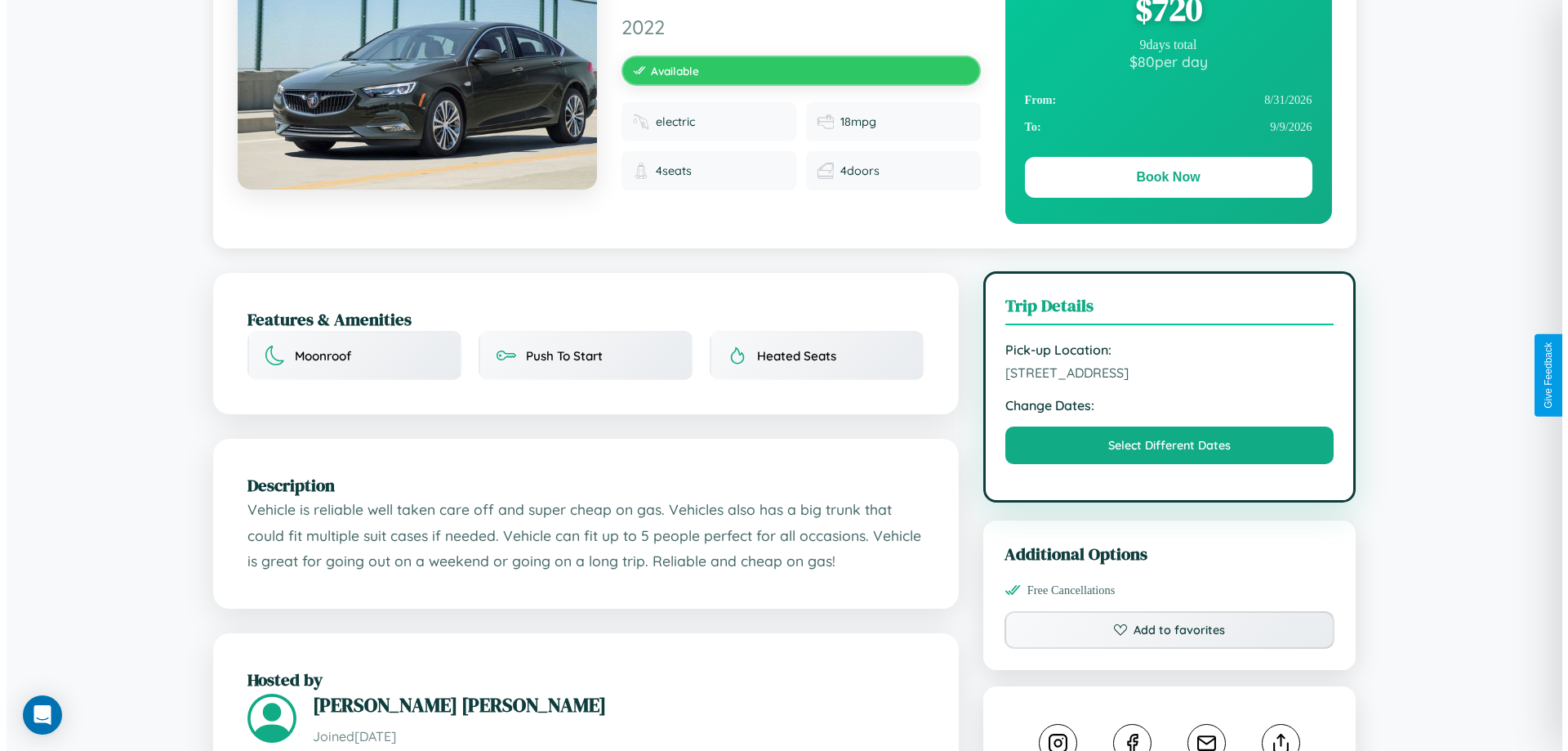
scroll to position [0, 0]
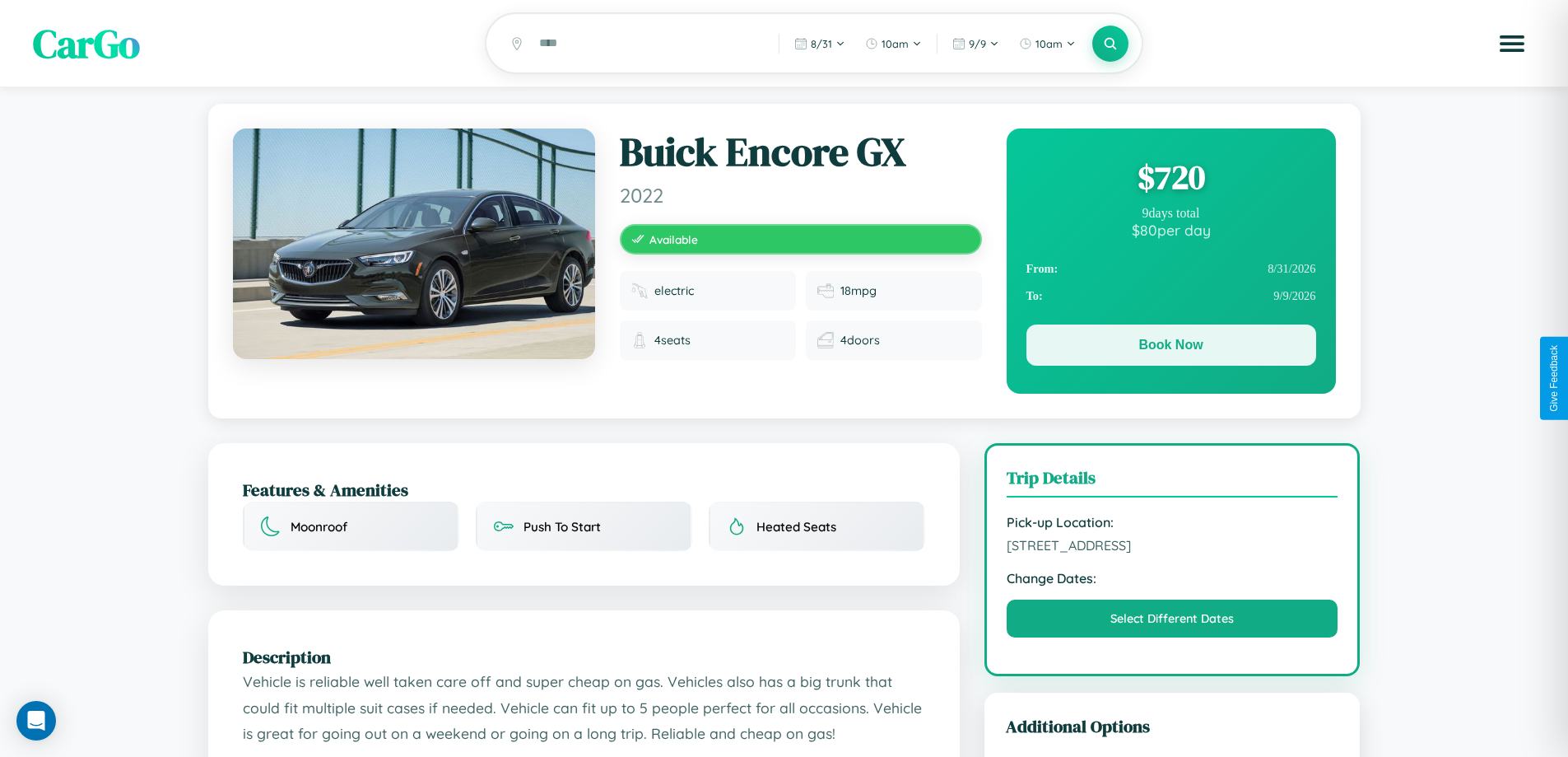
click at [1170, 347] on button "Book Now" at bounding box center [1171, 345] width 290 height 41
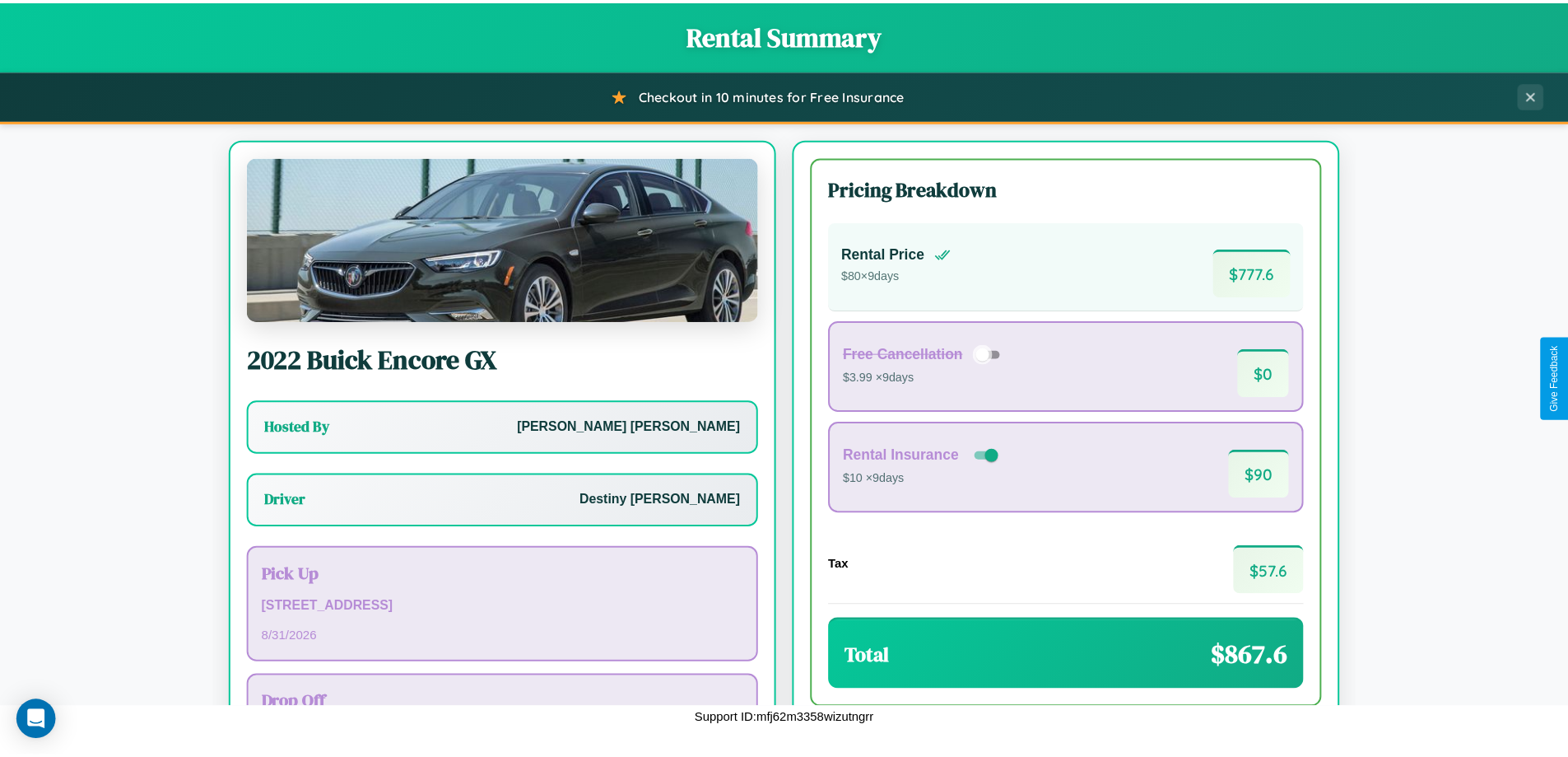
scroll to position [118, 0]
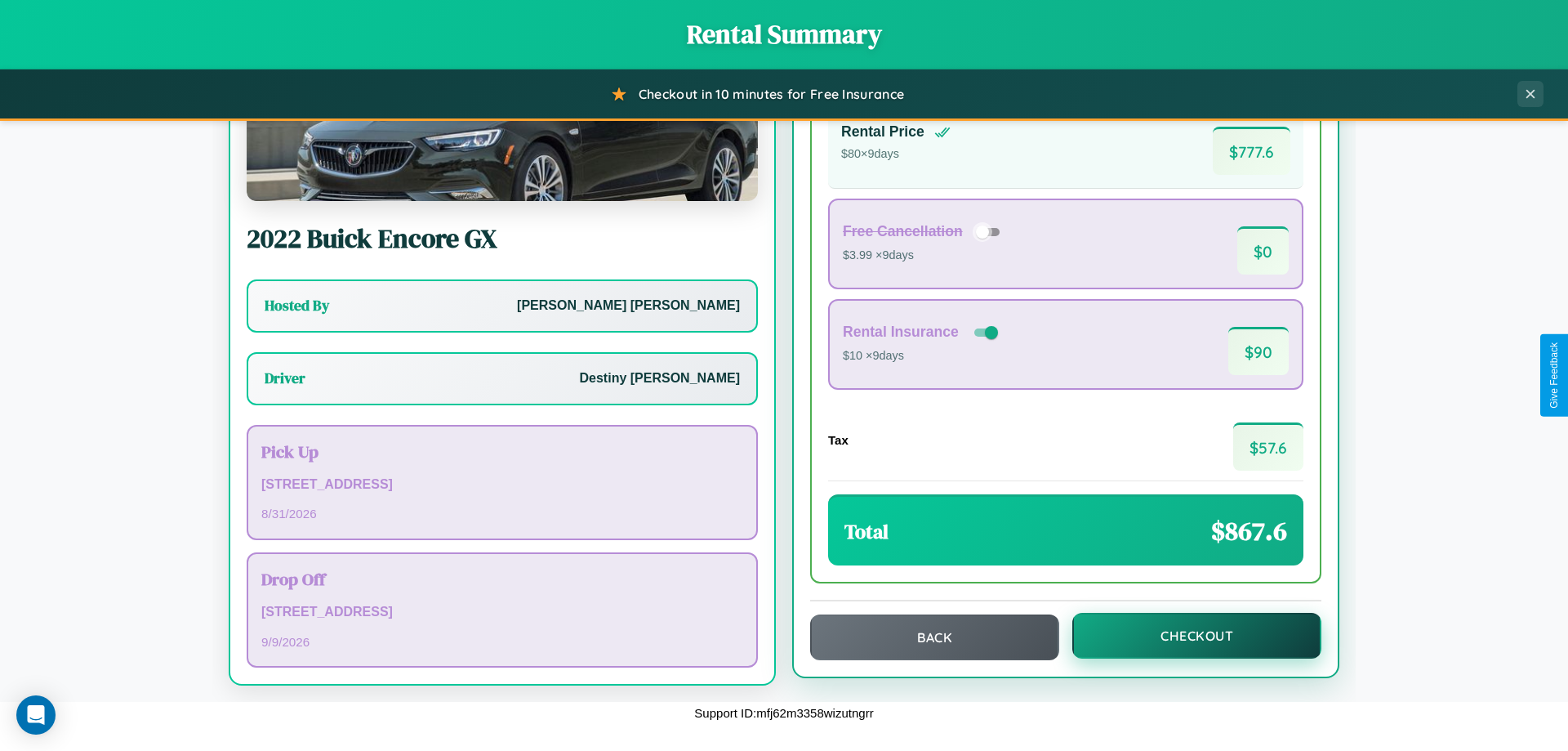
click at [1186, 636] on button "Checkout" at bounding box center [1197, 636] width 249 height 46
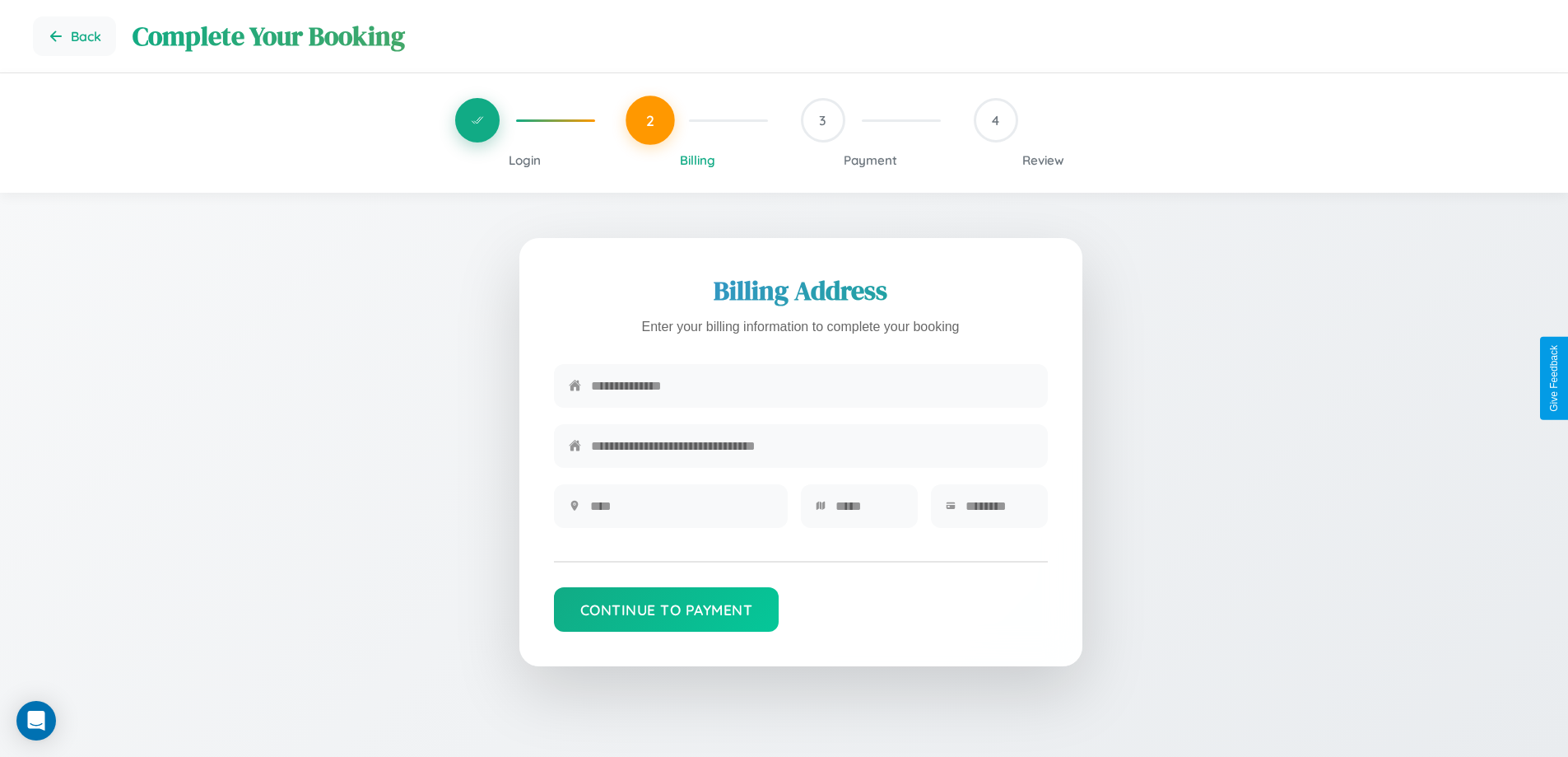
click at [812, 387] on input "text" at bounding box center [812, 385] width 442 height 40
type input "**********"
click at [681, 511] on input "text" at bounding box center [682, 506] width 182 height 40
type input "********"
click at [869, 511] on input "text" at bounding box center [869, 506] width 68 height 40
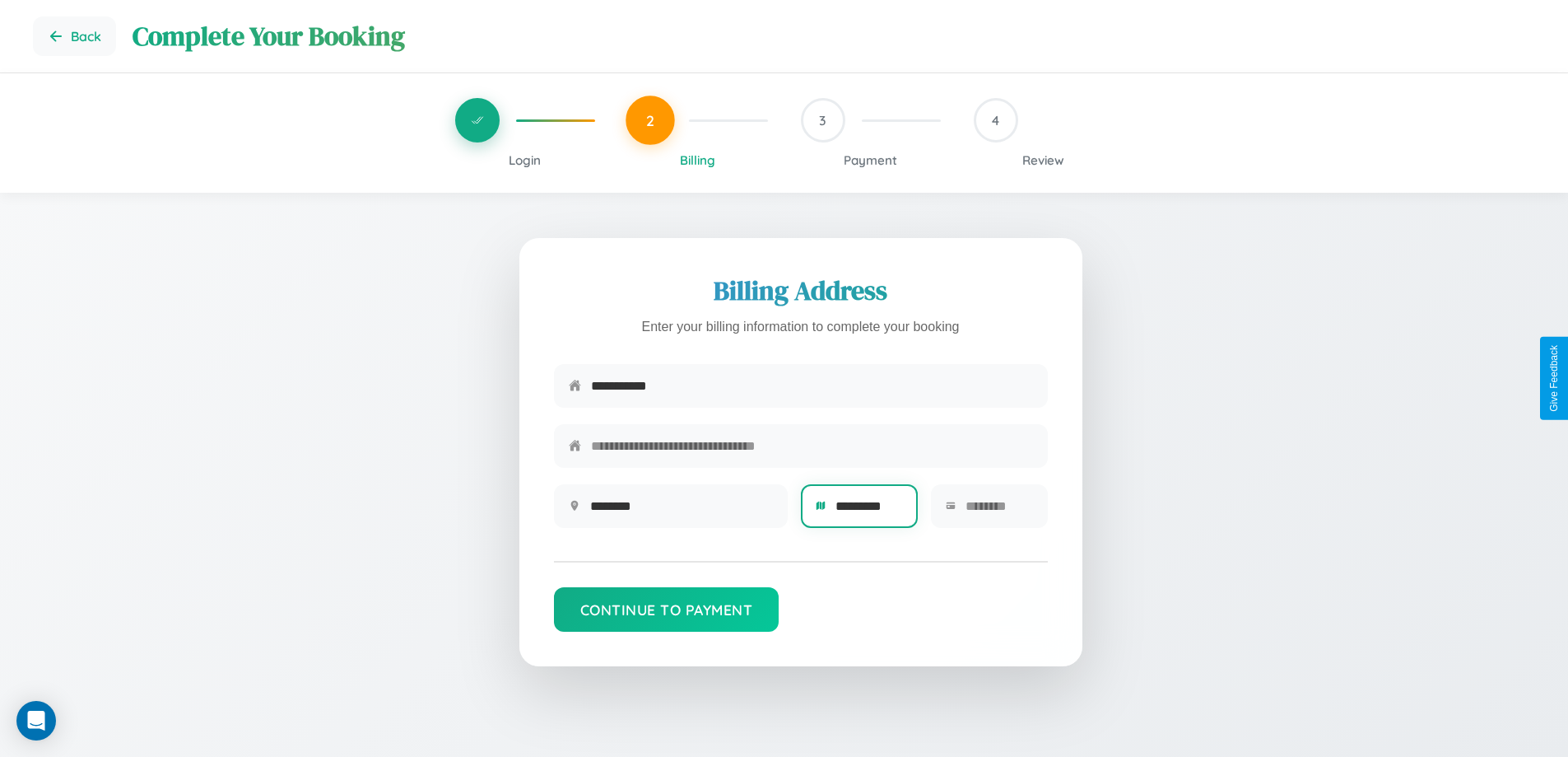
type input "*********"
click at [999, 511] on input "text" at bounding box center [999, 506] width 68 height 40
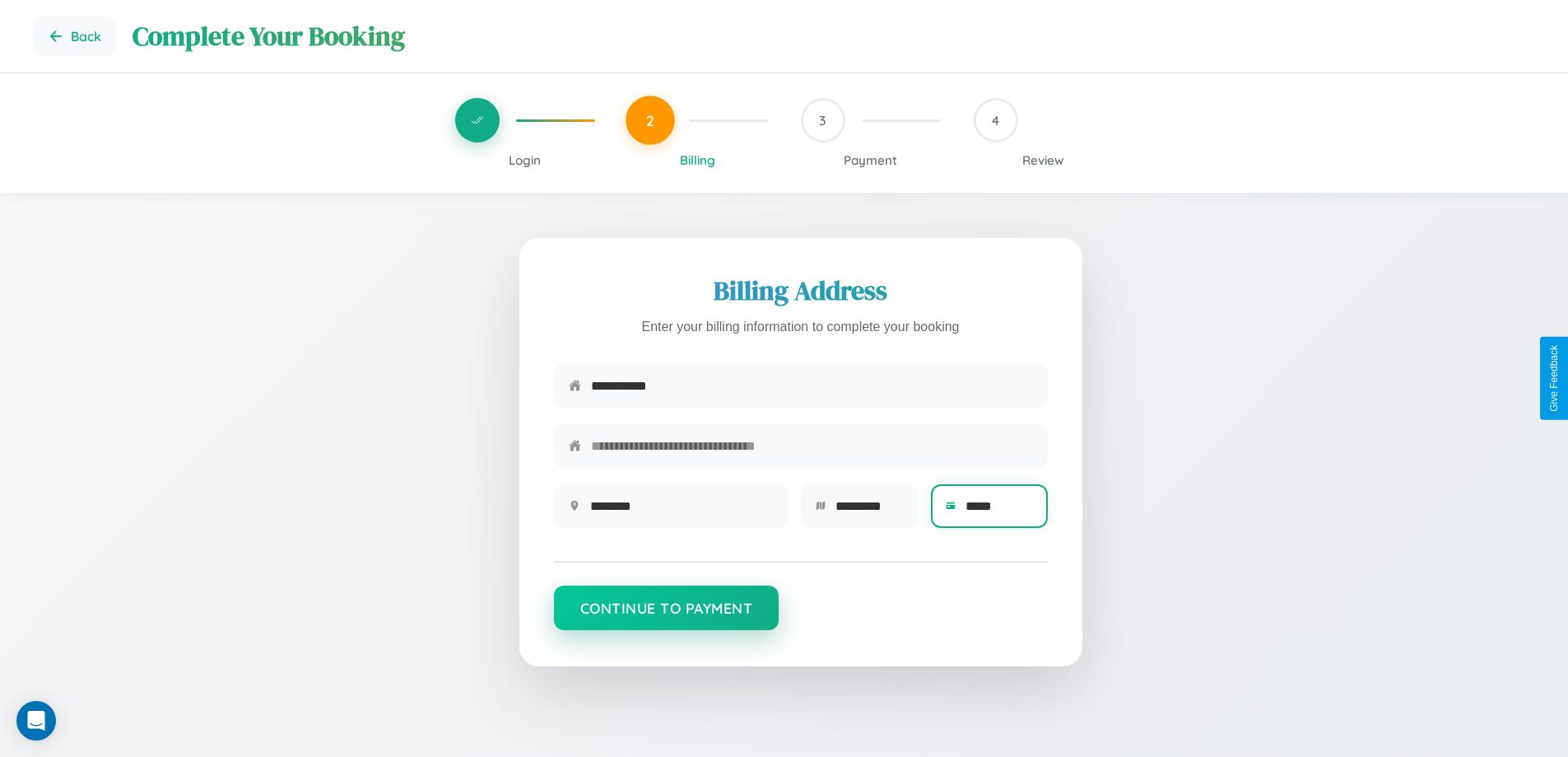
type input "*****"
click at [666, 615] on button "Continue to Payment" at bounding box center [667, 608] width 225 height 45
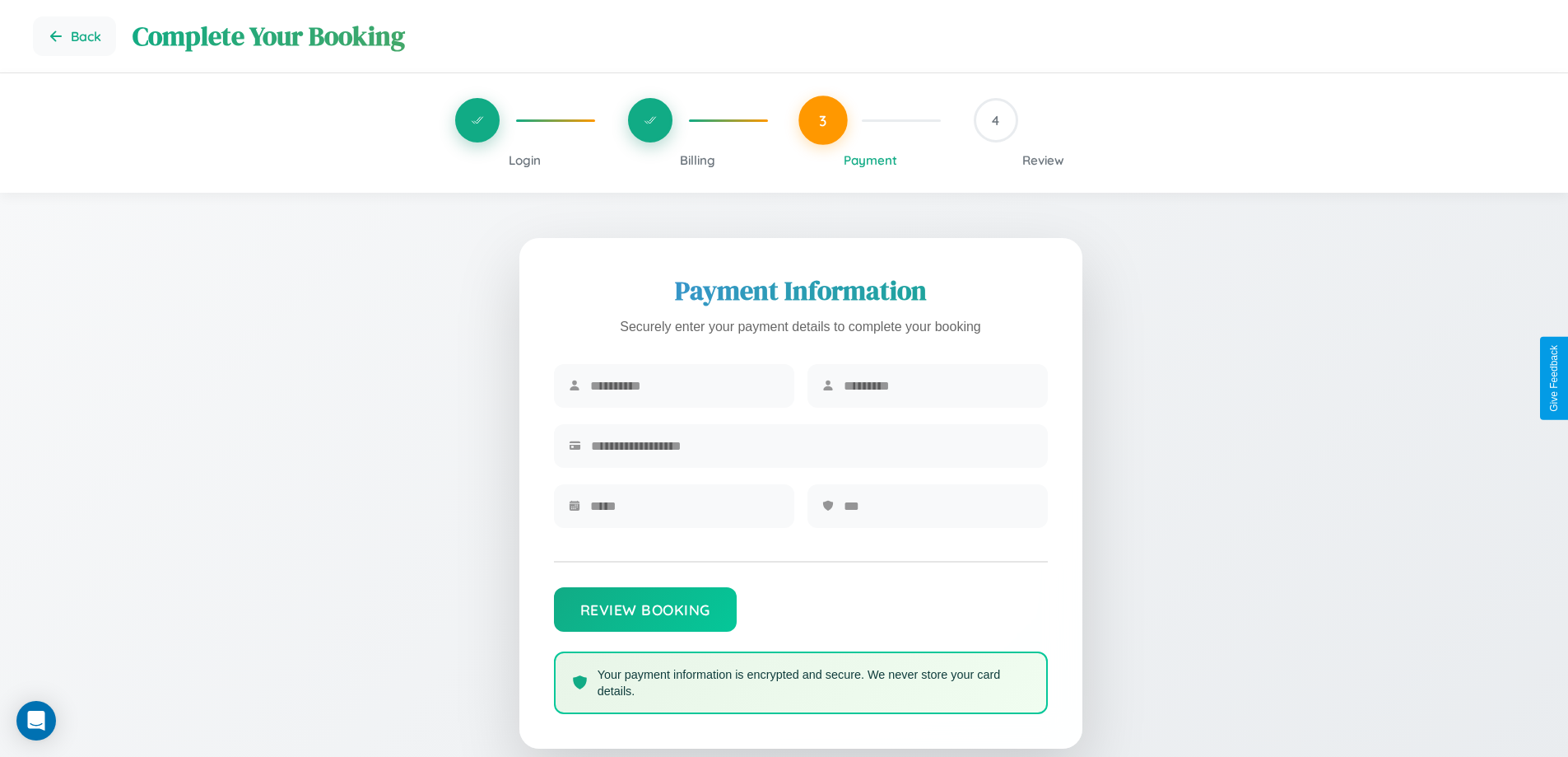
click at [684, 386] on input "text" at bounding box center [684, 385] width 189 height 40
type input "*******"
click at [938, 386] on input "text" at bounding box center [938, 385] width 189 height 40
type input "******"
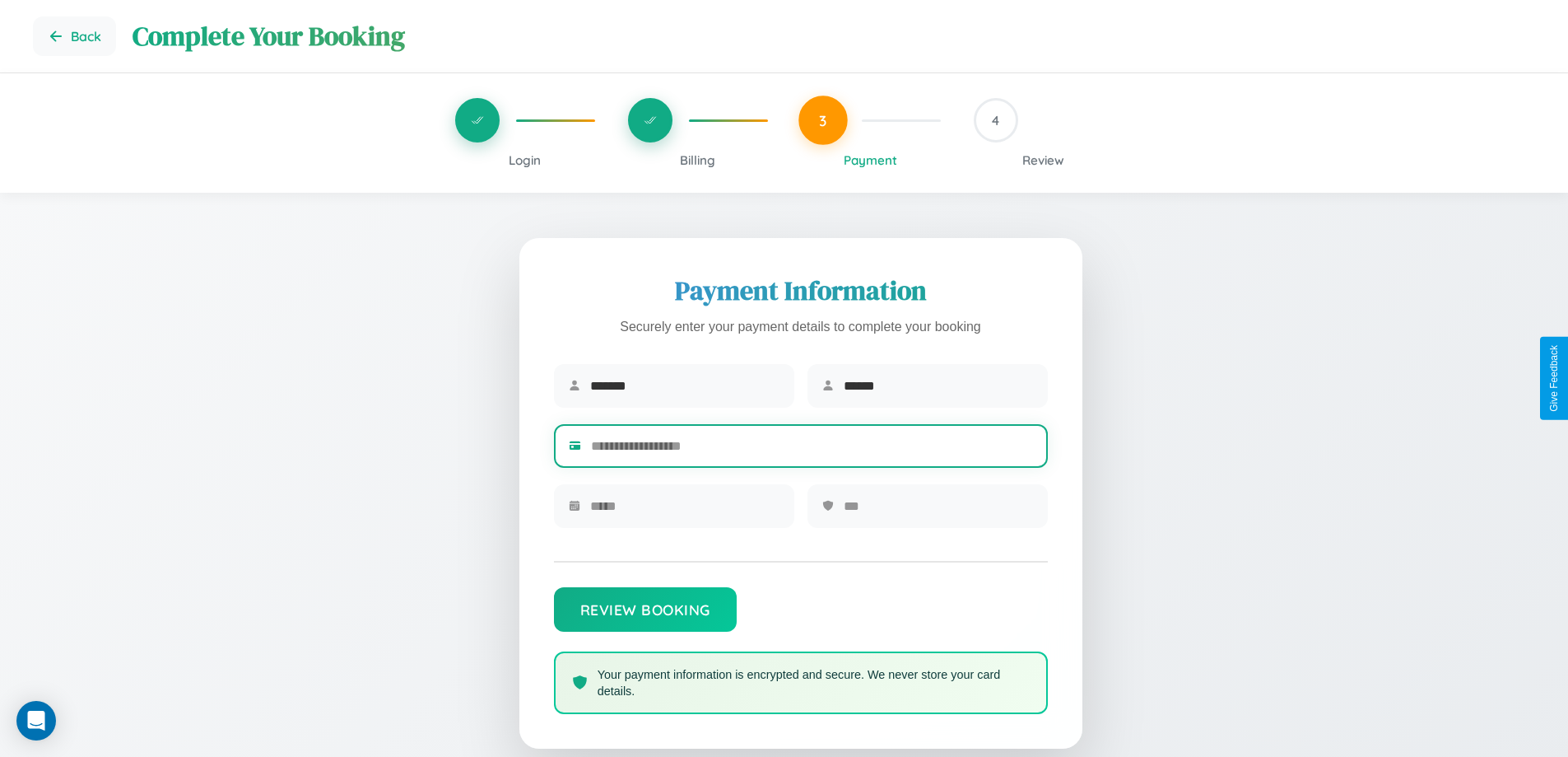
click at [812, 449] on input "text" at bounding box center [812, 445] width 442 height 40
type input "**********"
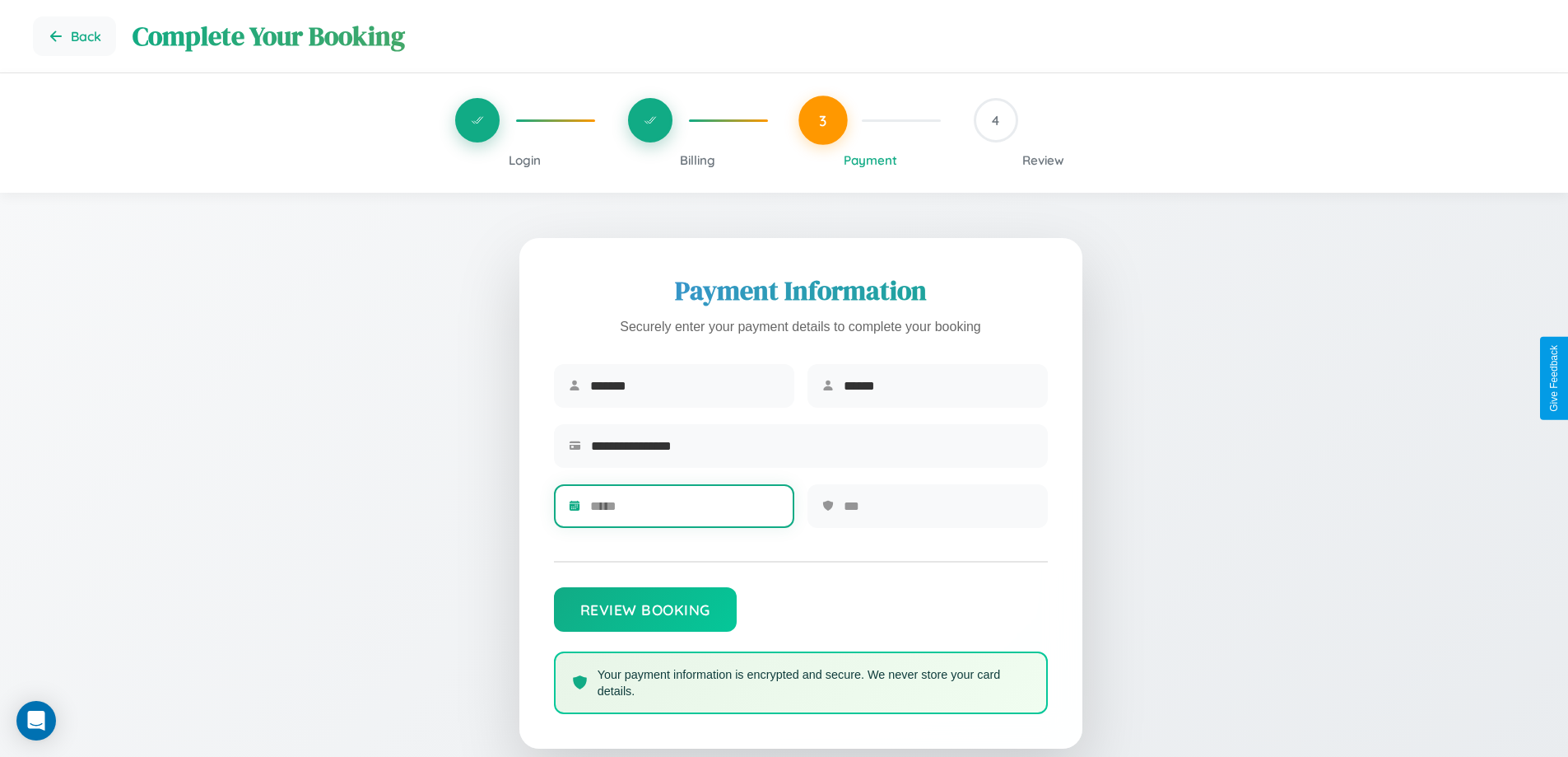
click at [684, 511] on input "text" at bounding box center [684, 506] width 189 height 40
type input "*****"
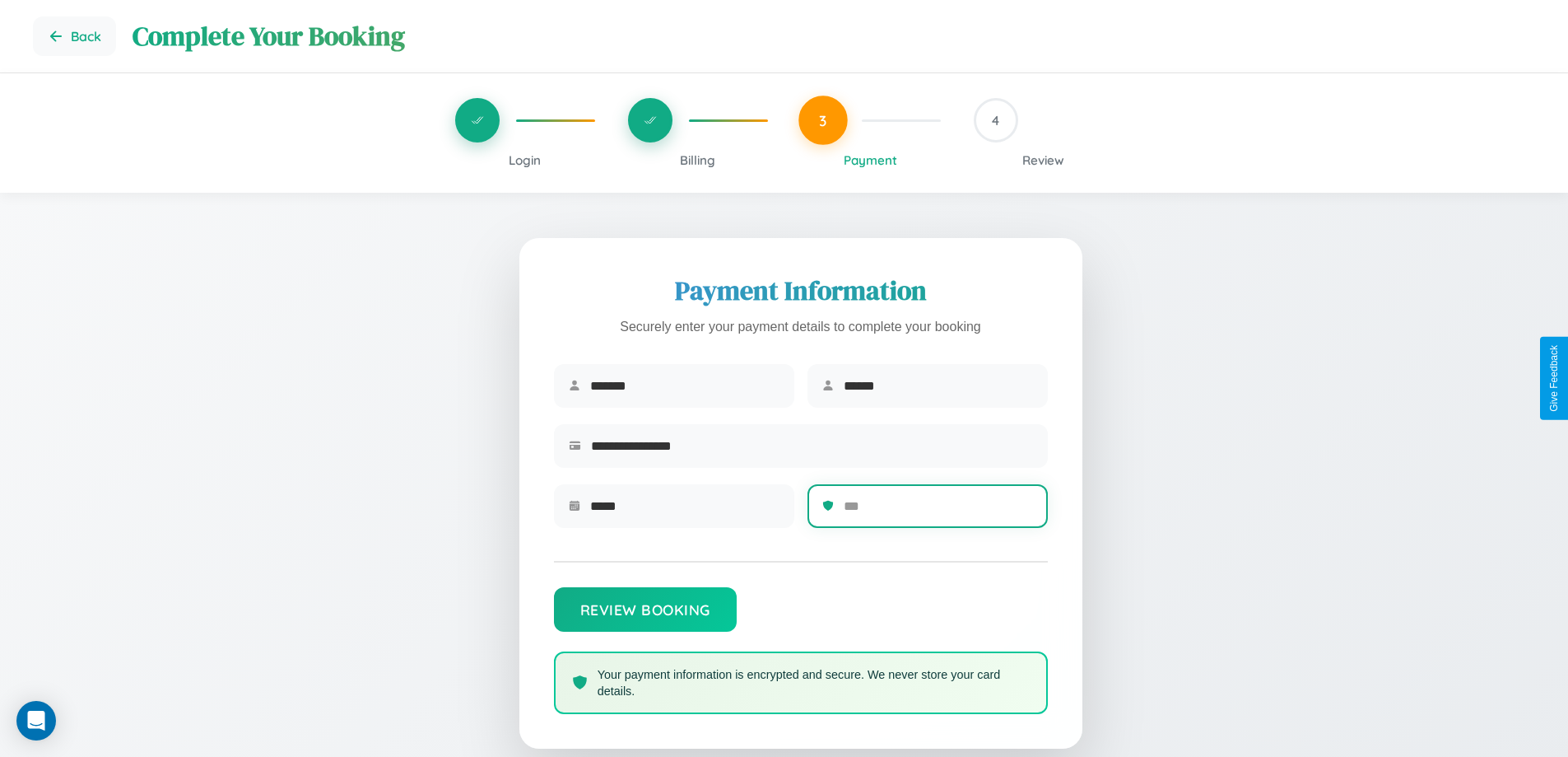
click at [938, 511] on input "text" at bounding box center [938, 506] width 189 height 40
type input "***"
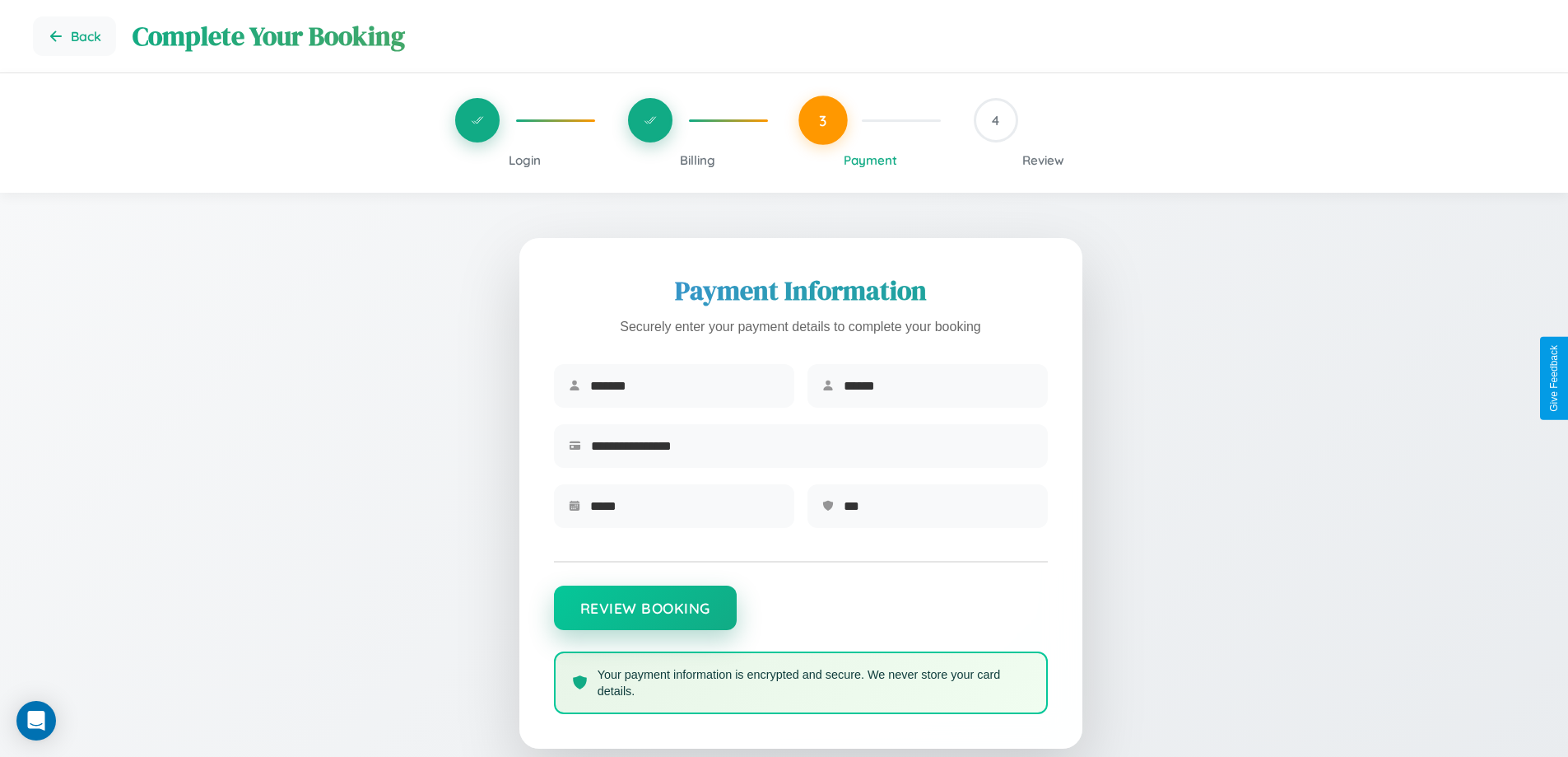
click at [644, 615] on button "Review Booking" at bounding box center [645, 608] width 182 height 45
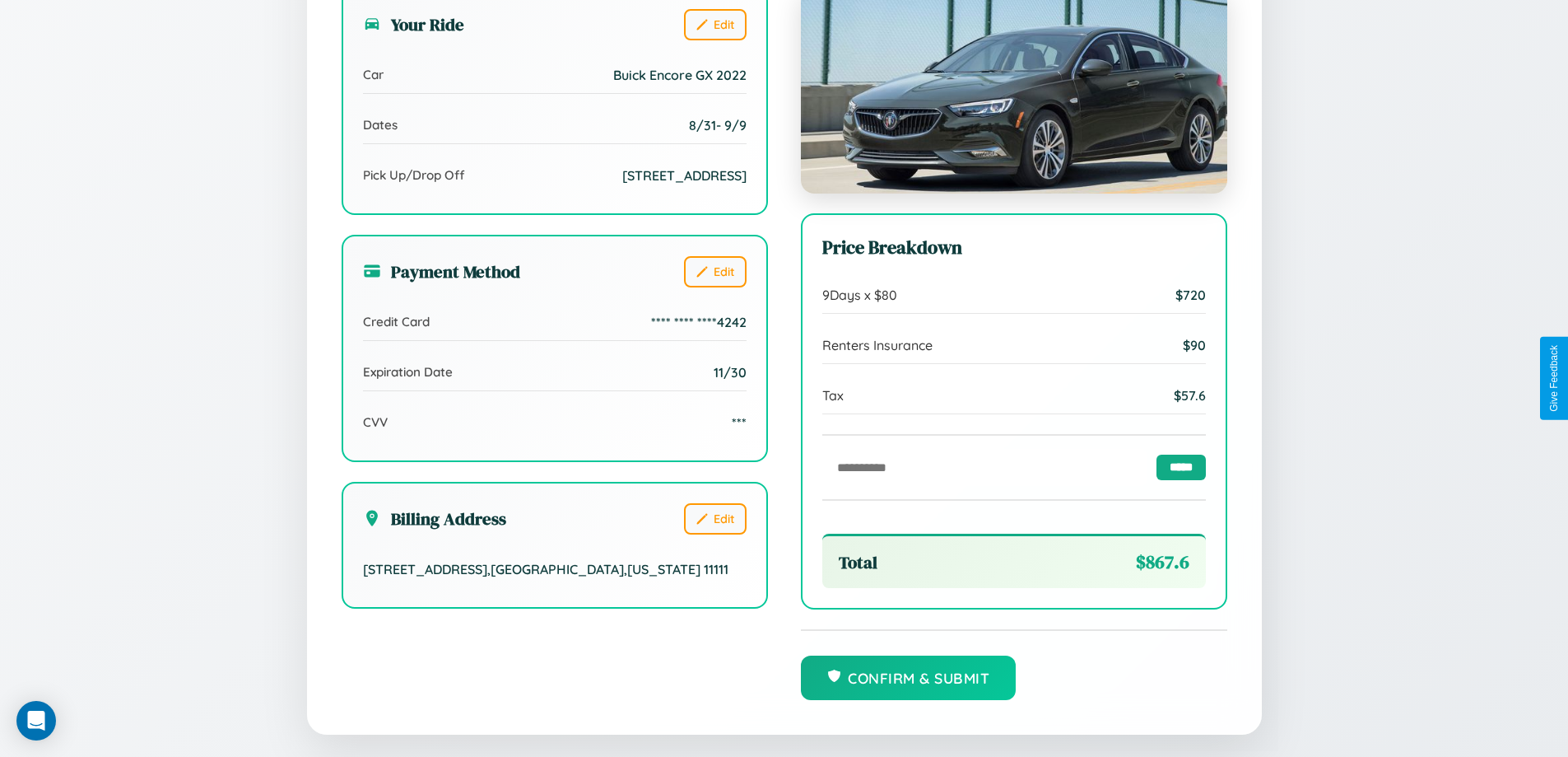
scroll to position [453, 0]
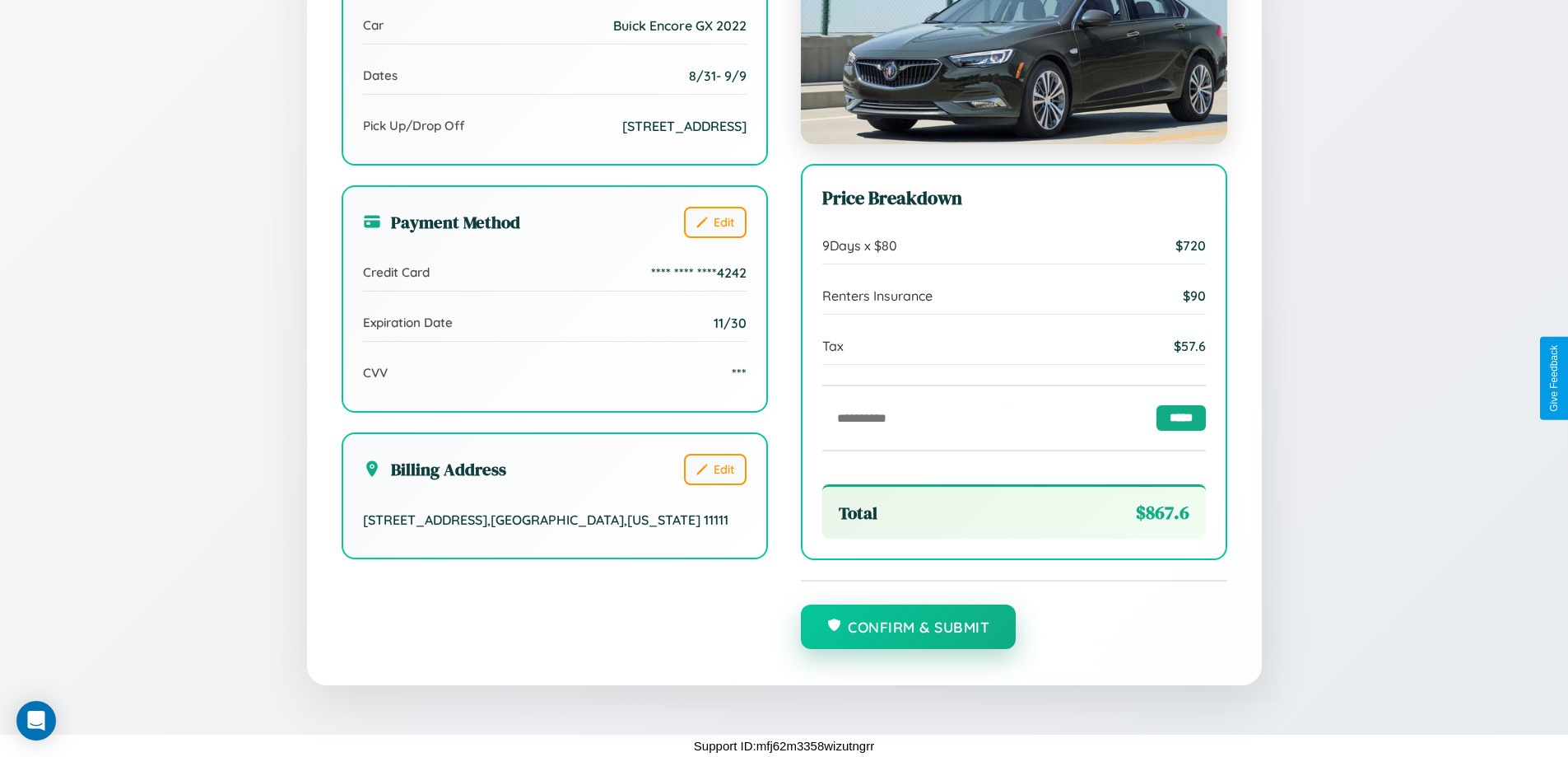
click at [908, 627] on button "Confirm & Submit" at bounding box center [909, 627] width 216 height 45
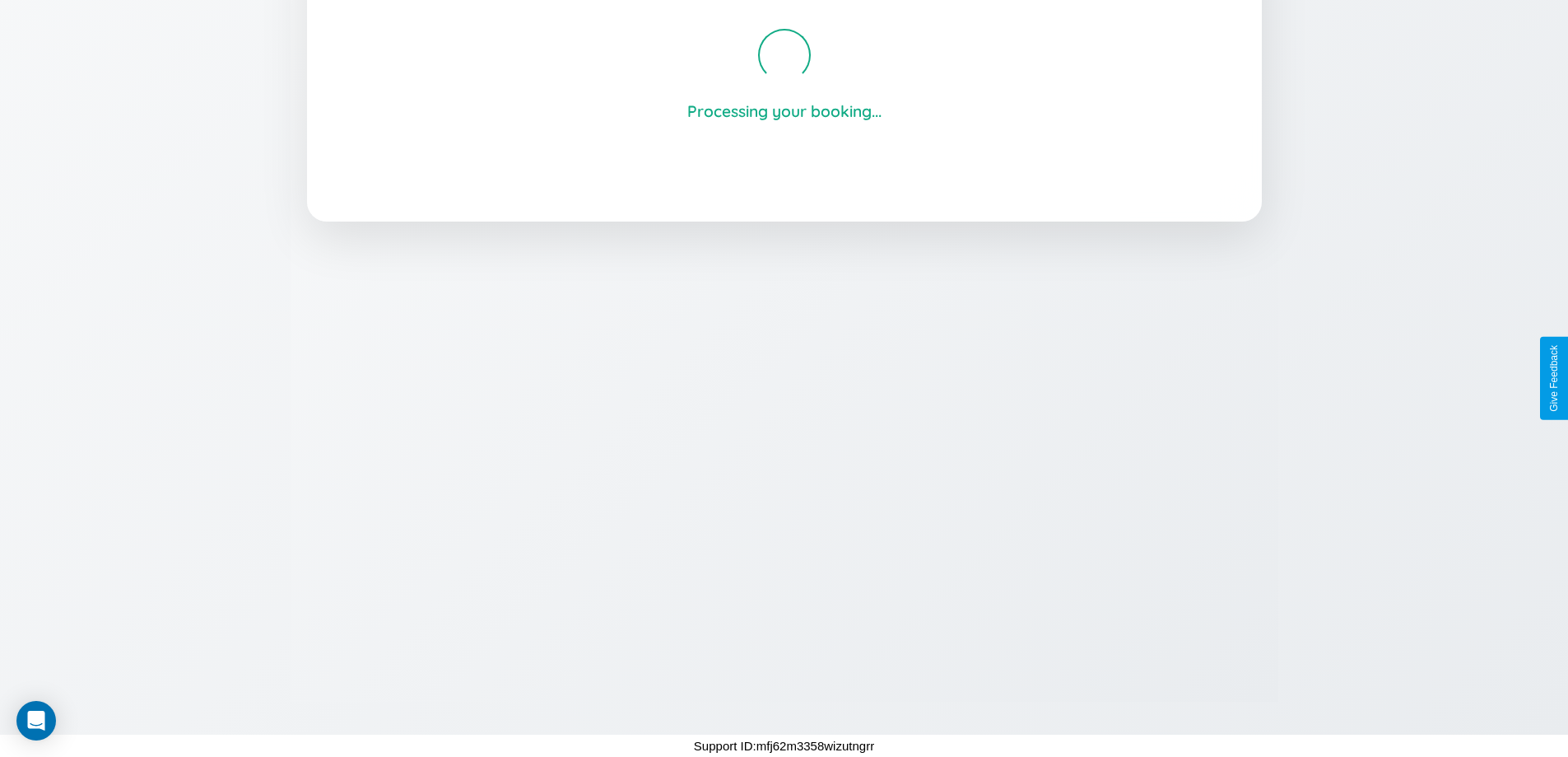
scroll to position [314, 0]
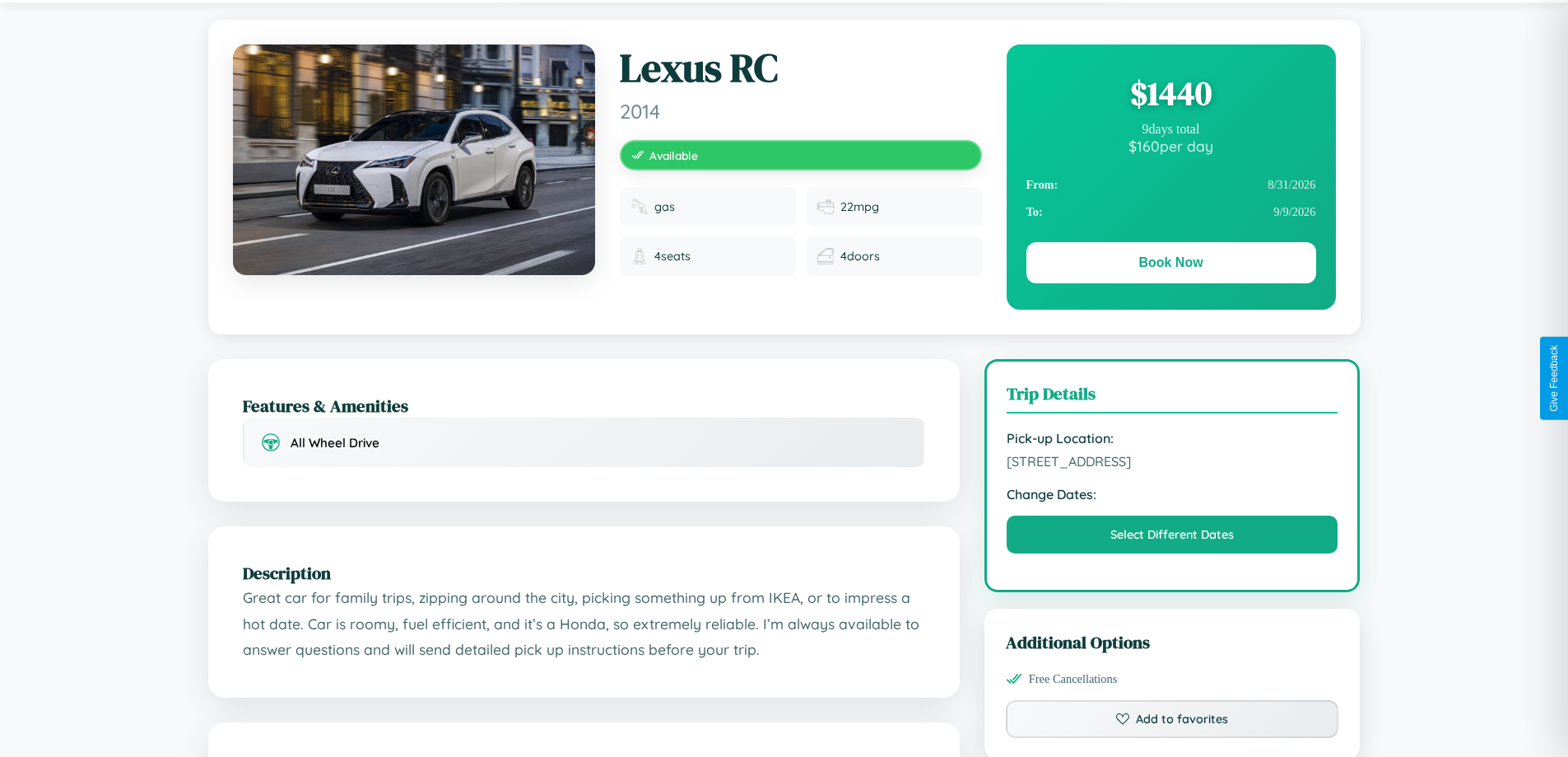
scroll to position [541, 0]
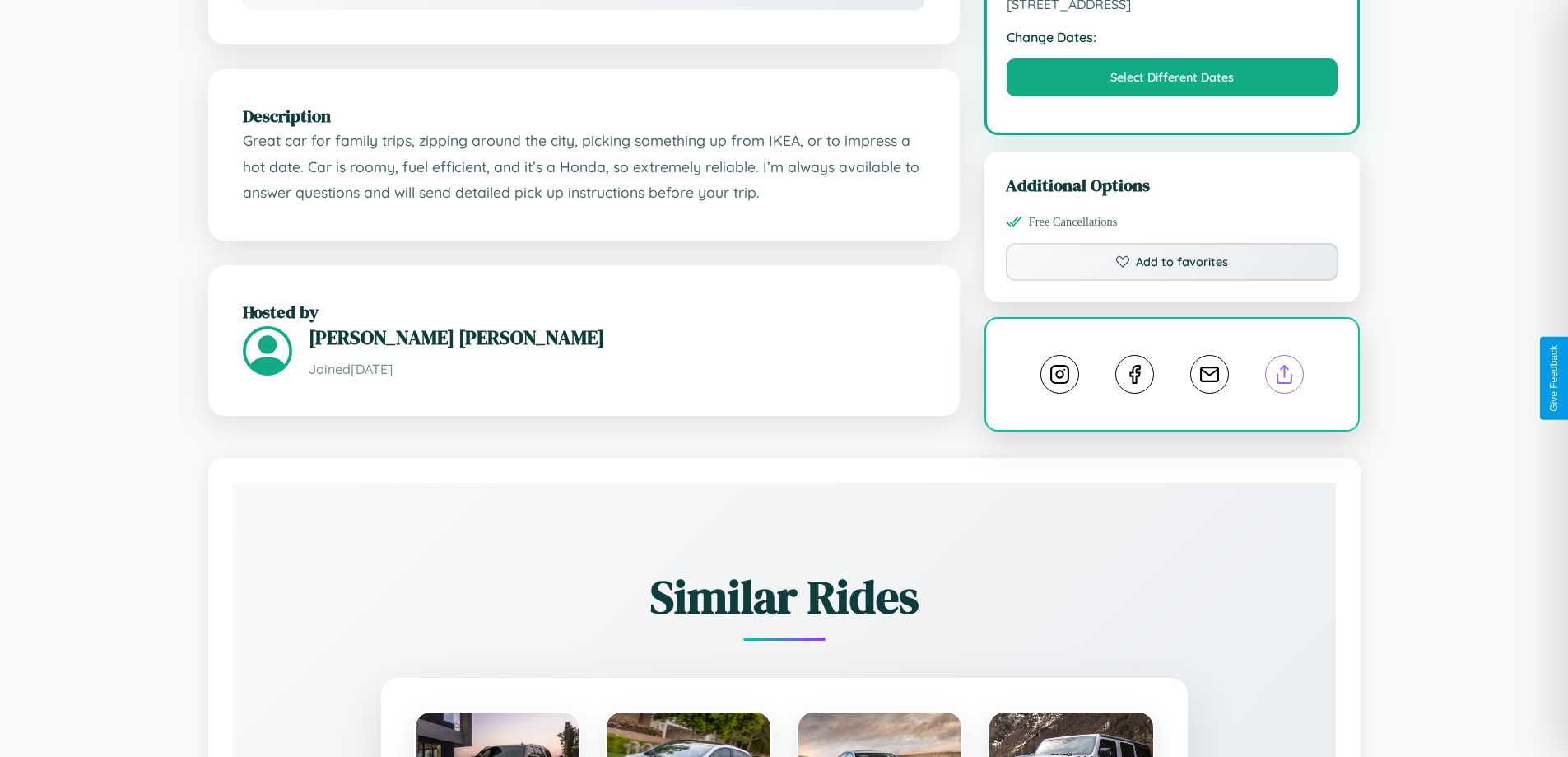
click at [1285, 377] on line at bounding box center [1285, 372] width 0 height 11
